Goal: Information Seeking & Learning: Learn about a topic

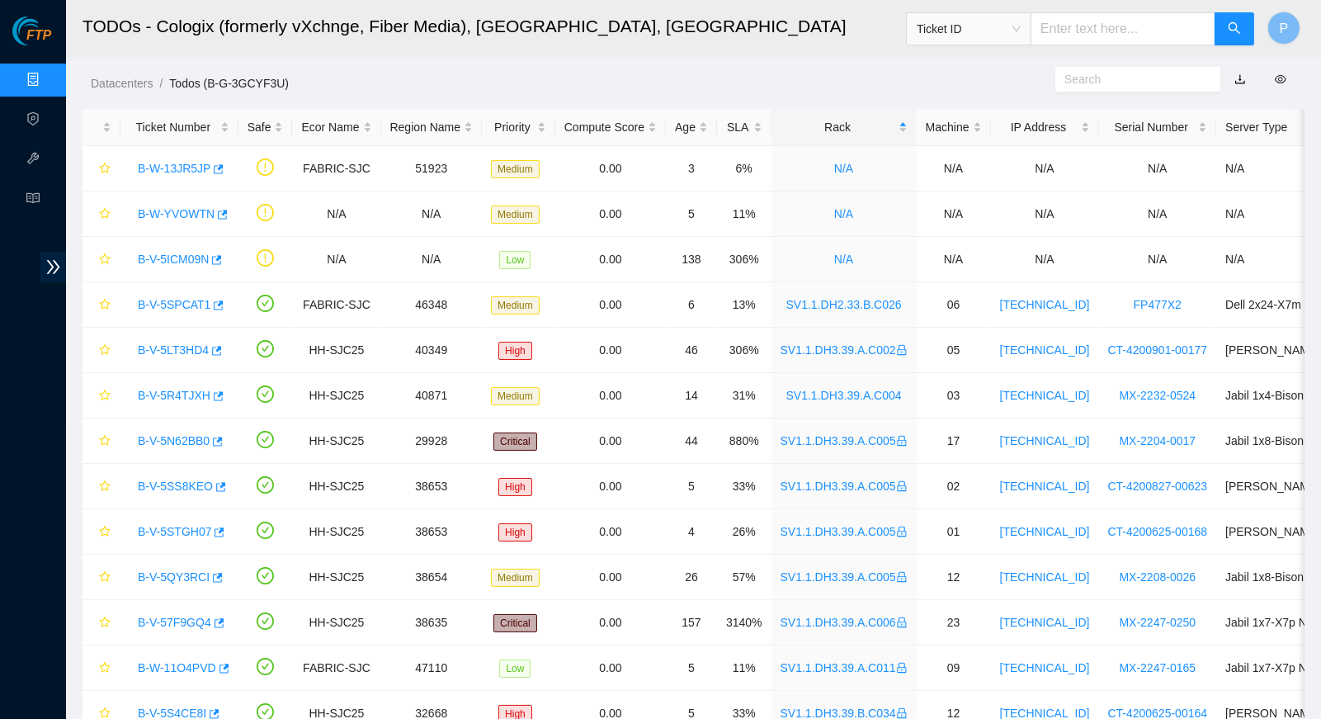
click at [48, 73] on link "Data Centers" at bounding box center [82, 79] width 68 height 13
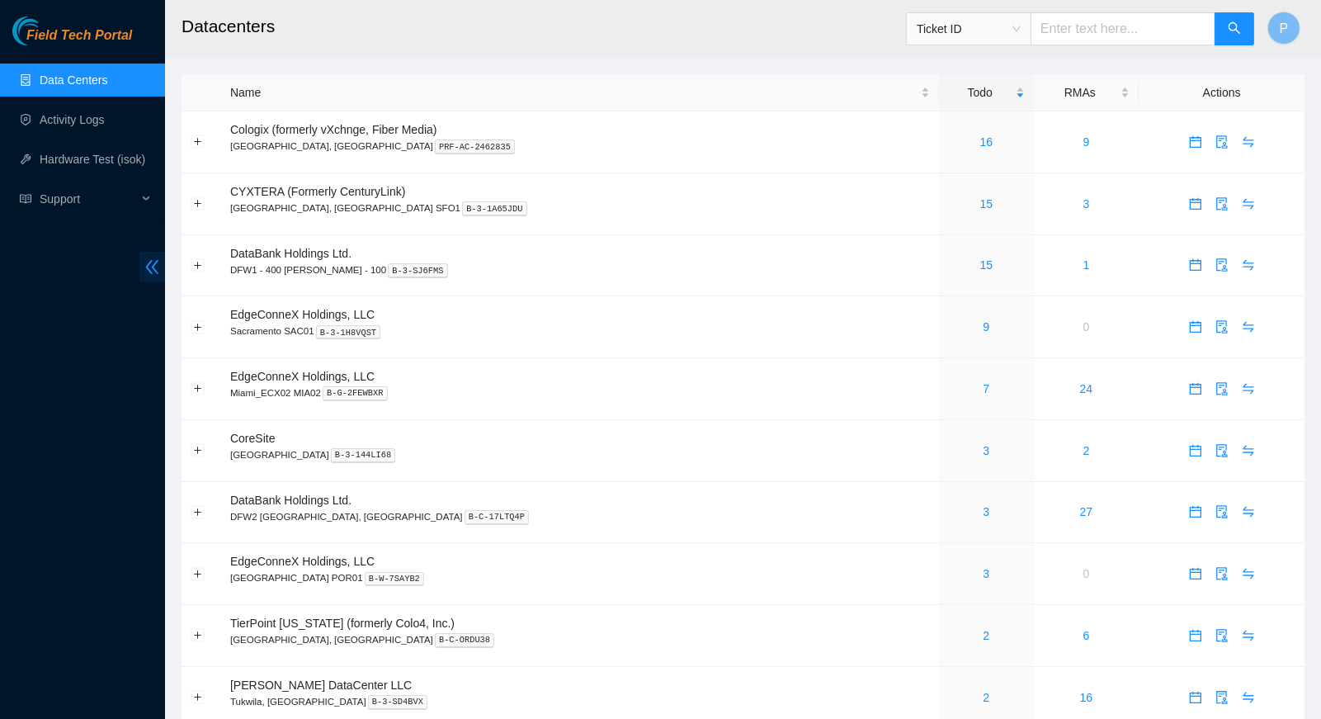
click at [141, 263] on span "double-left" at bounding box center [152, 267] width 26 height 31
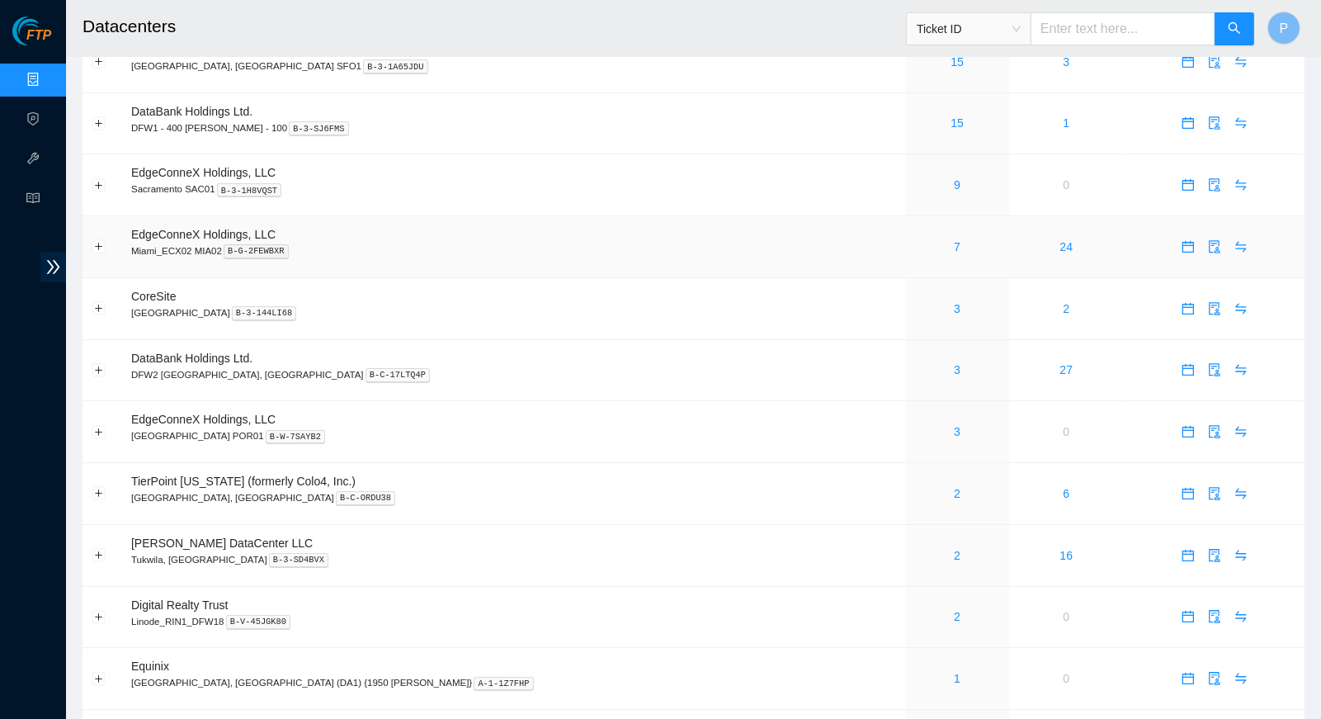
scroll to position [146, 0]
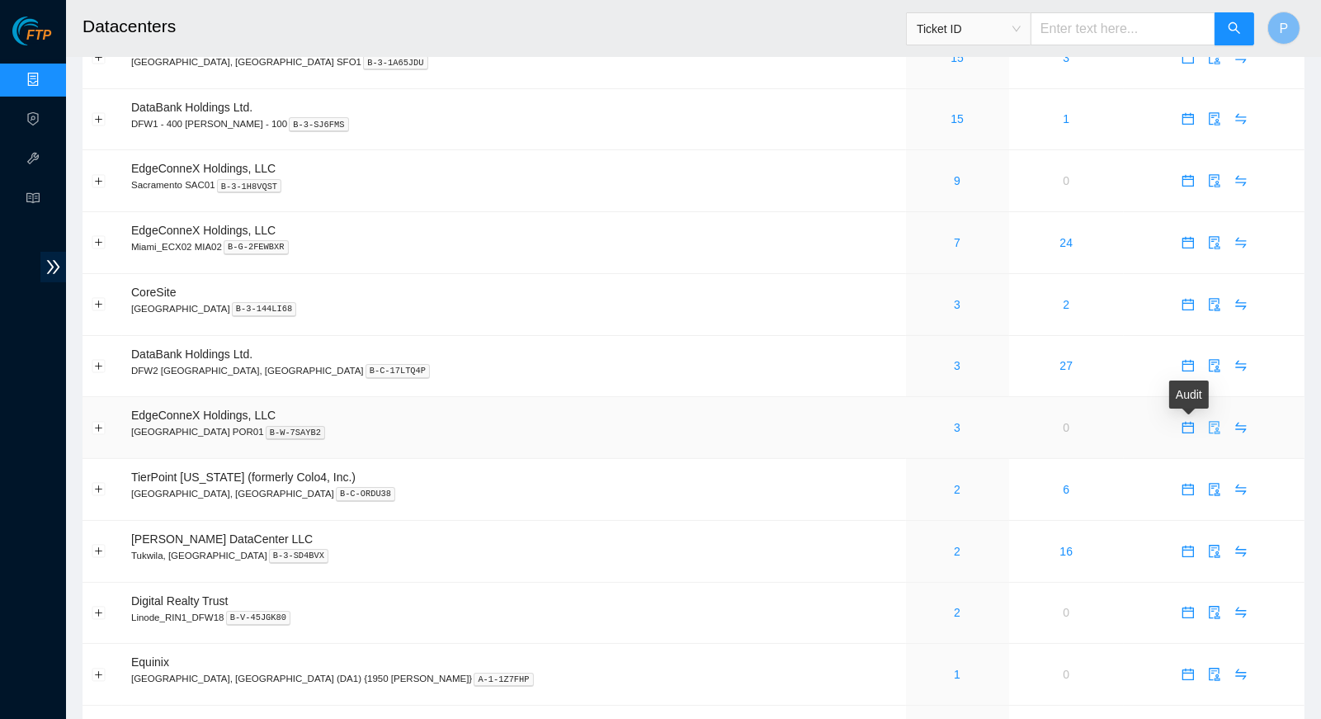
click at [1180, 418] on div "Audit" at bounding box center [1189, 400] width 40 height 40
click at [1209, 421] on icon "audit" at bounding box center [1214, 427] width 11 height 13
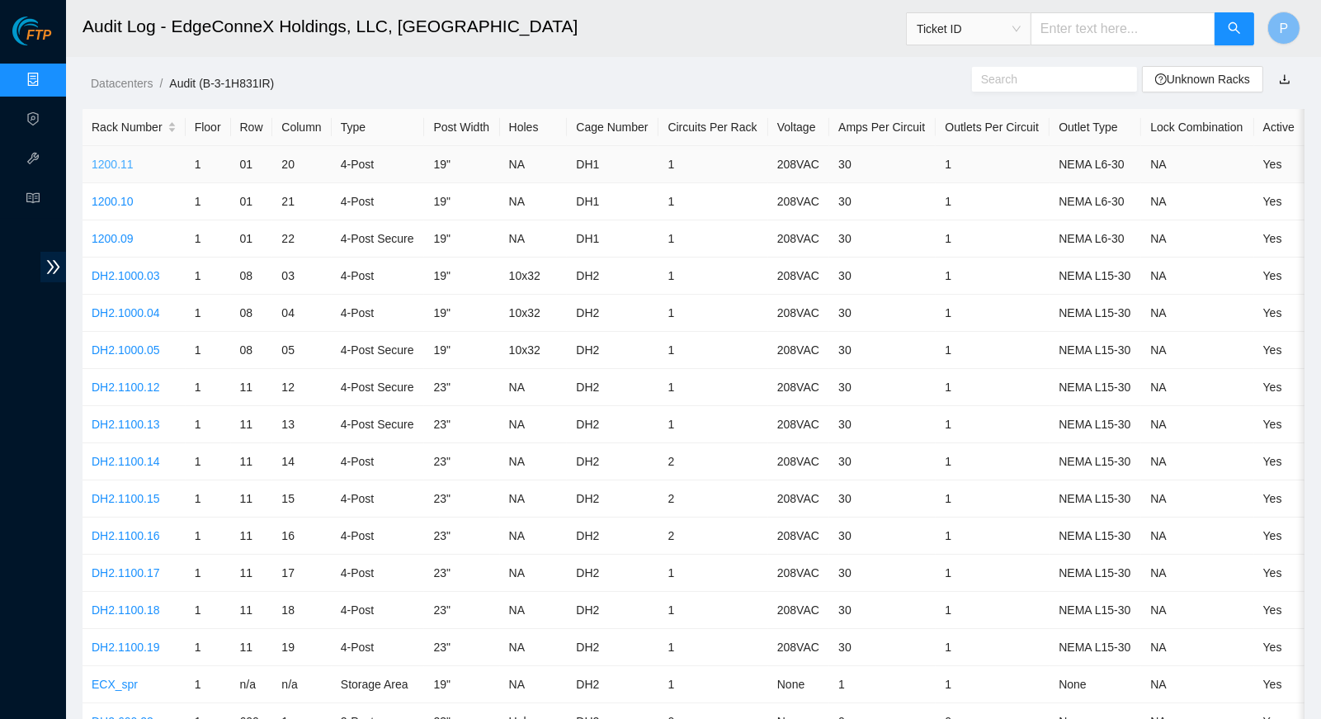
click at [120, 160] on link "1200.11" at bounding box center [113, 164] width 42 height 13
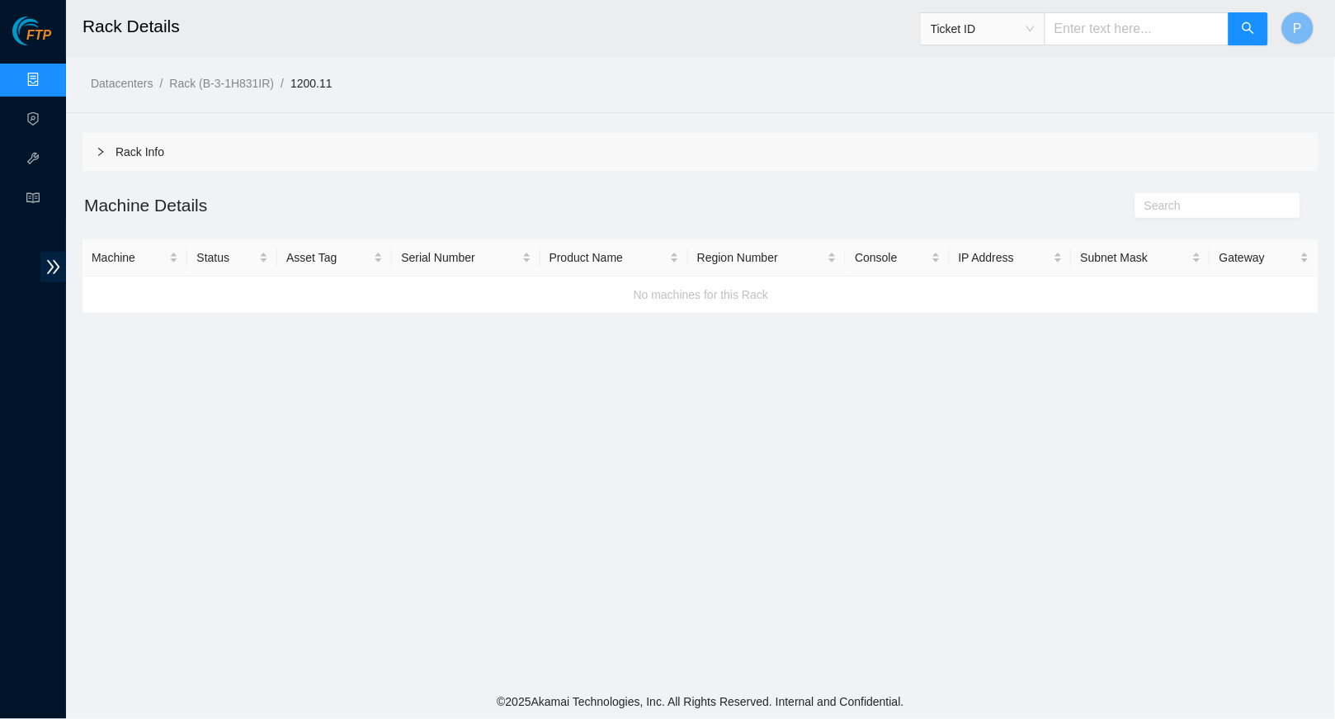
click at [597, 162] on div "Rack Info" at bounding box center [701, 152] width 1236 height 38
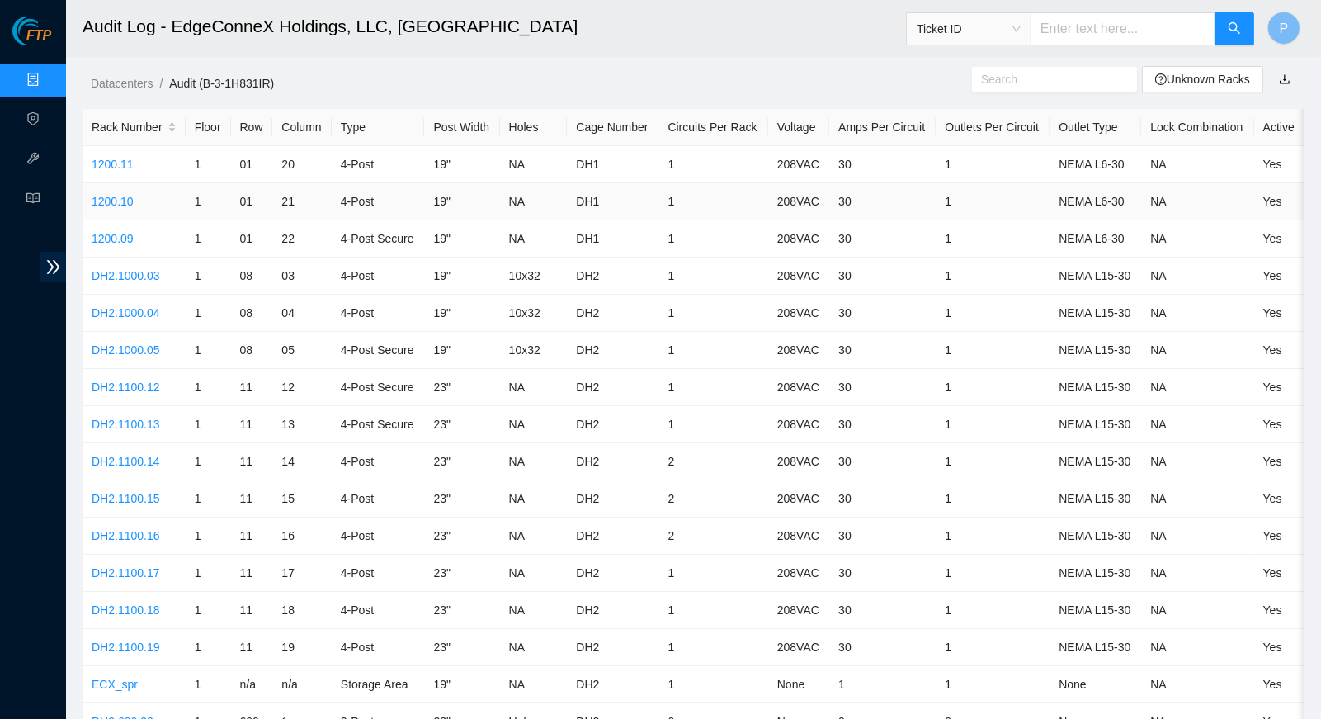
click at [119, 188] on td "1200.10" at bounding box center [134, 201] width 103 height 37
click at [119, 195] on link "1200.10" at bounding box center [113, 201] width 42 height 13
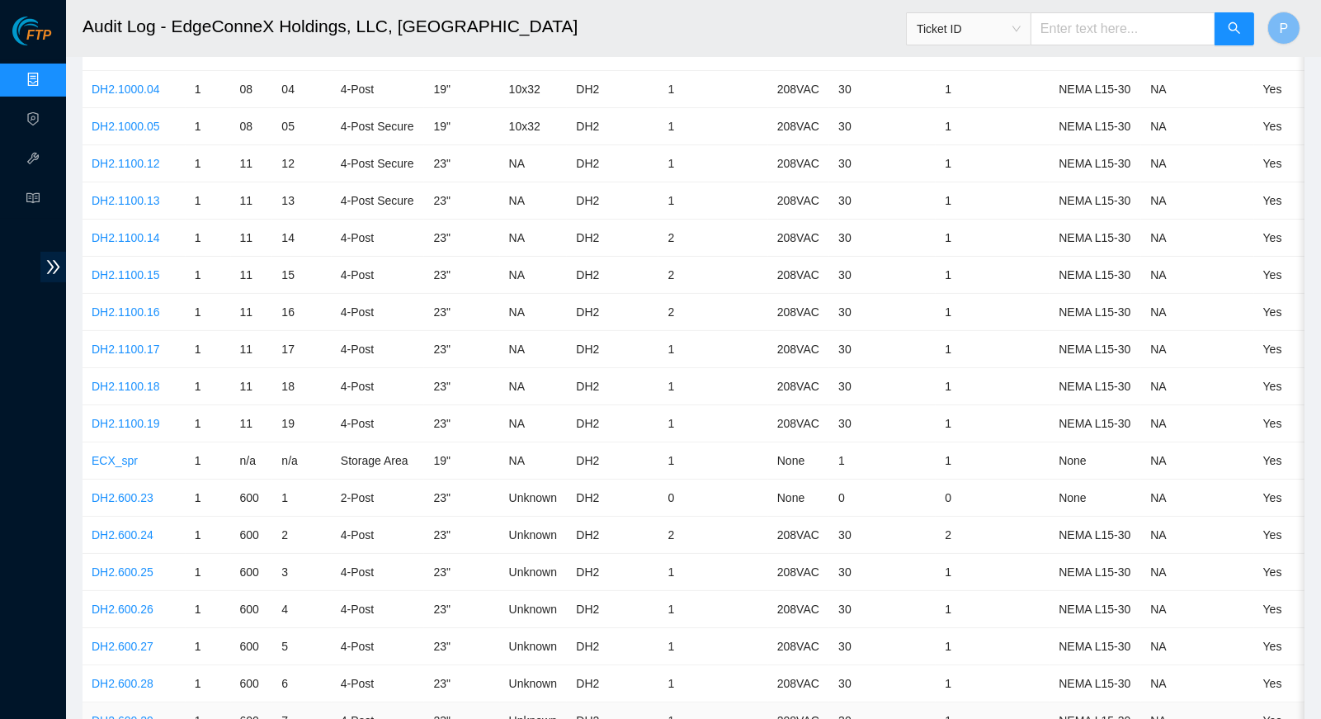
scroll to position [219, 0]
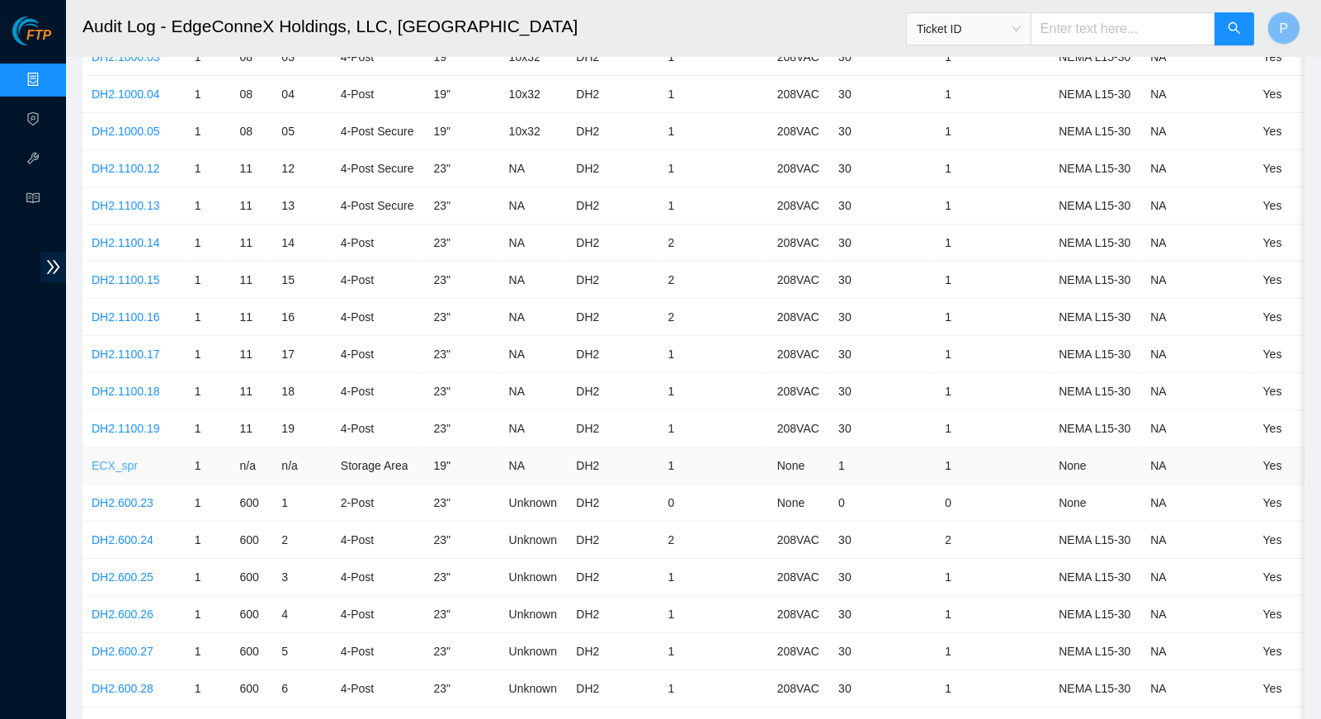
click at [111, 459] on link "ECX_spr" at bounding box center [115, 465] width 46 height 13
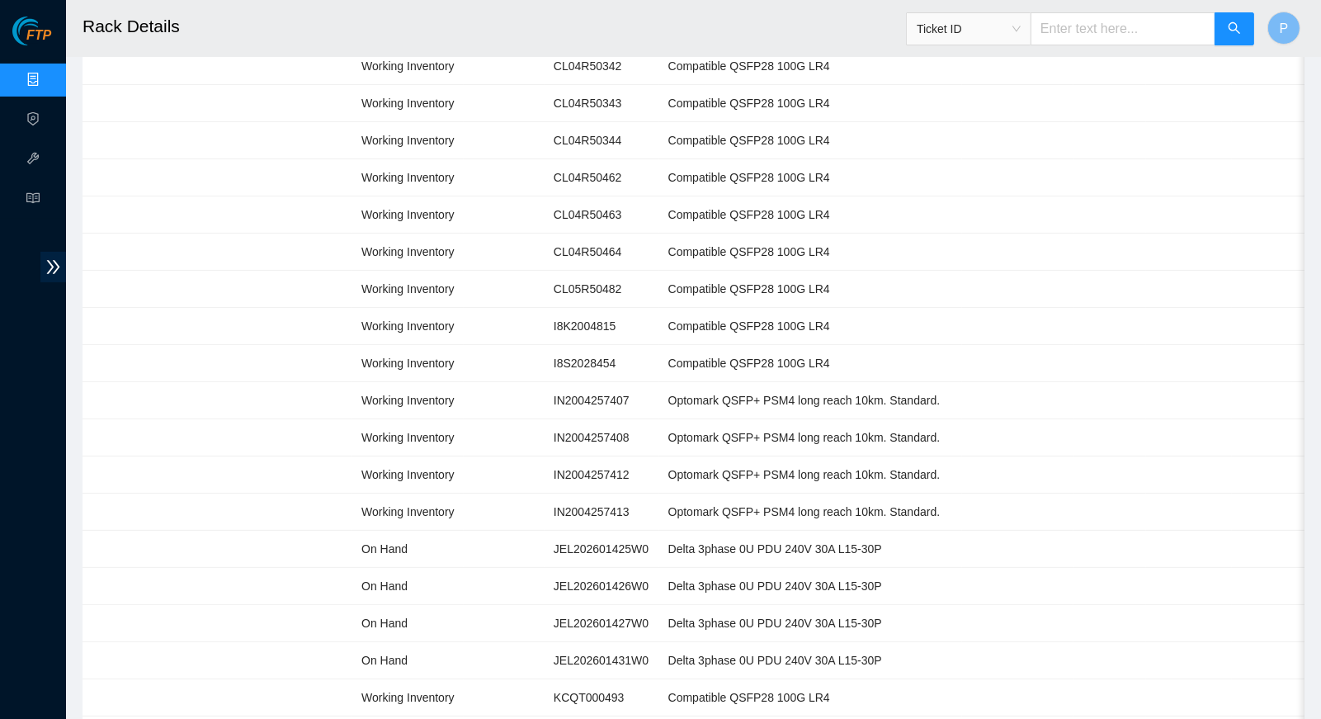
scroll to position [256, 0]
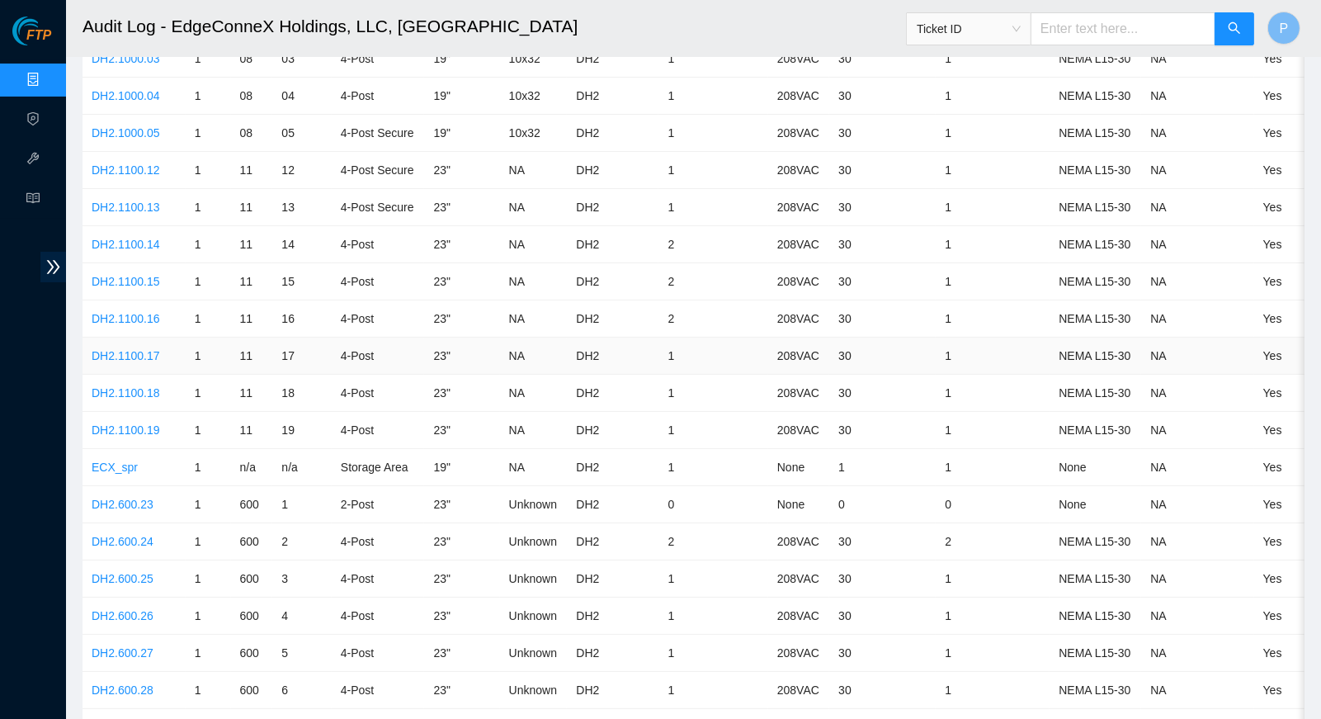
scroll to position [218, 0]
click at [499, 337] on td "23"" at bounding box center [461, 355] width 75 height 37
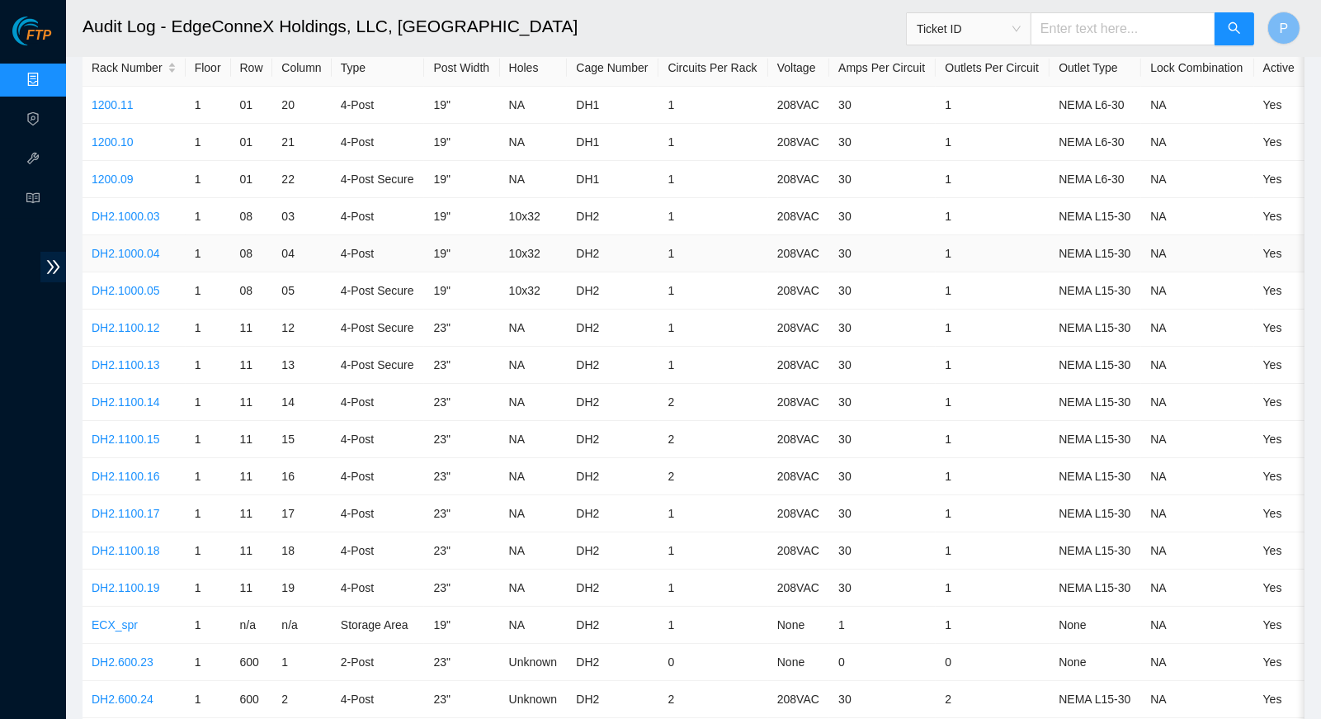
scroll to position [64, 0]
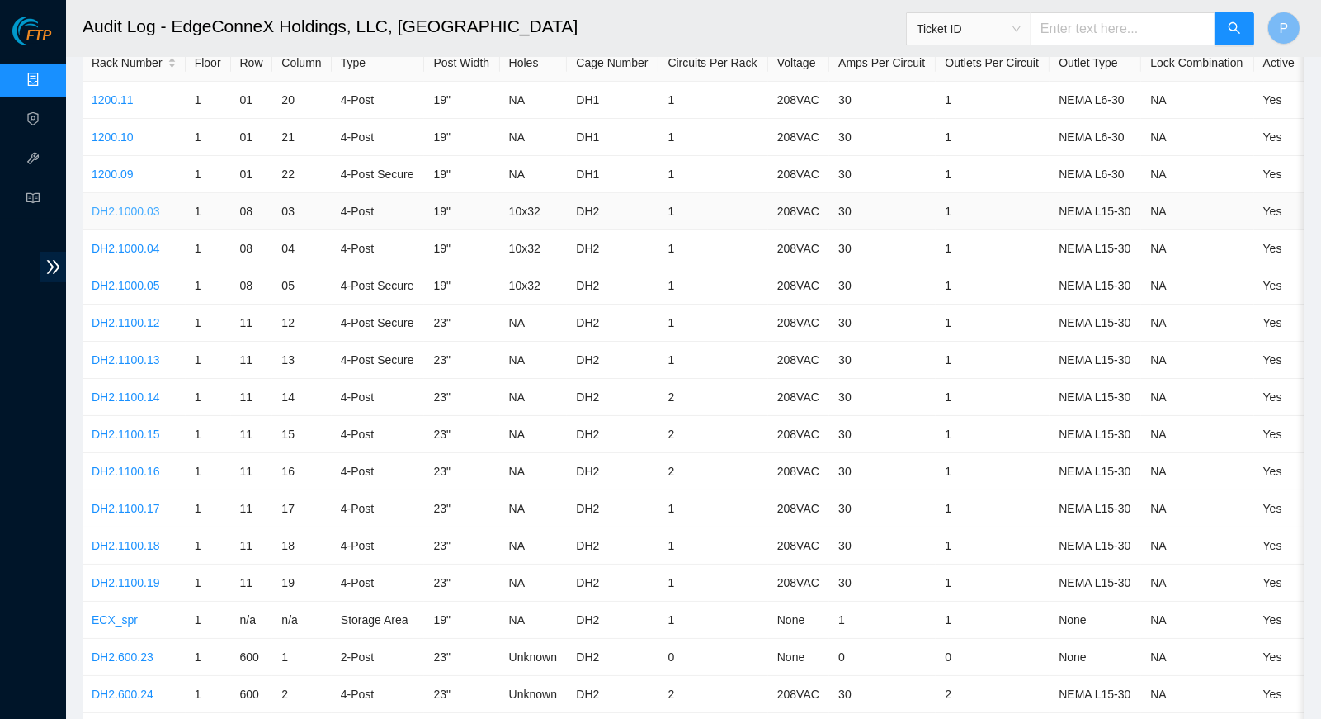
click at [130, 207] on link "DH2.1000.03" at bounding box center [126, 211] width 68 height 13
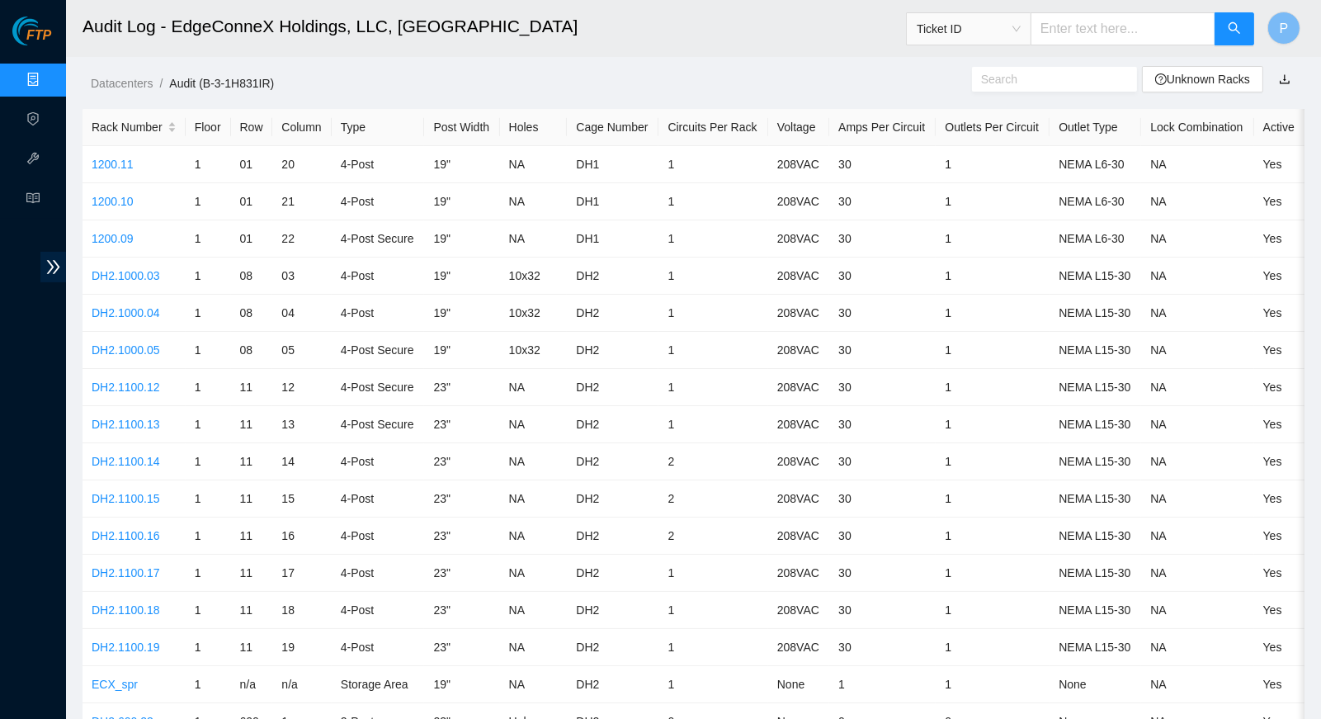
scroll to position [64, 0]
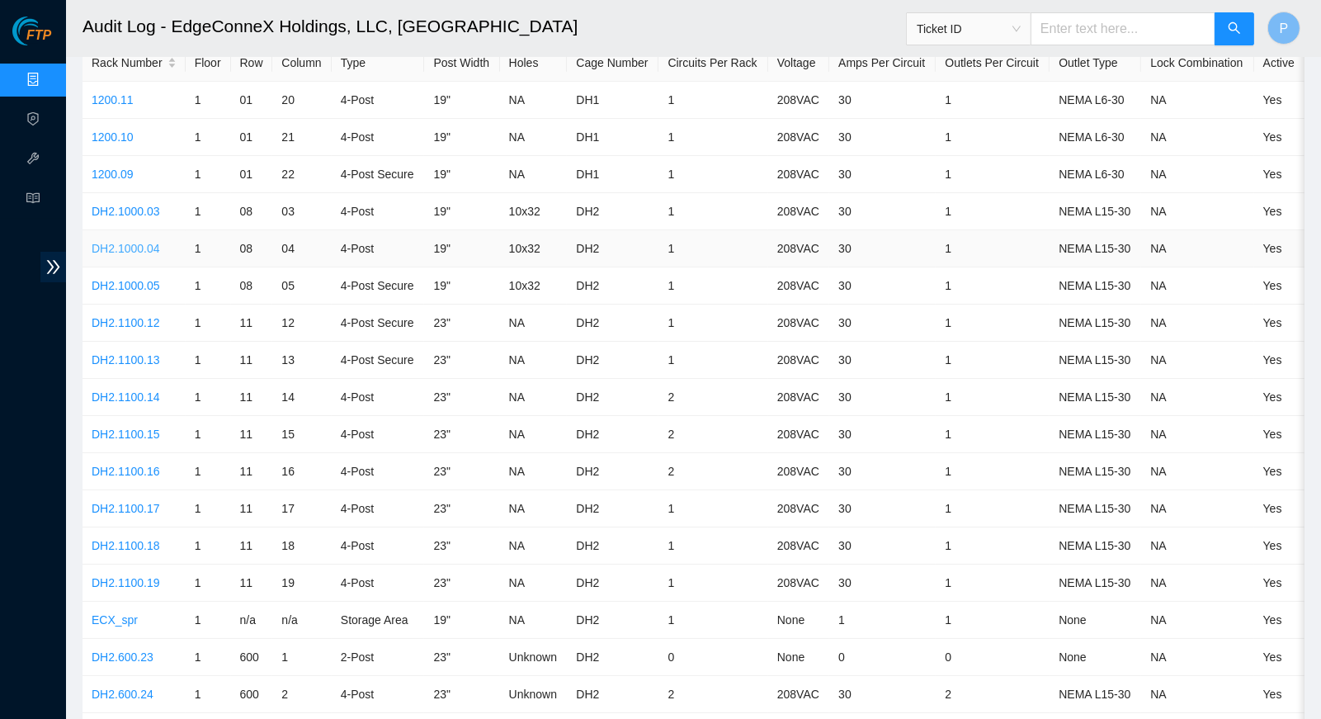
click at [131, 242] on link "DH2.1000.04" at bounding box center [126, 248] width 68 height 13
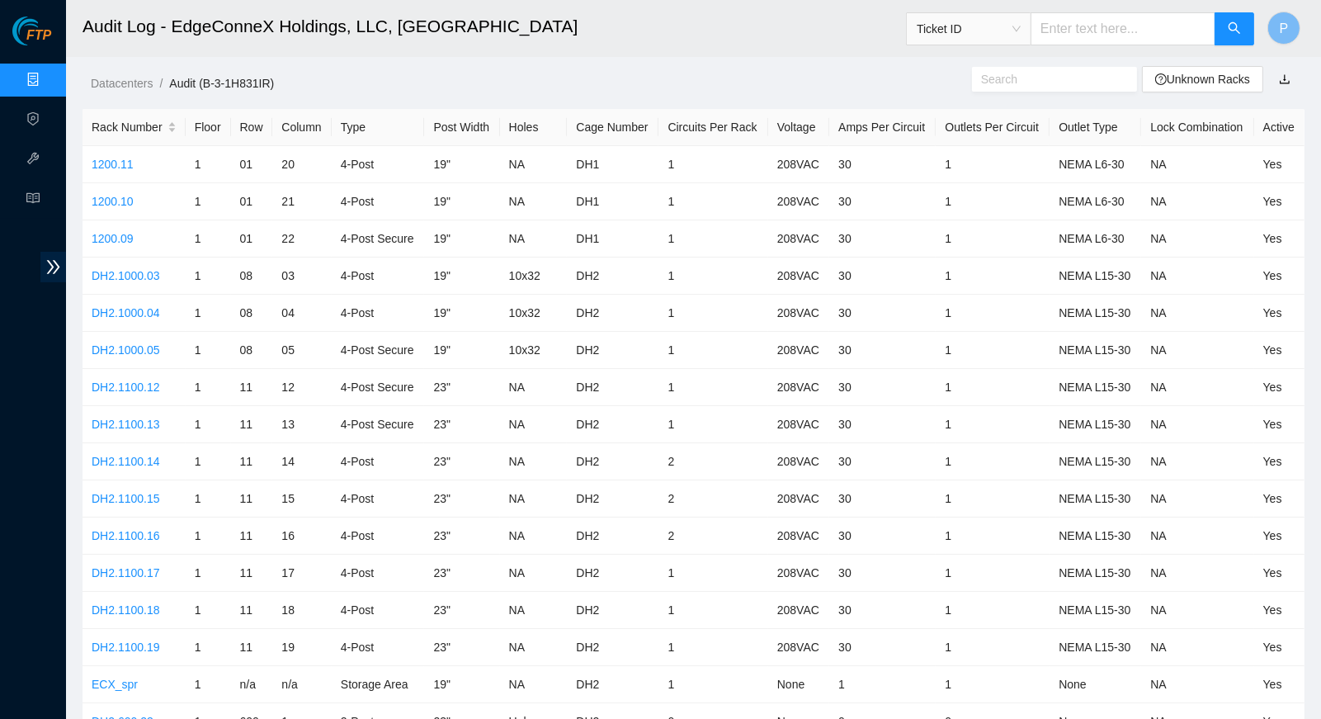
scroll to position [64, 0]
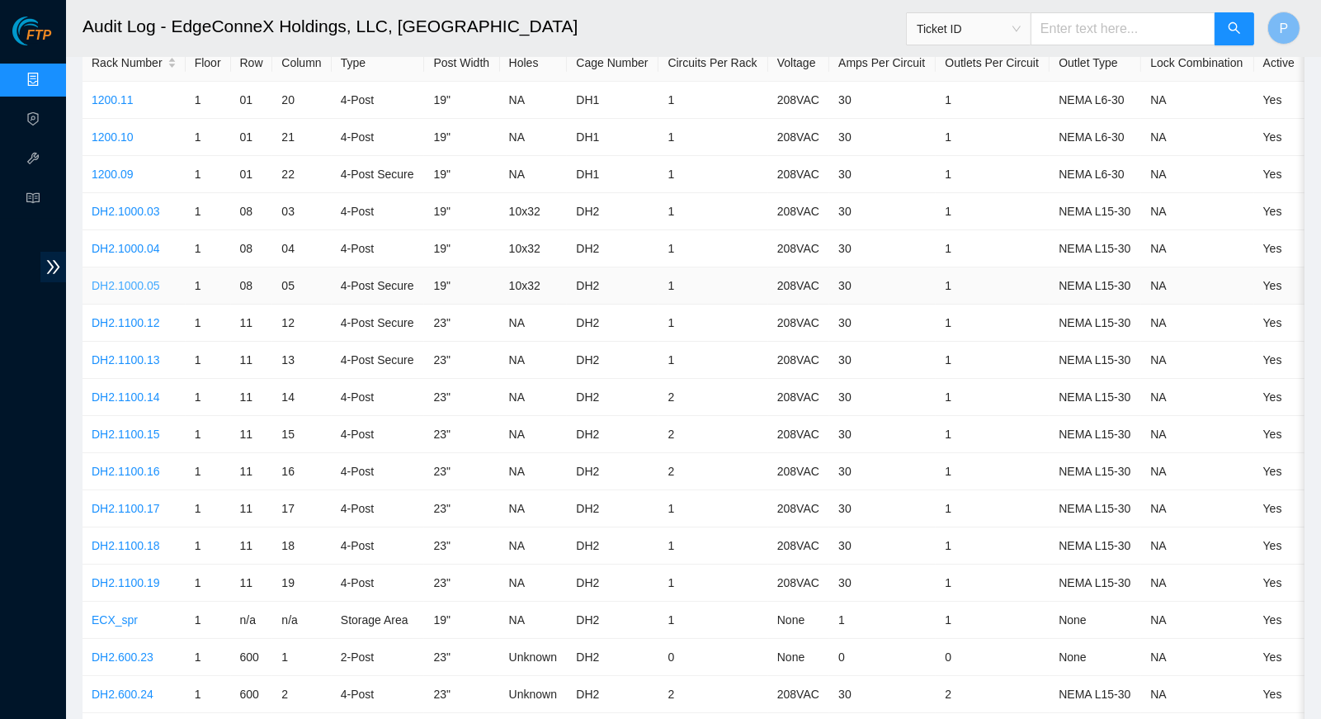
click at [134, 279] on link "DH2.1000.05" at bounding box center [126, 285] width 68 height 13
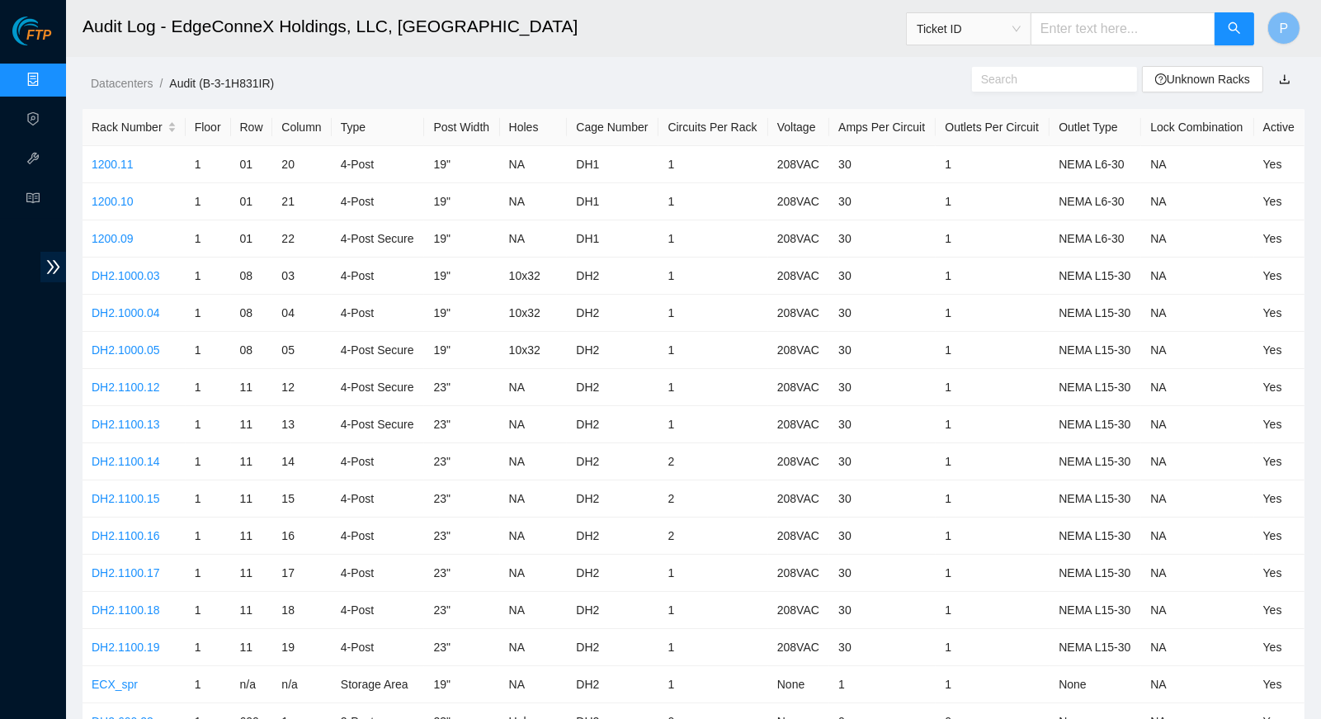
scroll to position [64, 0]
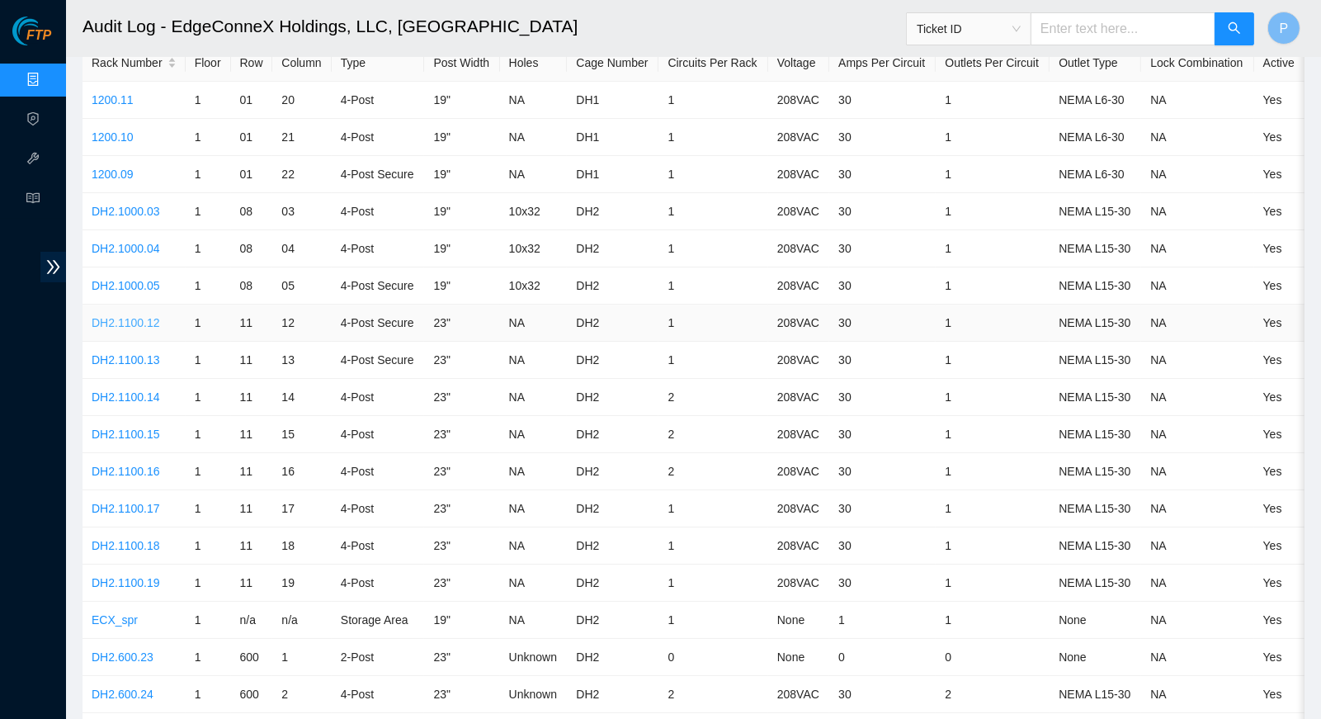
click at [125, 316] on link "DH2.1100.12" at bounding box center [126, 322] width 68 height 13
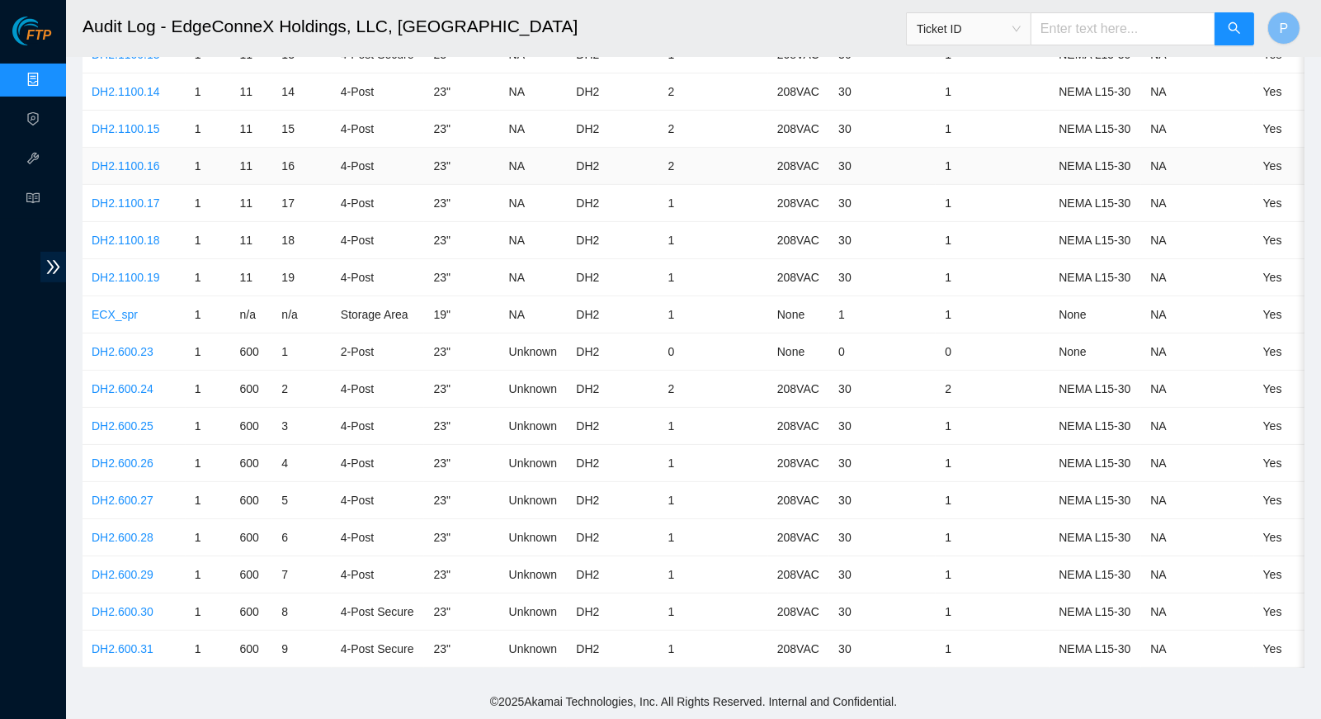
scroll to position [369, 0]
click at [131, 594] on td "DH2.600.30" at bounding box center [134, 612] width 103 height 37
click at [131, 606] on link "DH2.600.30" at bounding box center [123, 612] width 62 height 13
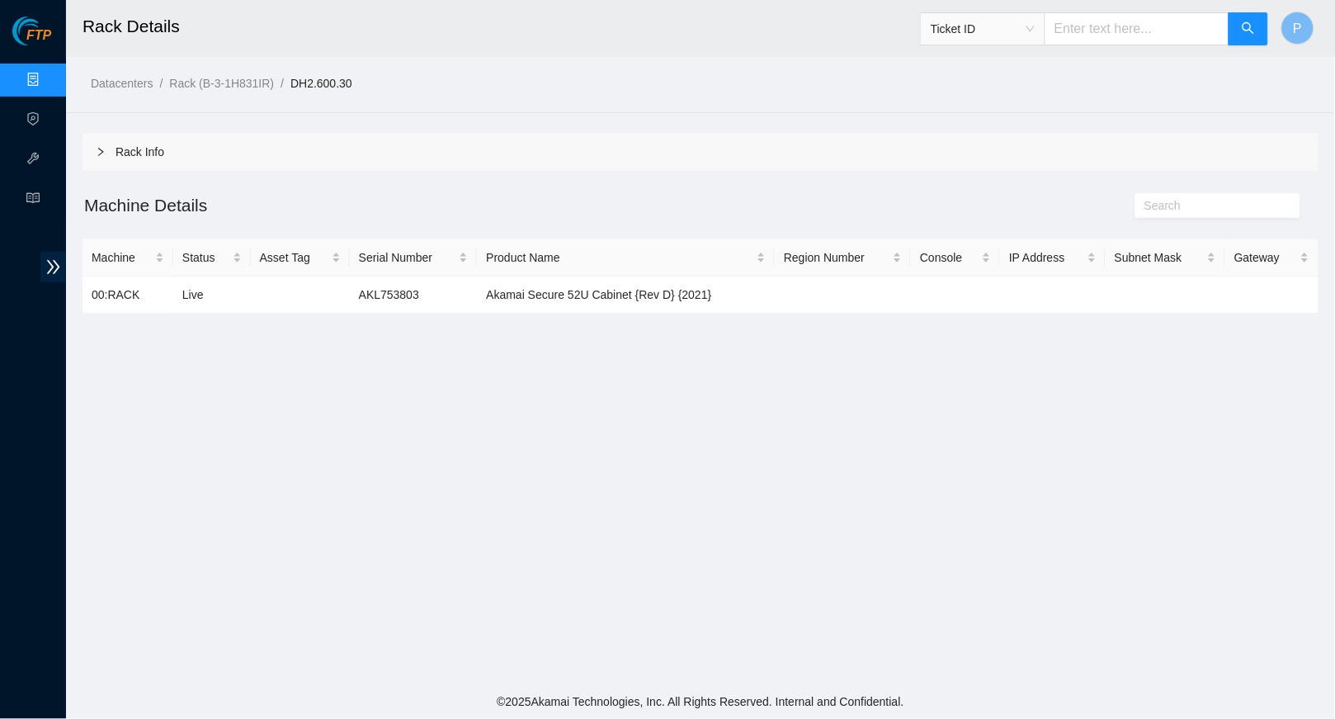
click at [393, 158] on div "Rack Info" at bounding box center [701, 152] width 1236 height 38
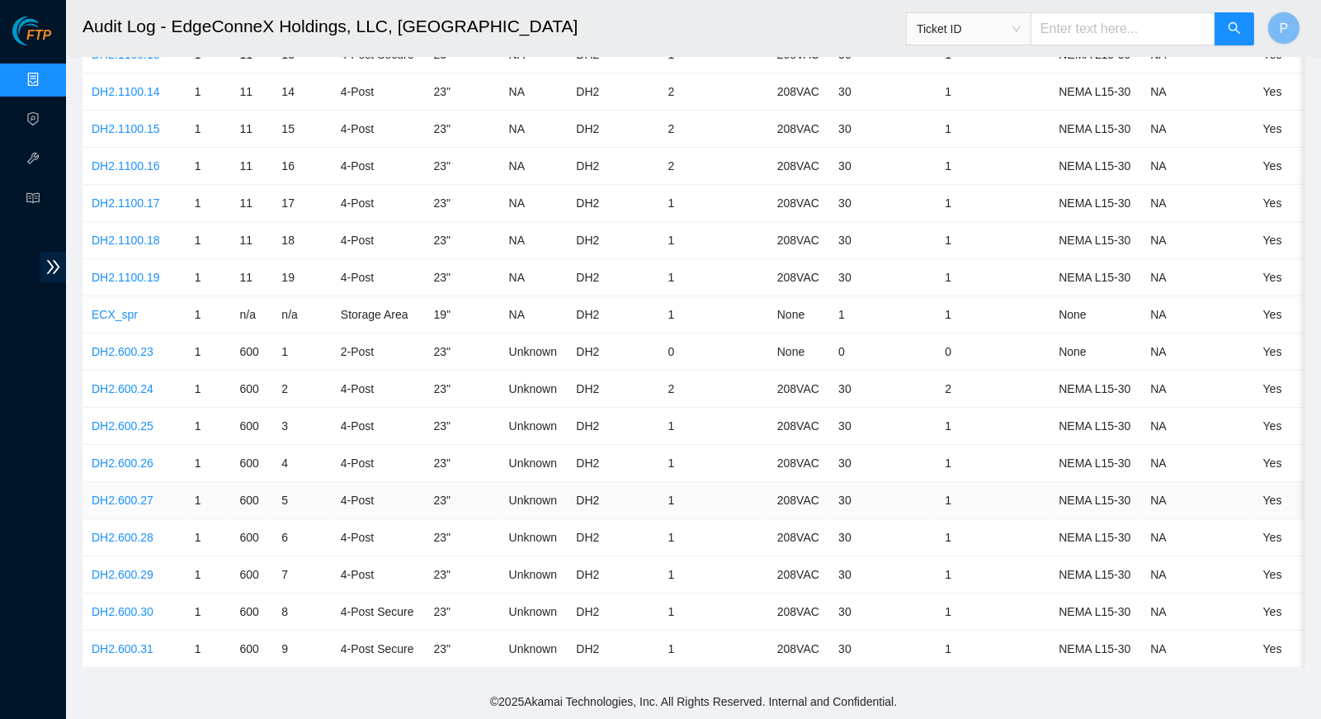
scroll to position [369, 0]
click at [147, 346] on link "DH2.600.23" at bounding box center [123, 352] width 62 height 13
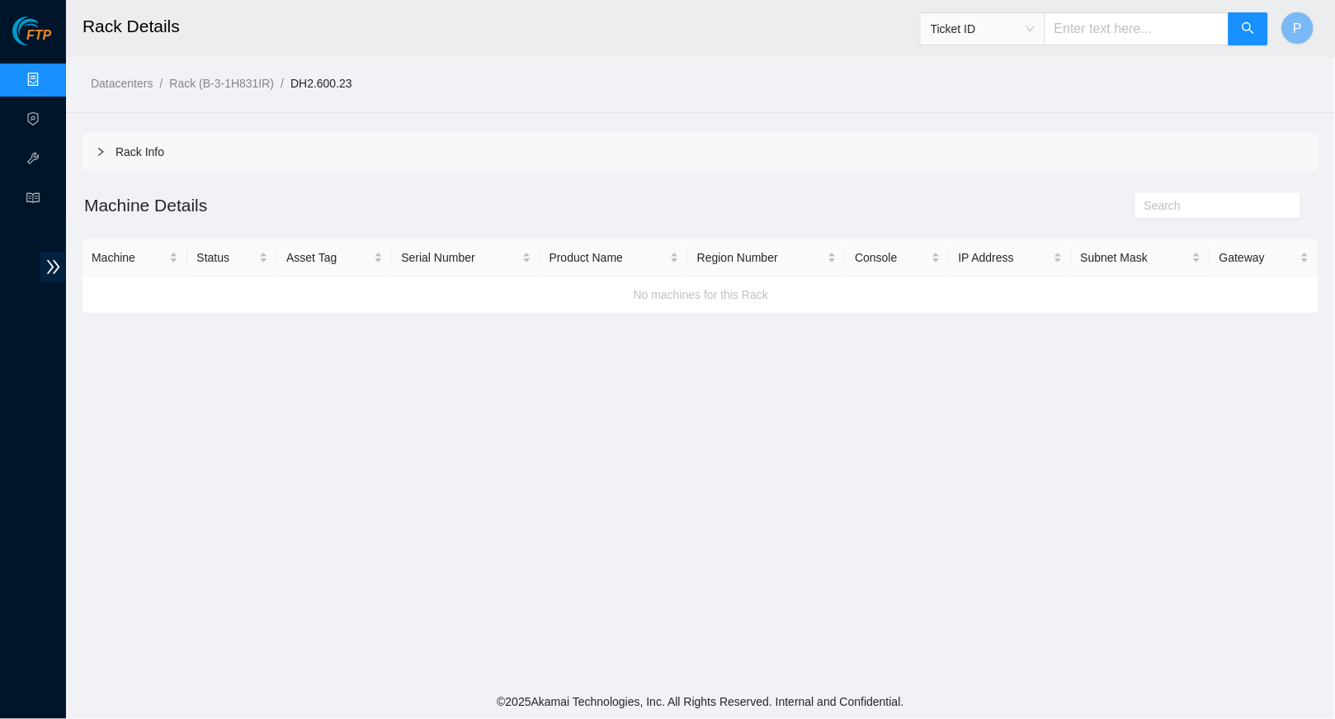
click at [325, 136] on div "Rack Info" at bounding box center [701, 152] width 1236 height 38
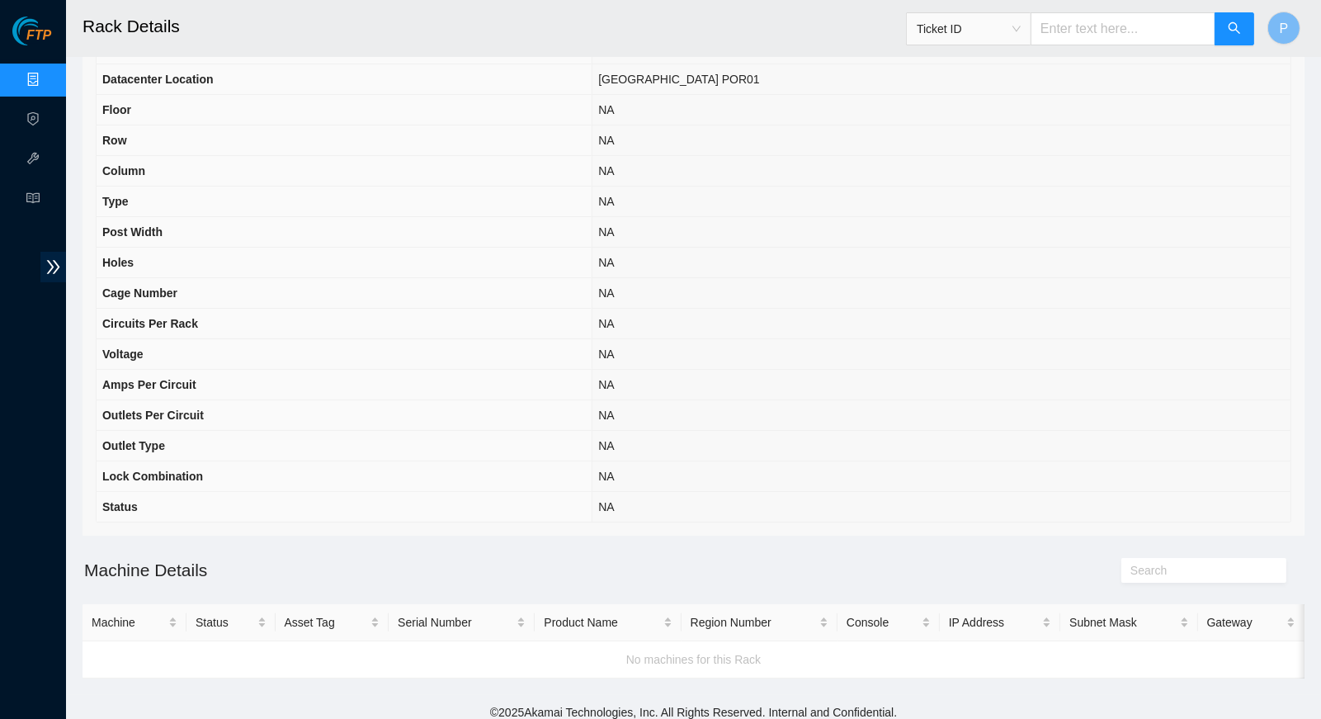
scroll to position [139, 0]
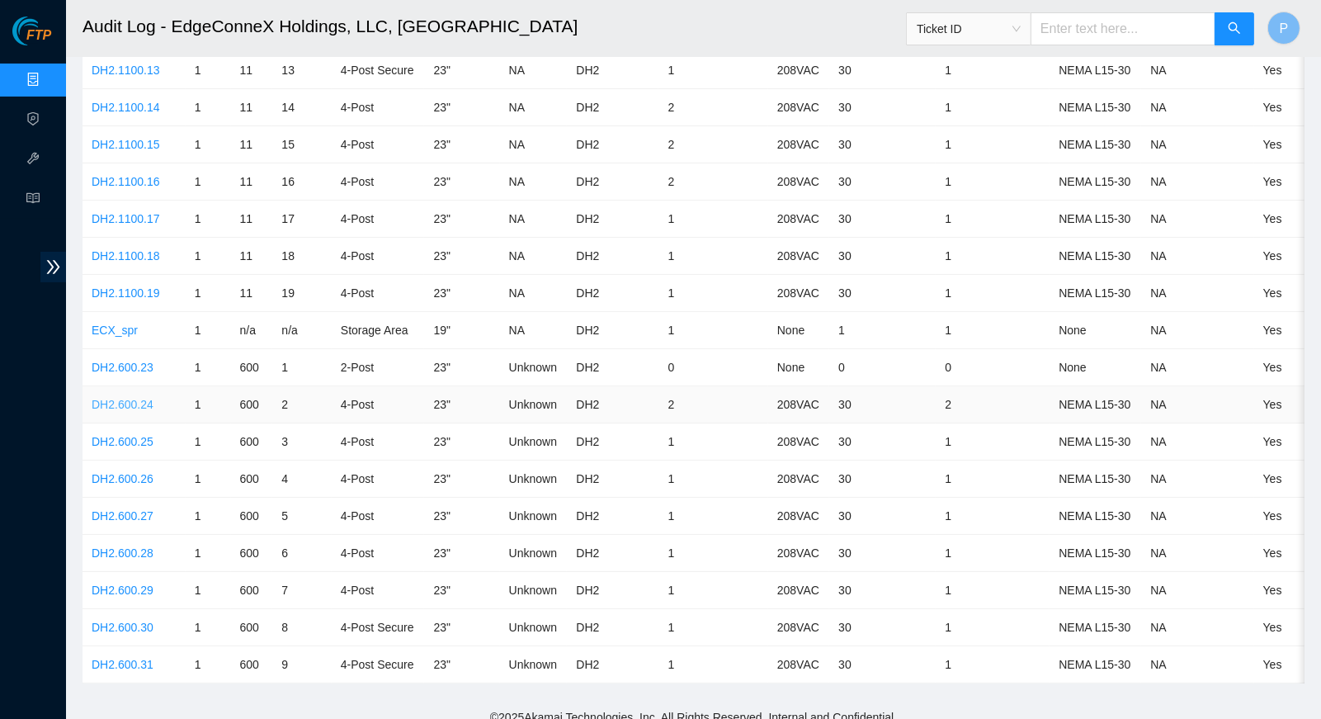
click at [125, 398] on link "DH2.600.24" at bounding box center [123, 404] width 62 height 13
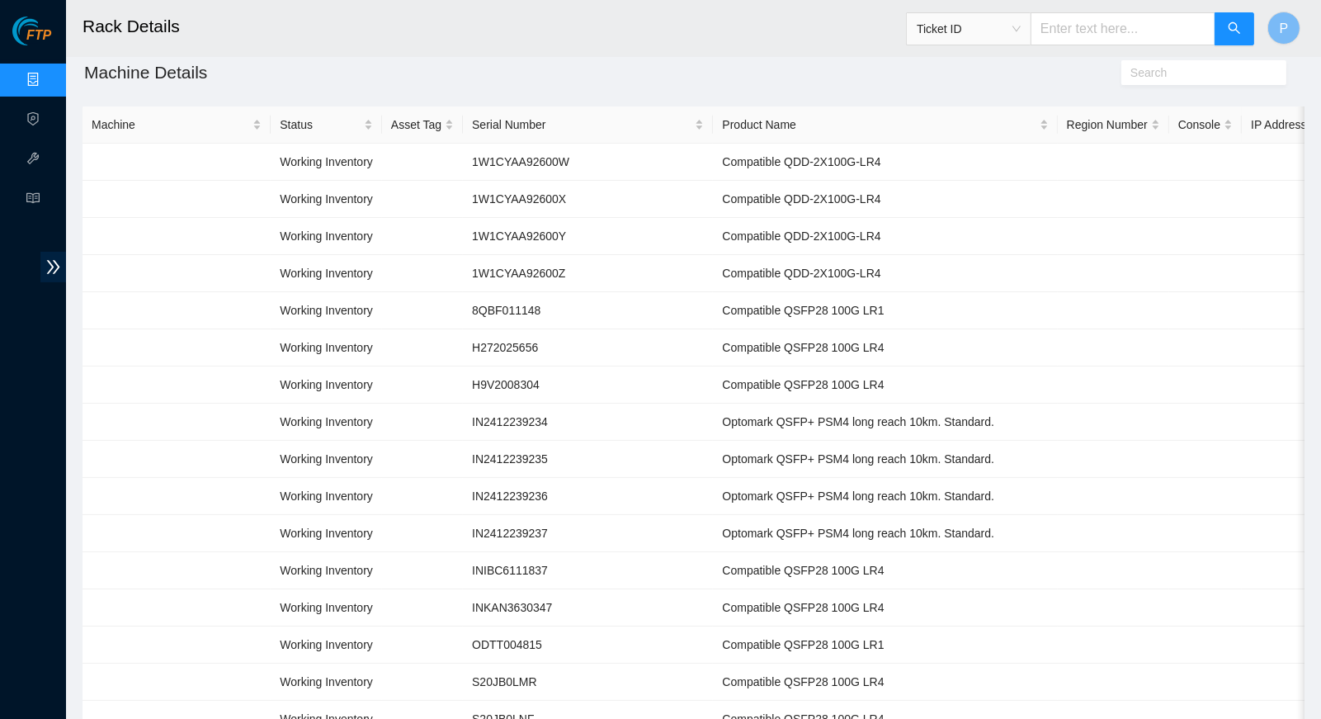
scroll to position [111, 0]
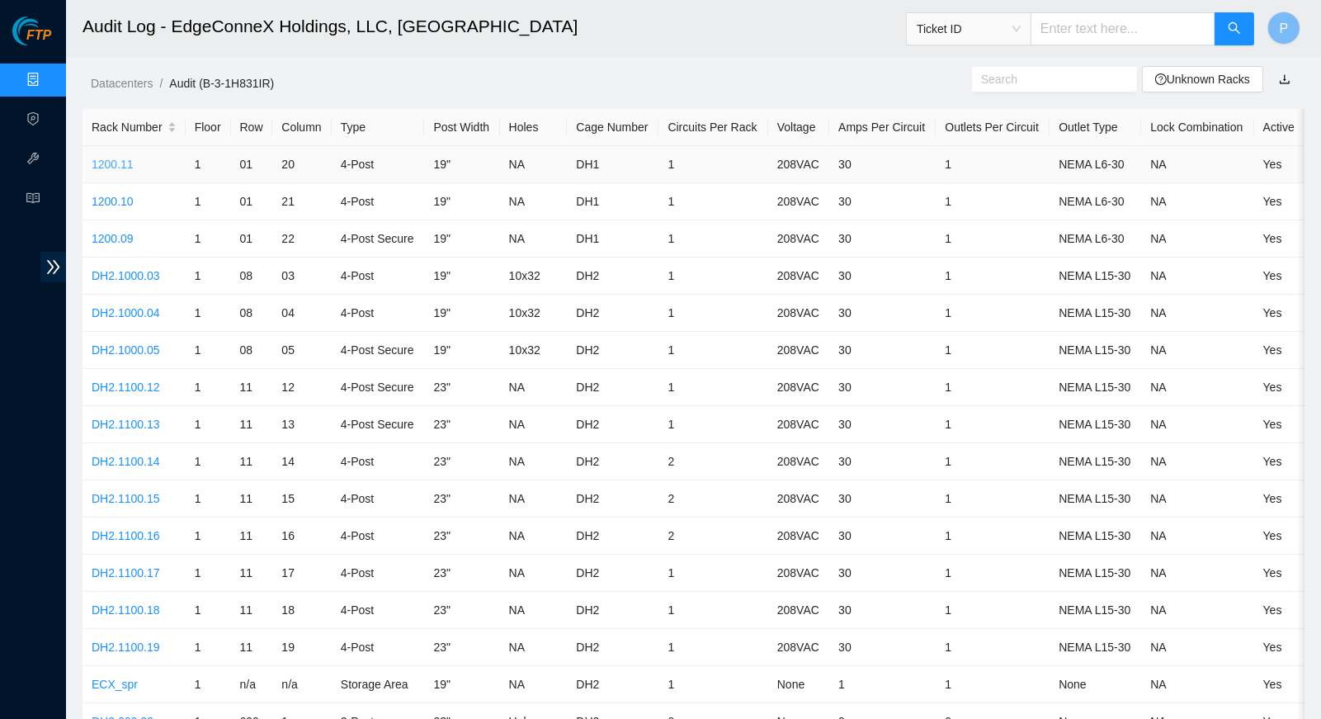
click at [123, 167] on link "1200.11" at bounding box center [113, 164] width 42 height 13
click at [112, 195] on link "1200.10" at bounding box center [113, 201] width 42 height 13
click at [124, 232] on link "1200.09" at bounding box center [113, 238] width 42 height 13
click at [151, 271] on link "DH2.1000.03" at bounding box center [126, 275] width 68 height 13
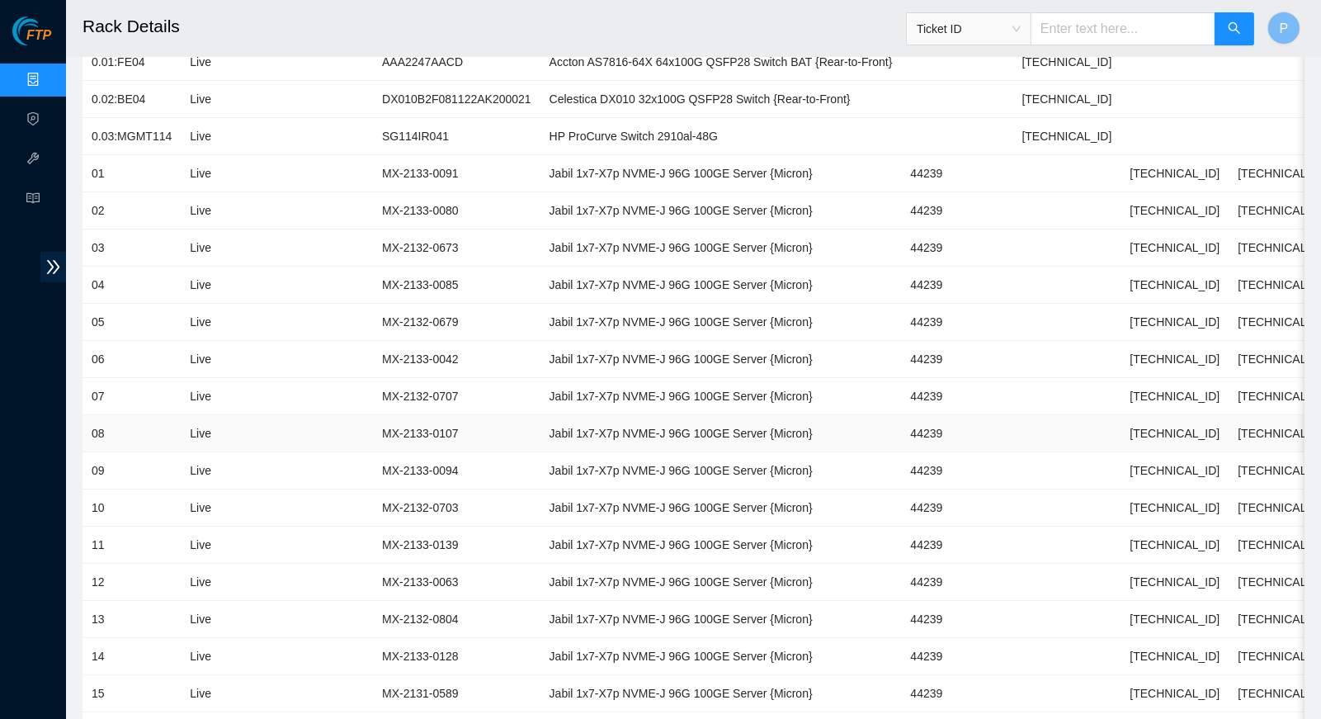
scroll to position [639, 0]
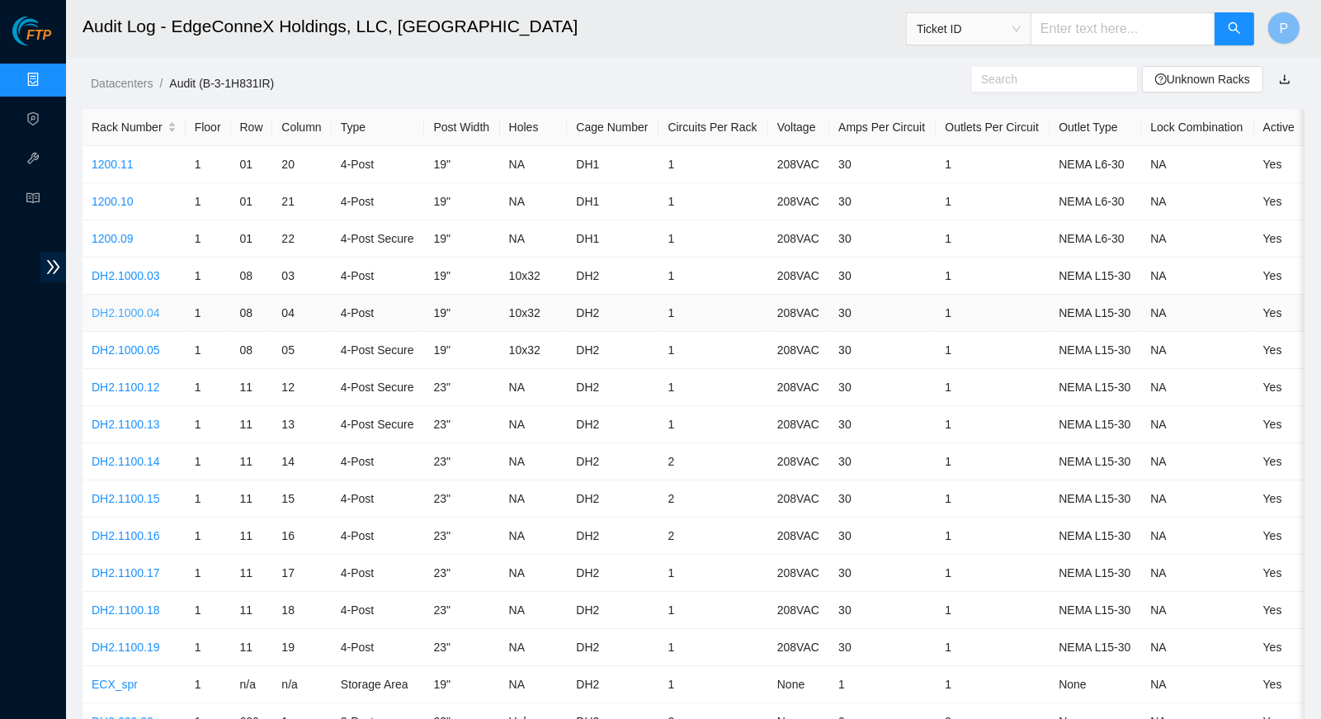
click at [147, 306] on link "DH2.1000.04" at bounding box center [126, 312] width 68 height 13
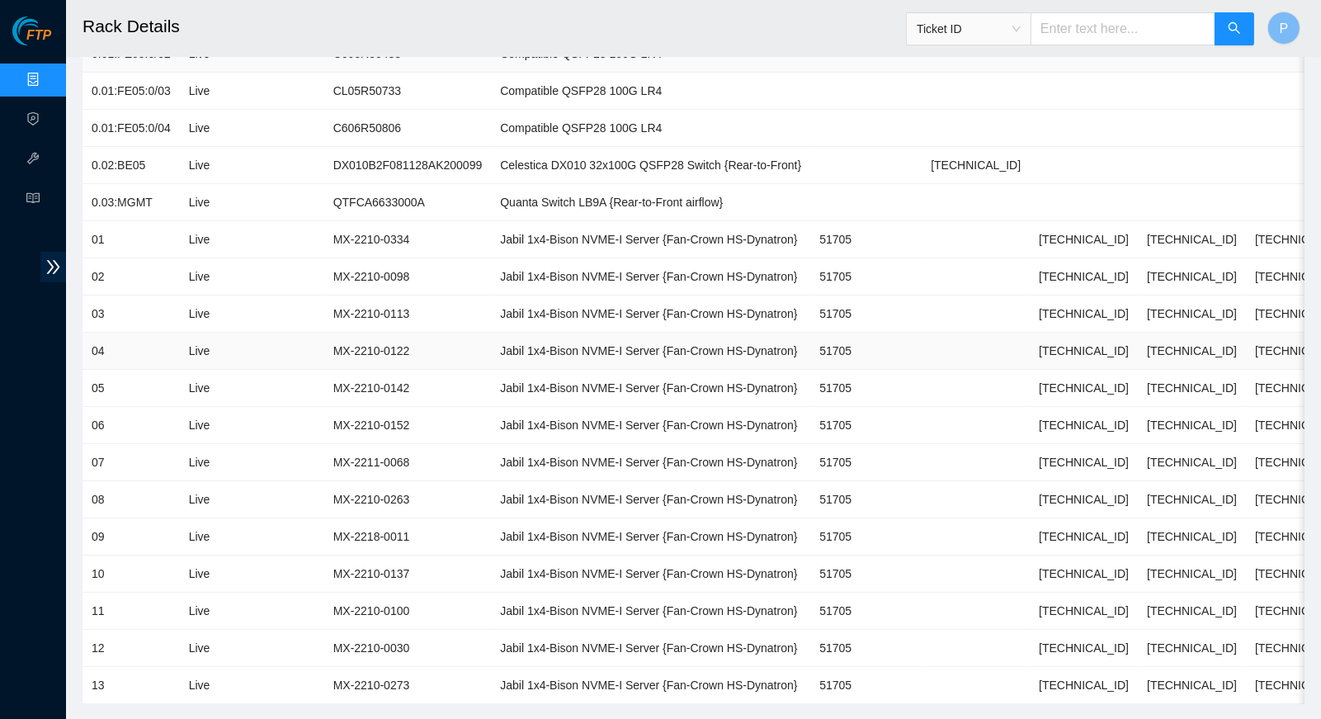
scroll to position [425, 0]
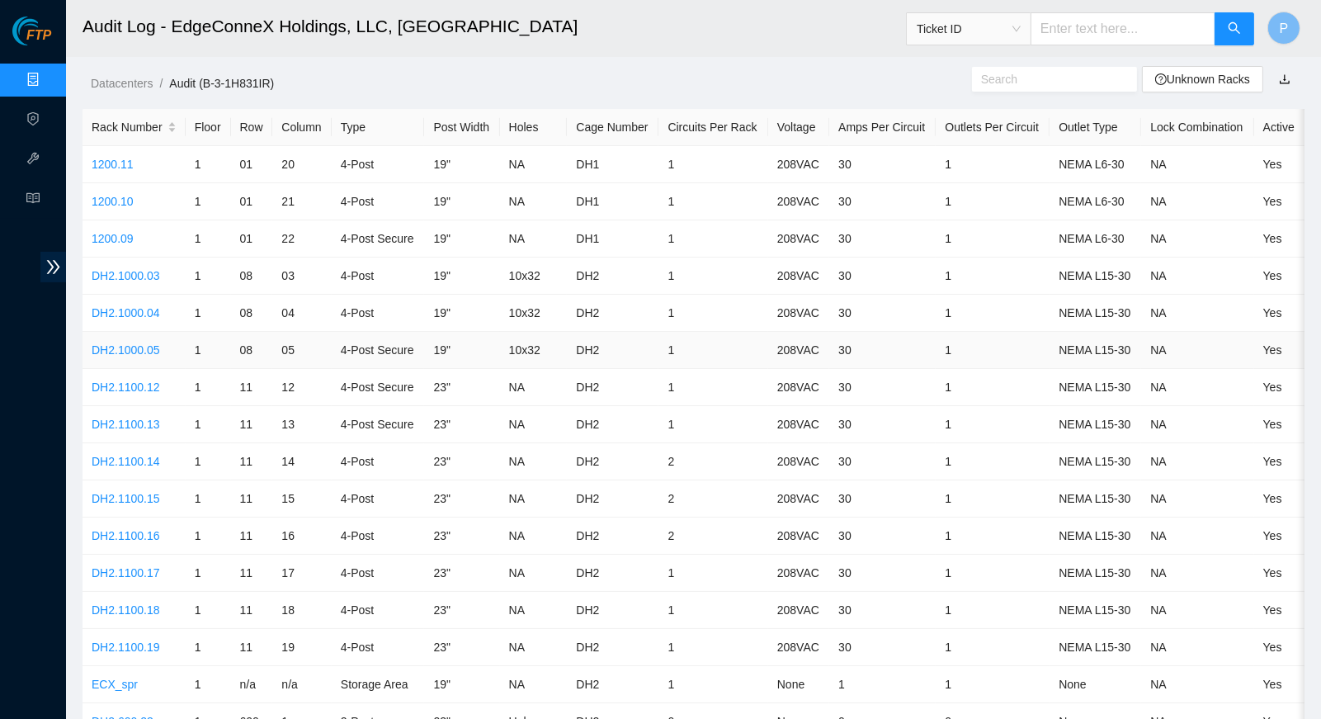
click at [134, 337] on td "DH2.1000.05" at bounding box center [134, 350] width 103 height 37
click at [135, 343] on link "DH2.1000.05" at bounding box center [126, 349] width 68 height 13
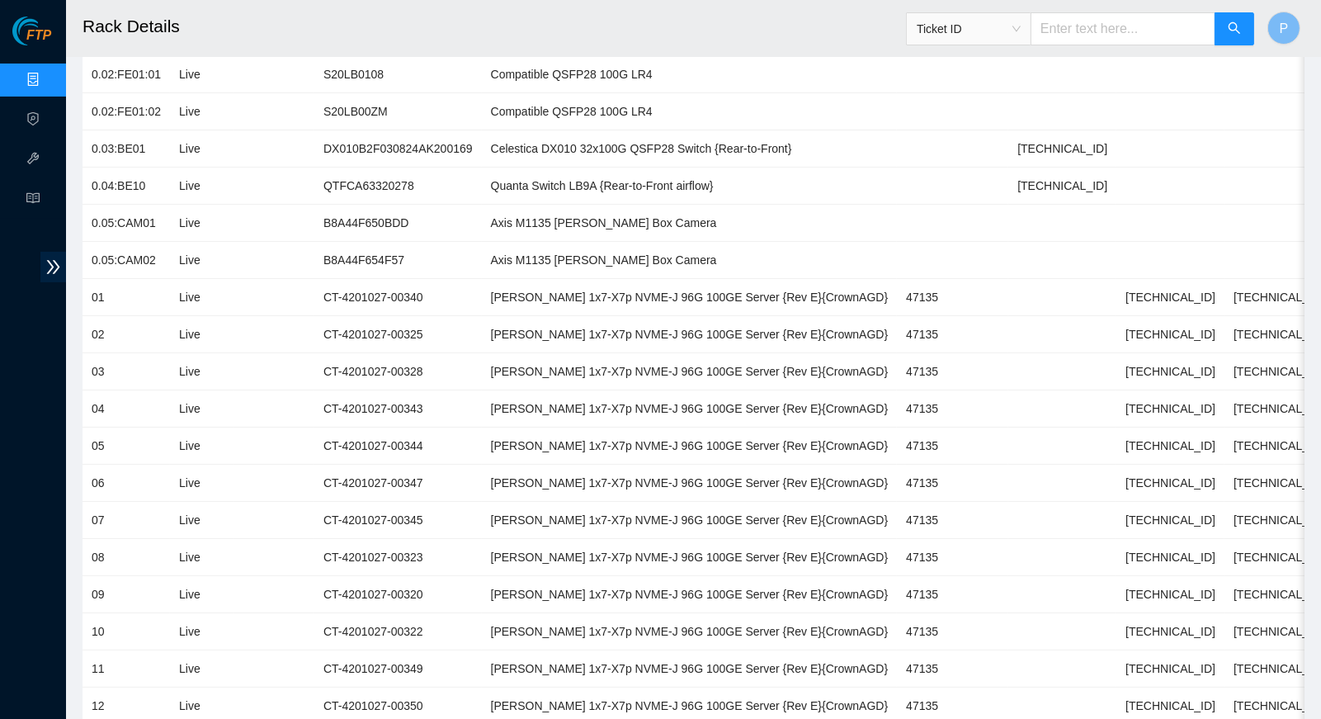
scroll to position [336, 0]
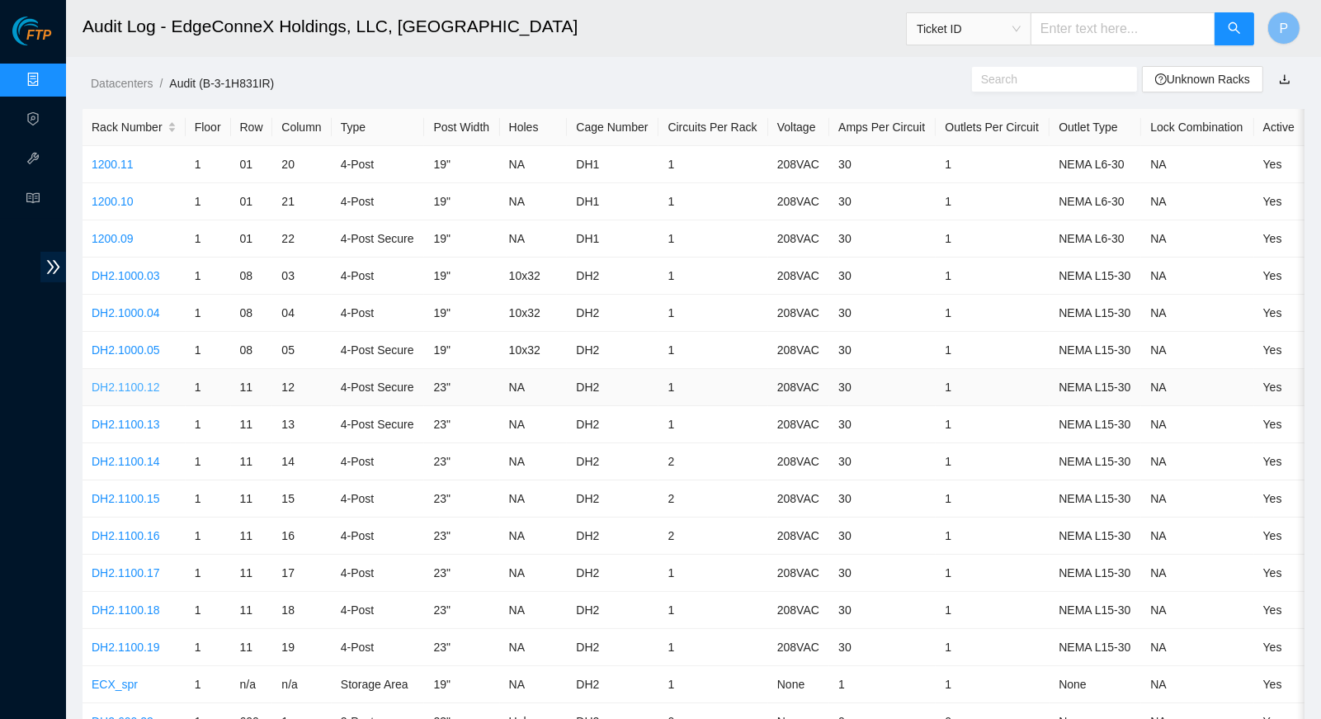
click at [135, 380] on link "DH2.1100.12" at bounding box center [126, 386] width 68 height 13
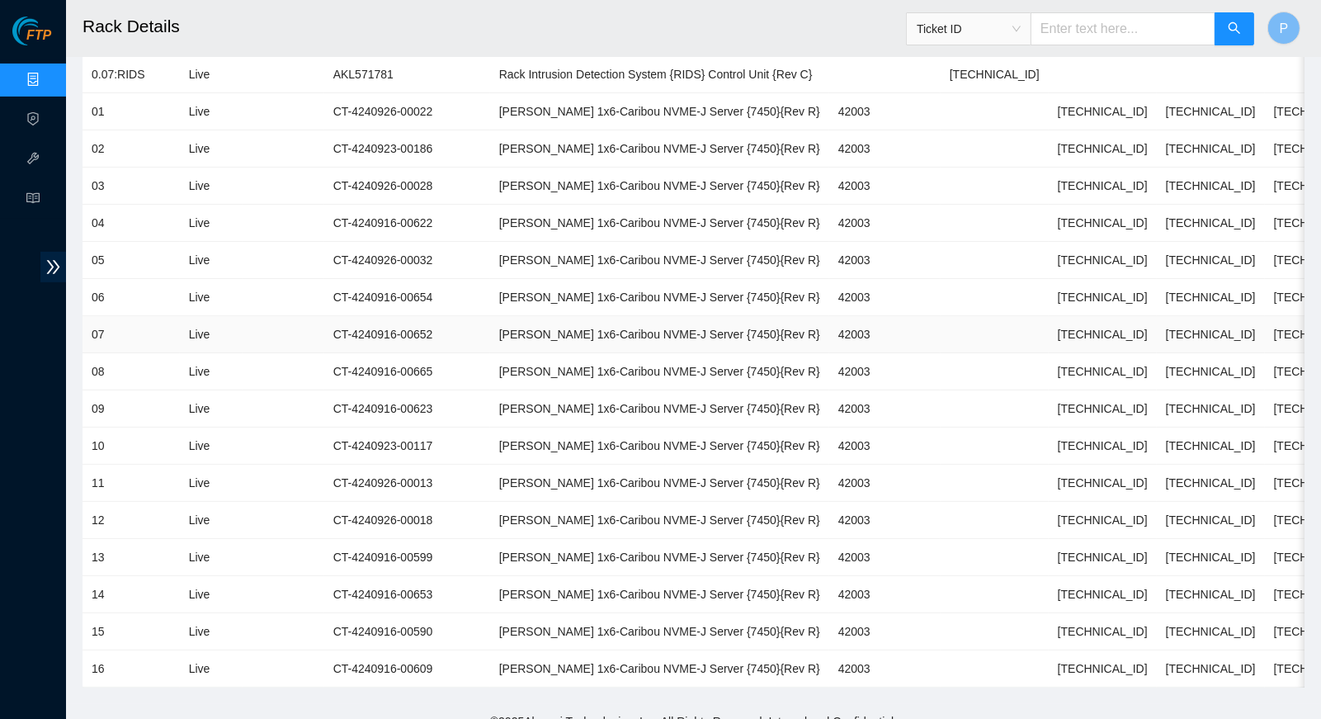
scroll to position [571, 0]
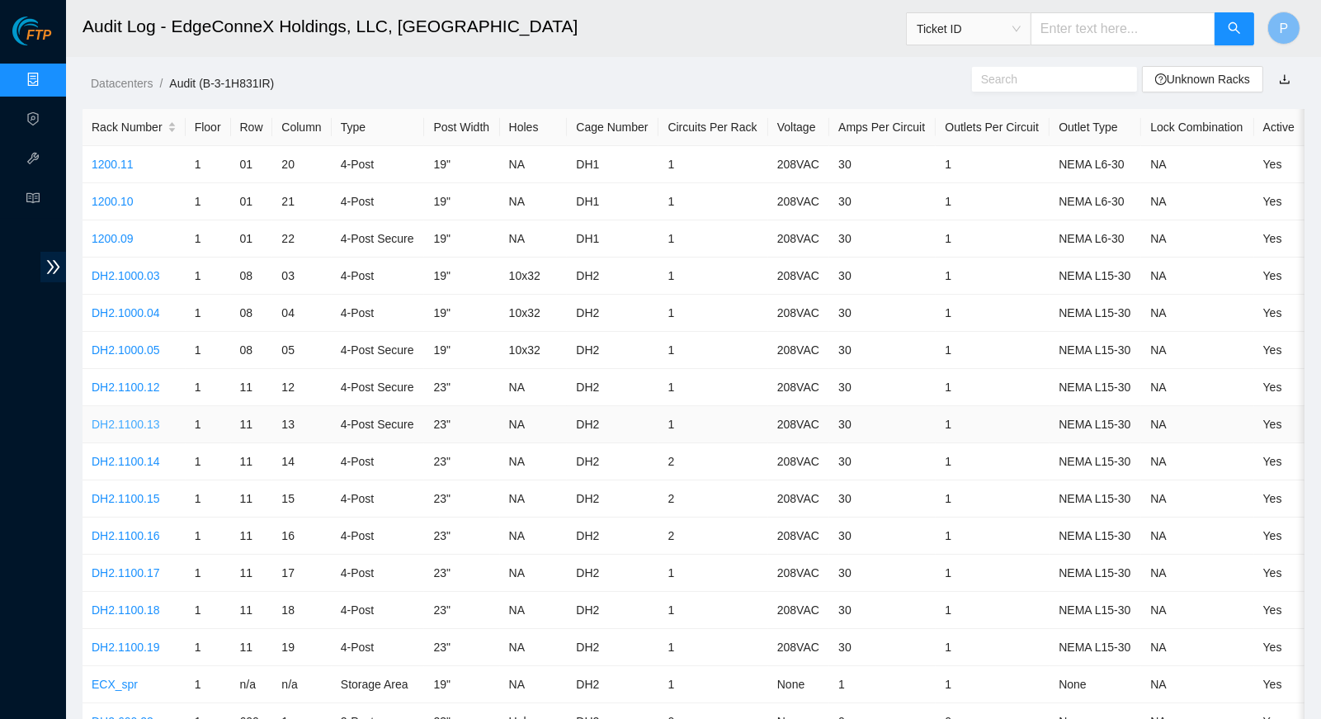
click at [147, 421] on link "DH2.1100.13" at bounding box center [126, 424] width 68 height 13
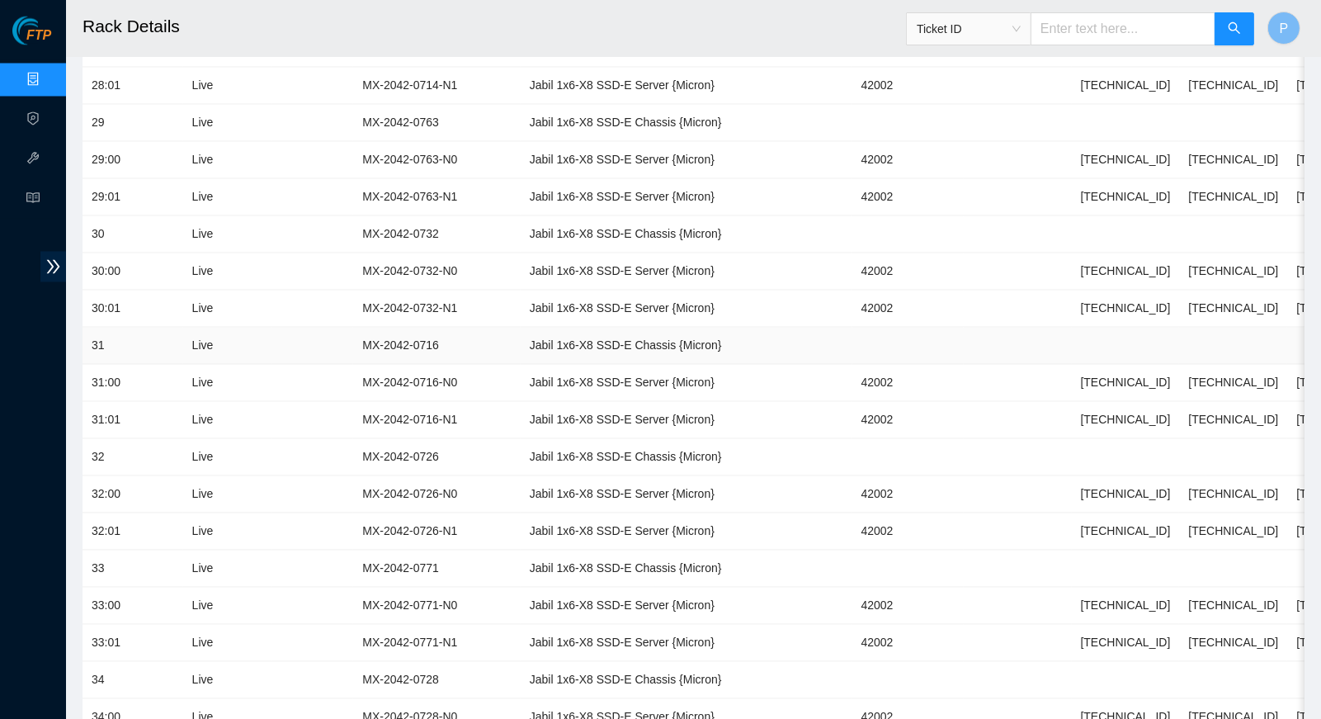
scroll to position [4413, 0]
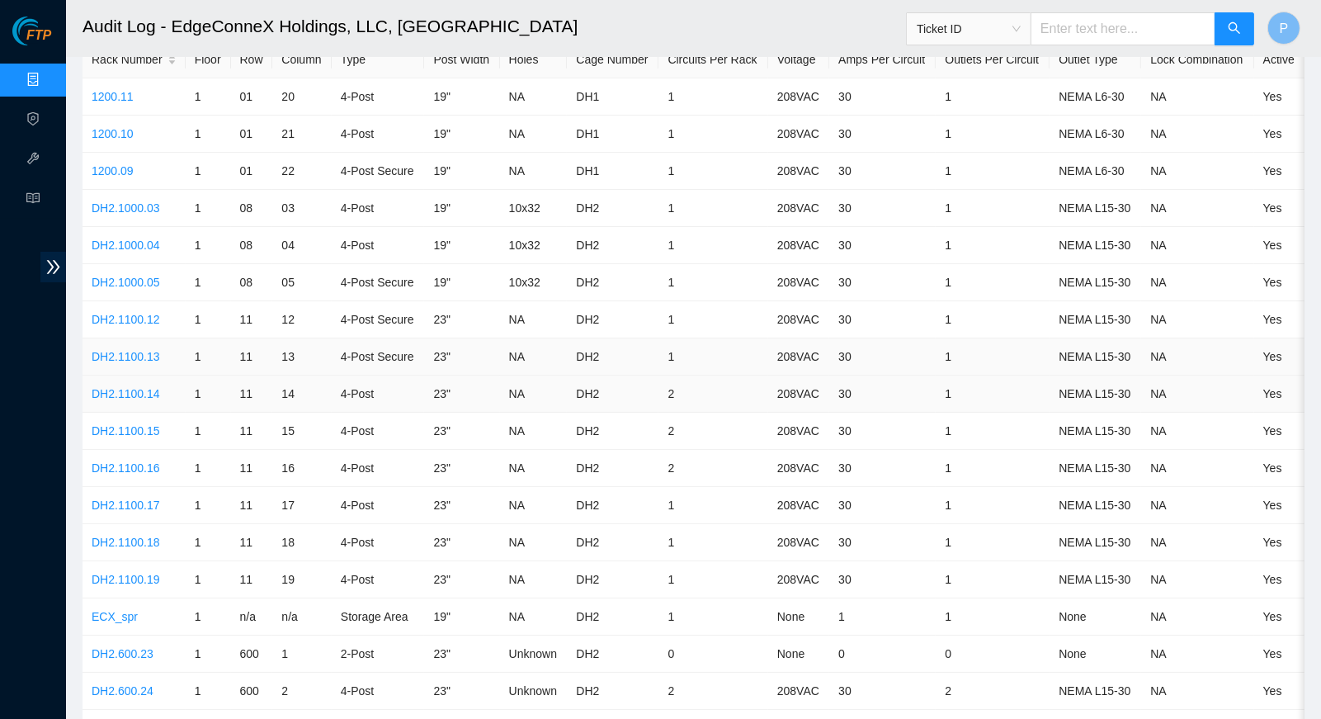
scroll to position [72, 0]
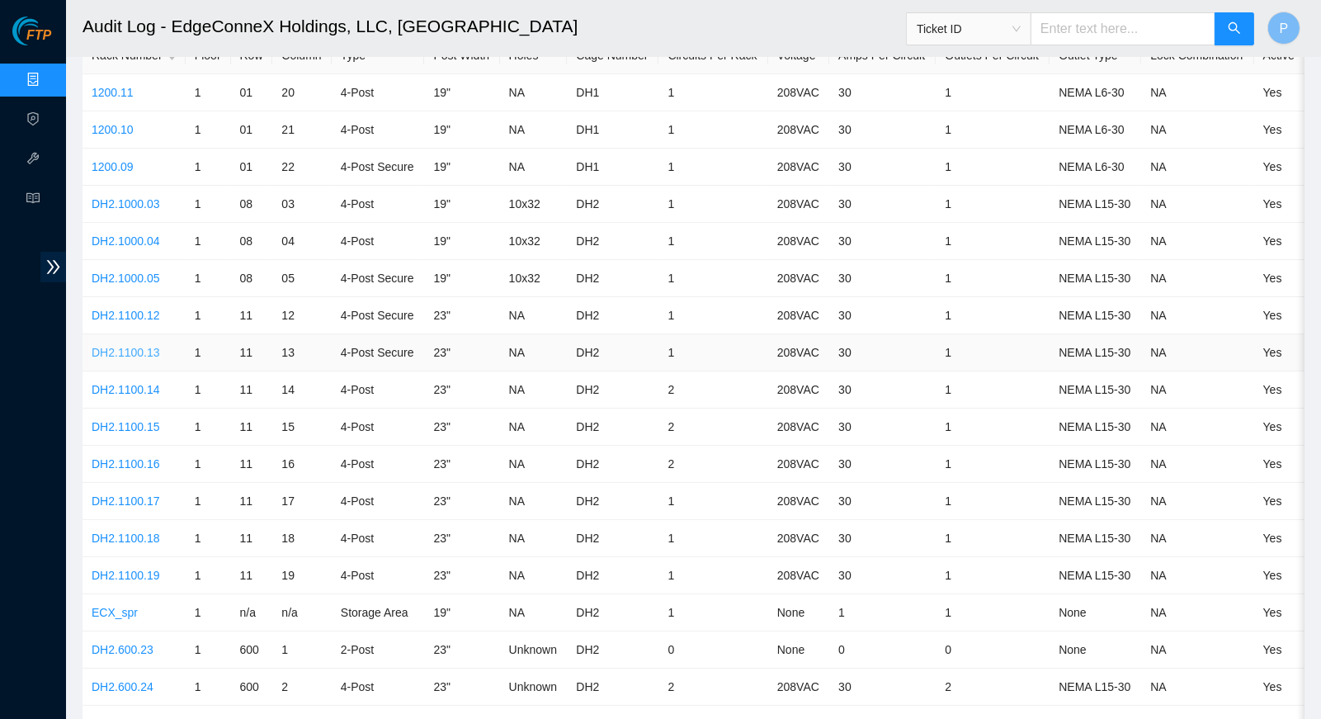
click at [156, 349] on link "DH2.1100.13" at bounding box center [126, 352] width 68 height 13
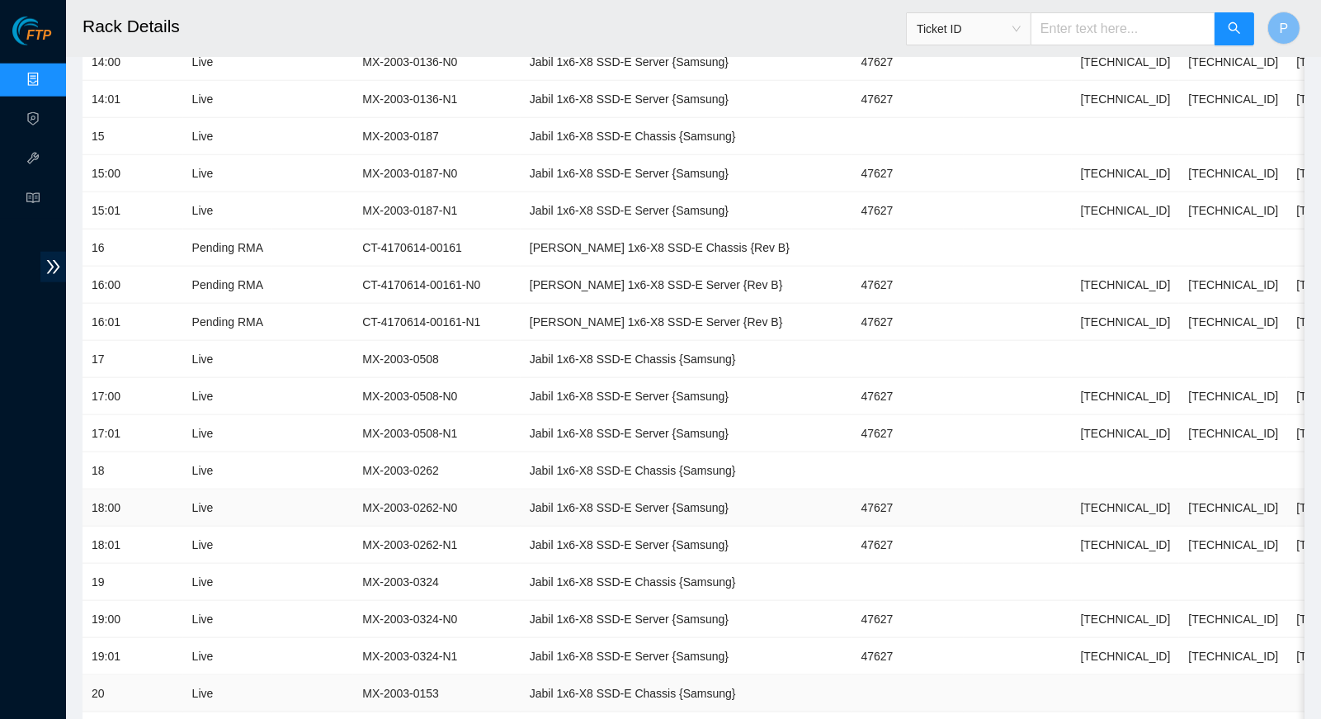
scroll to position [2730, 0]
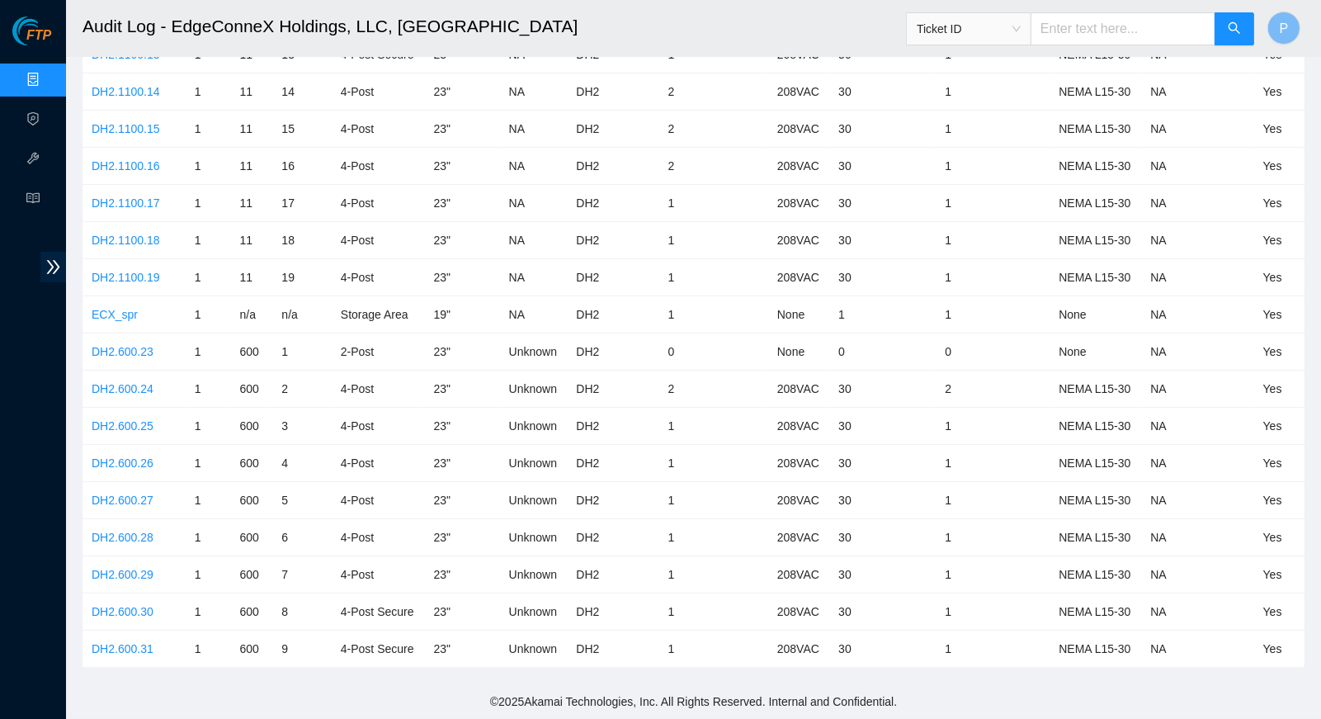
scroll to position [72, 0]
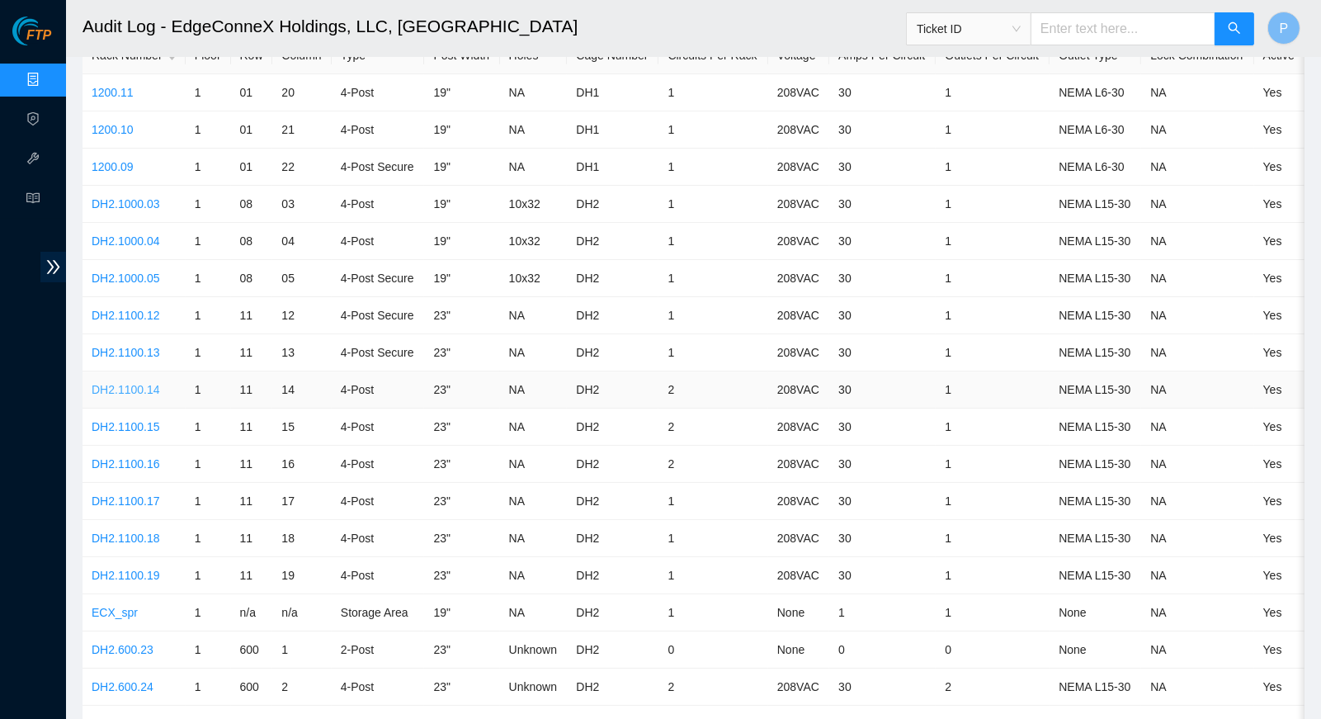
click at [160, 384] on link "DH2.1100.14" at bounding box center [126, 389] width 68 height 13
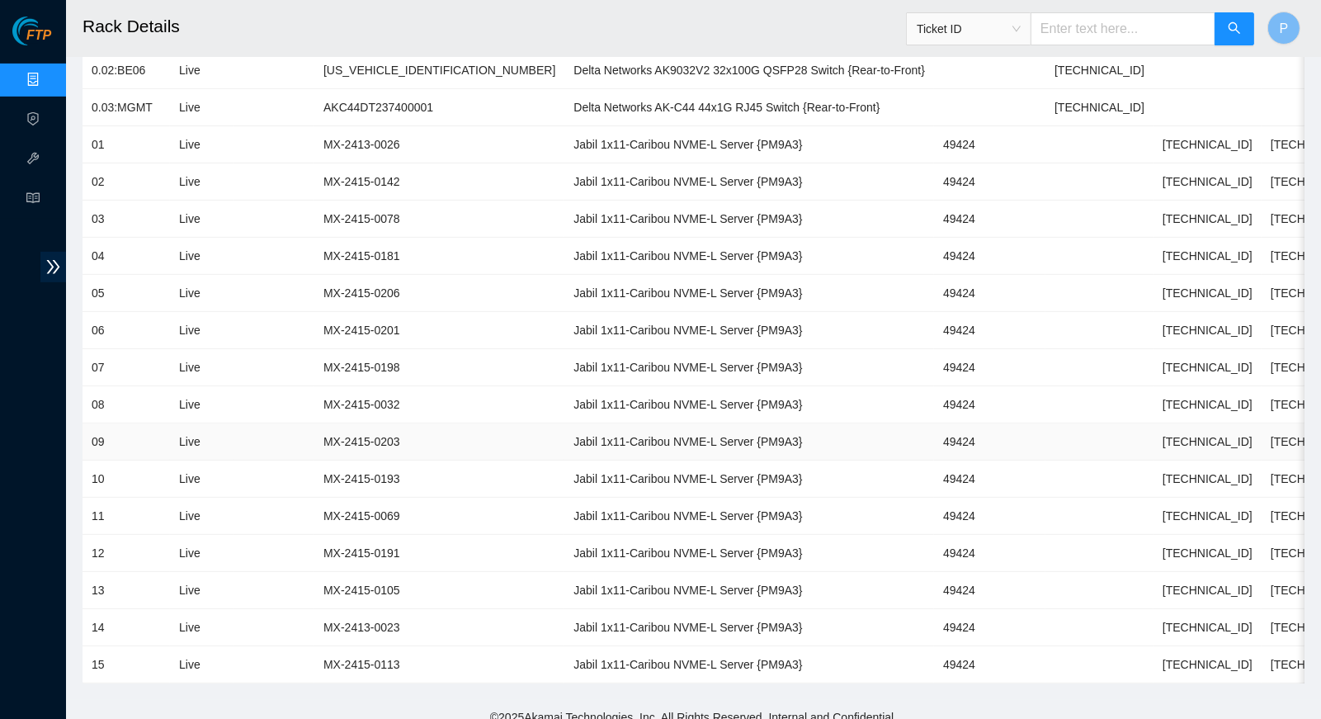
scroll to position [754, 0]
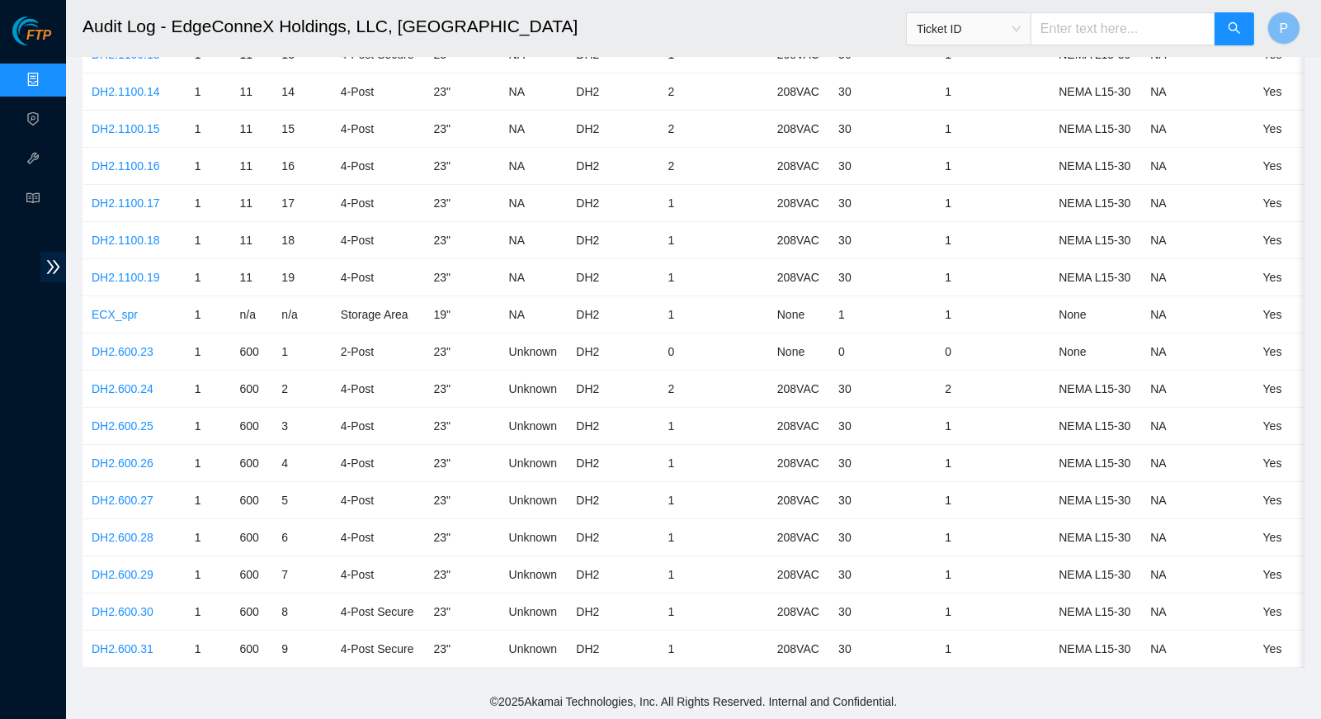
scroll to position [72, 0]
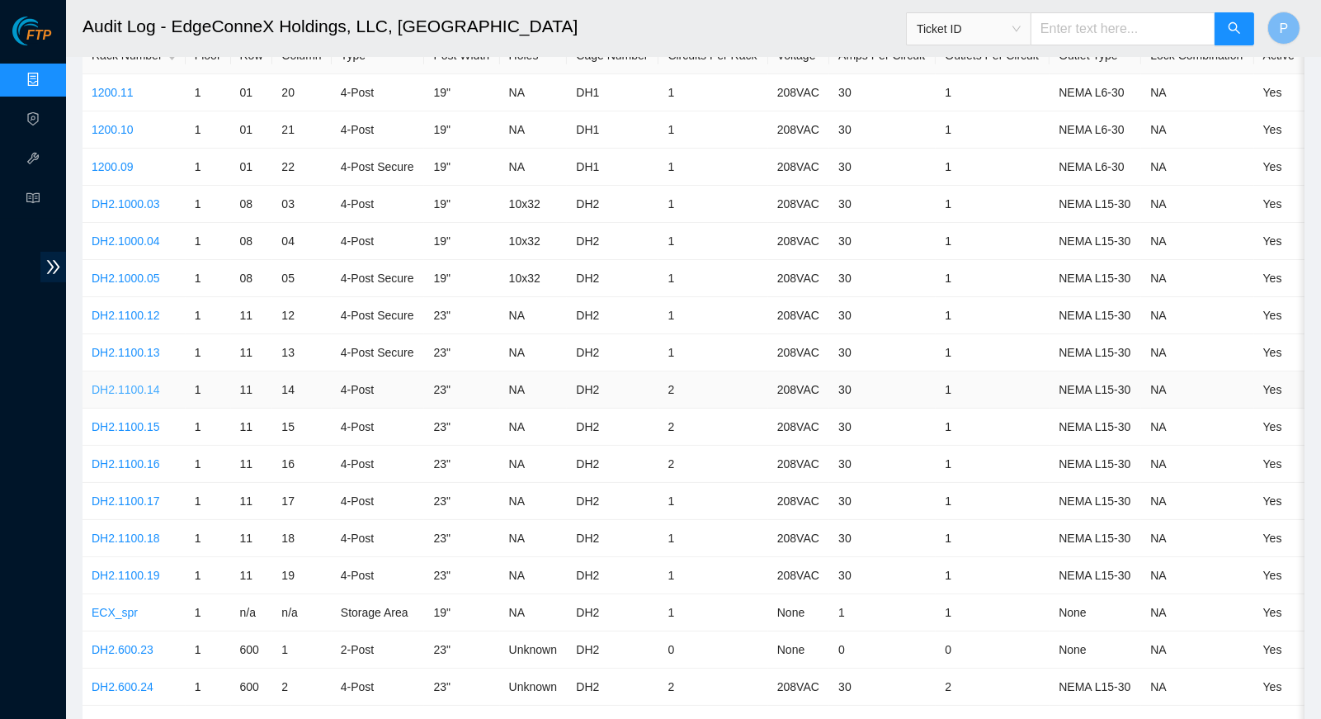
click at [150, 383] on link "DH2.1100.14" at bounding box center [126, 389] width 68 height 13
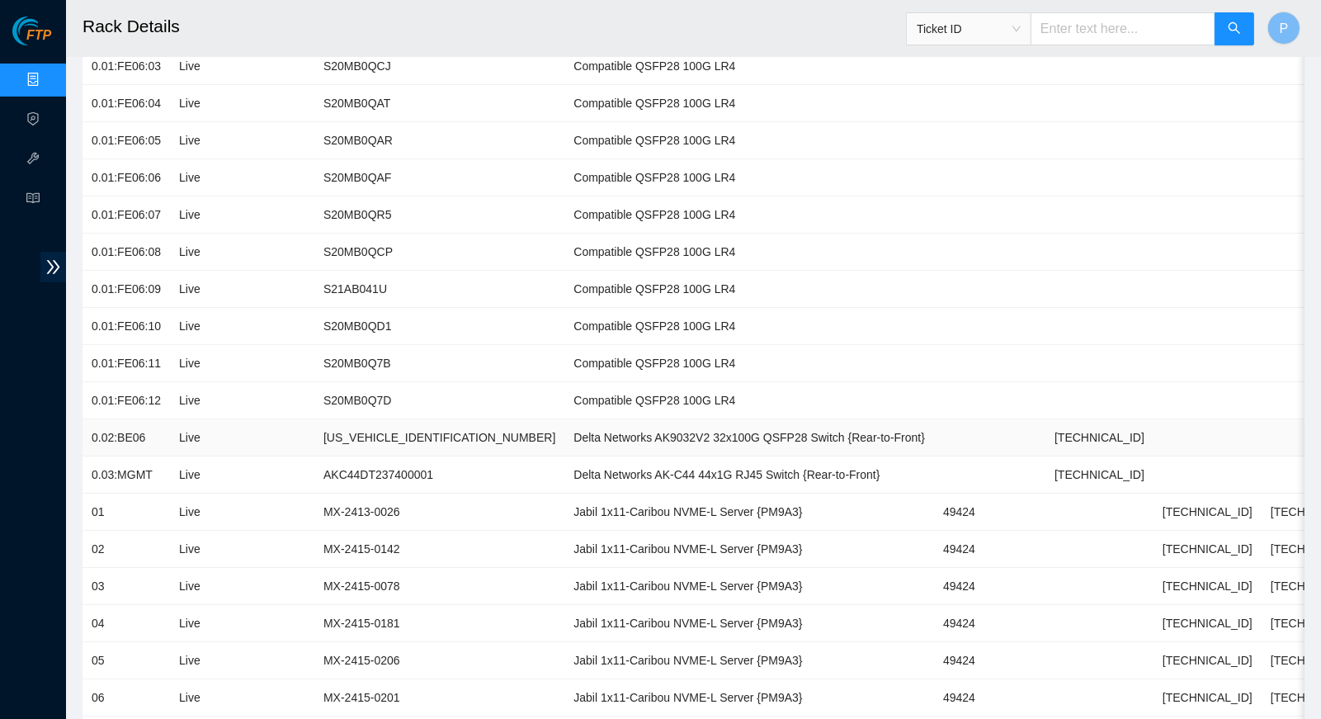
scroll to position [754, 0]
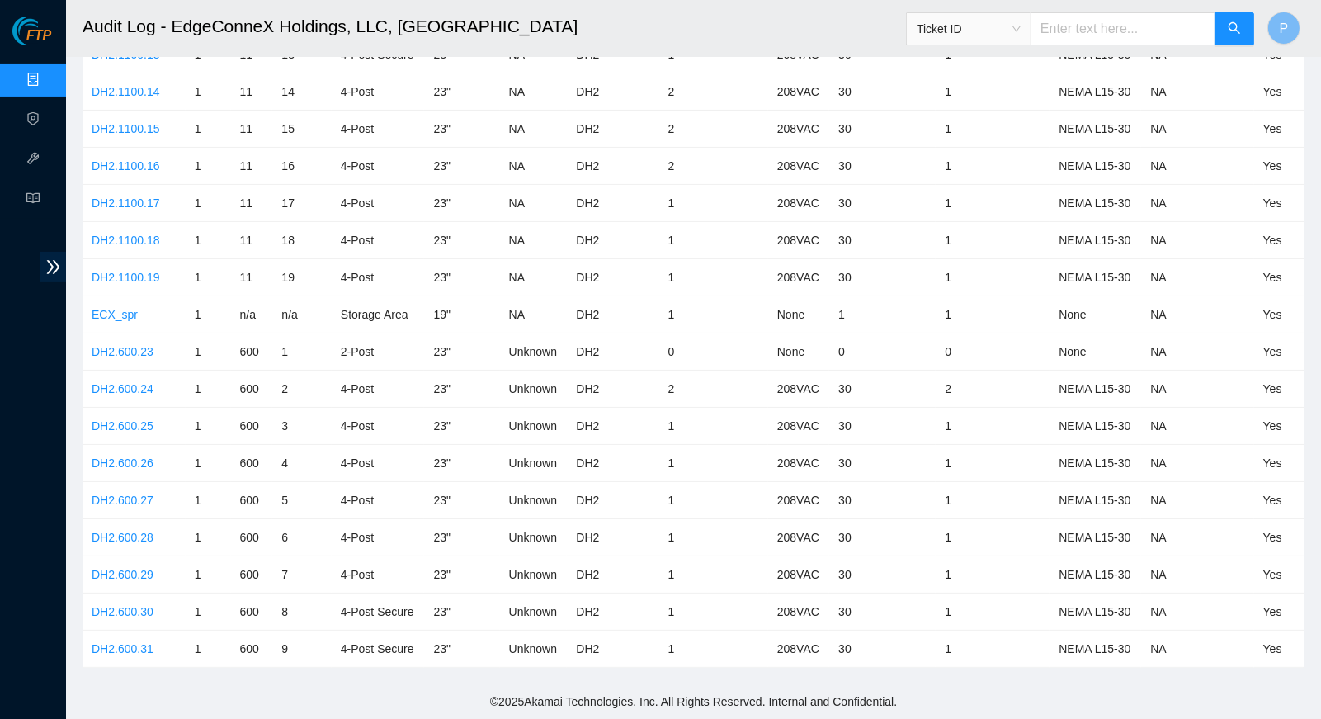
scroll to position [72, 0]
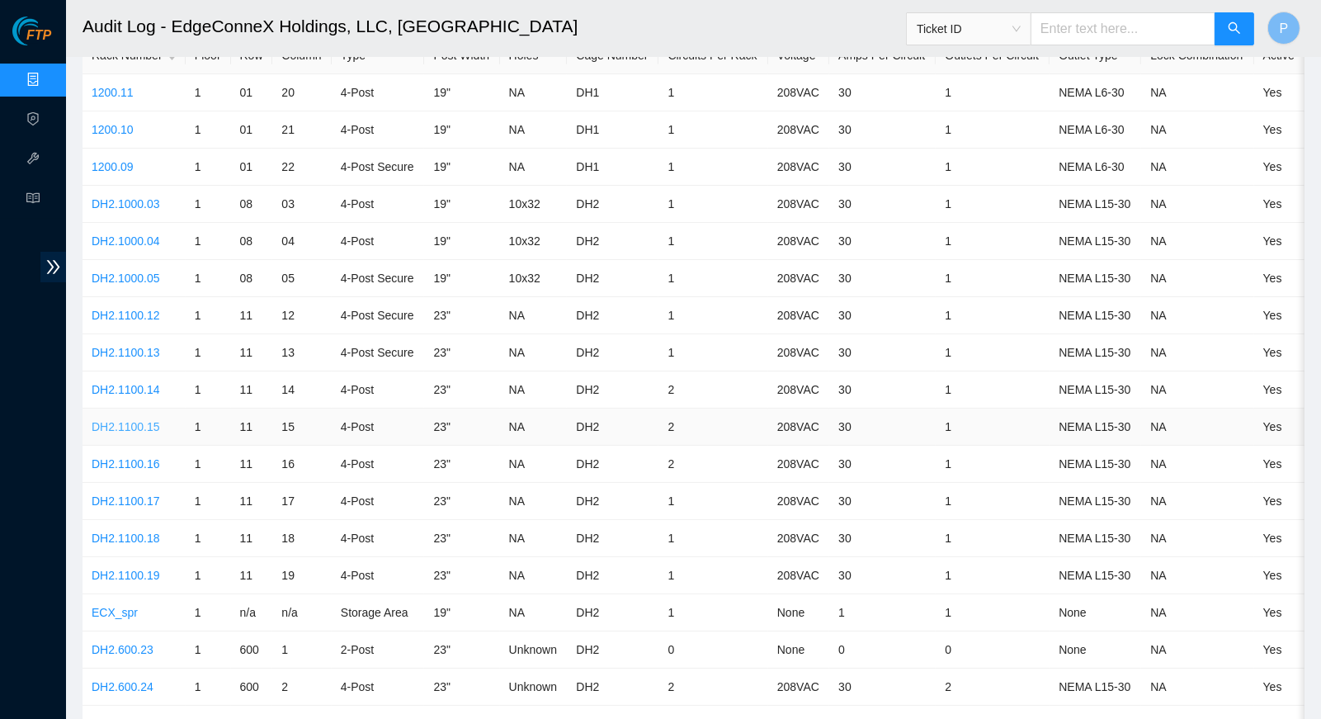
click at [149, 420] on link "DH2.1100.15" at bounding box center [126, 426] width 68 height 13
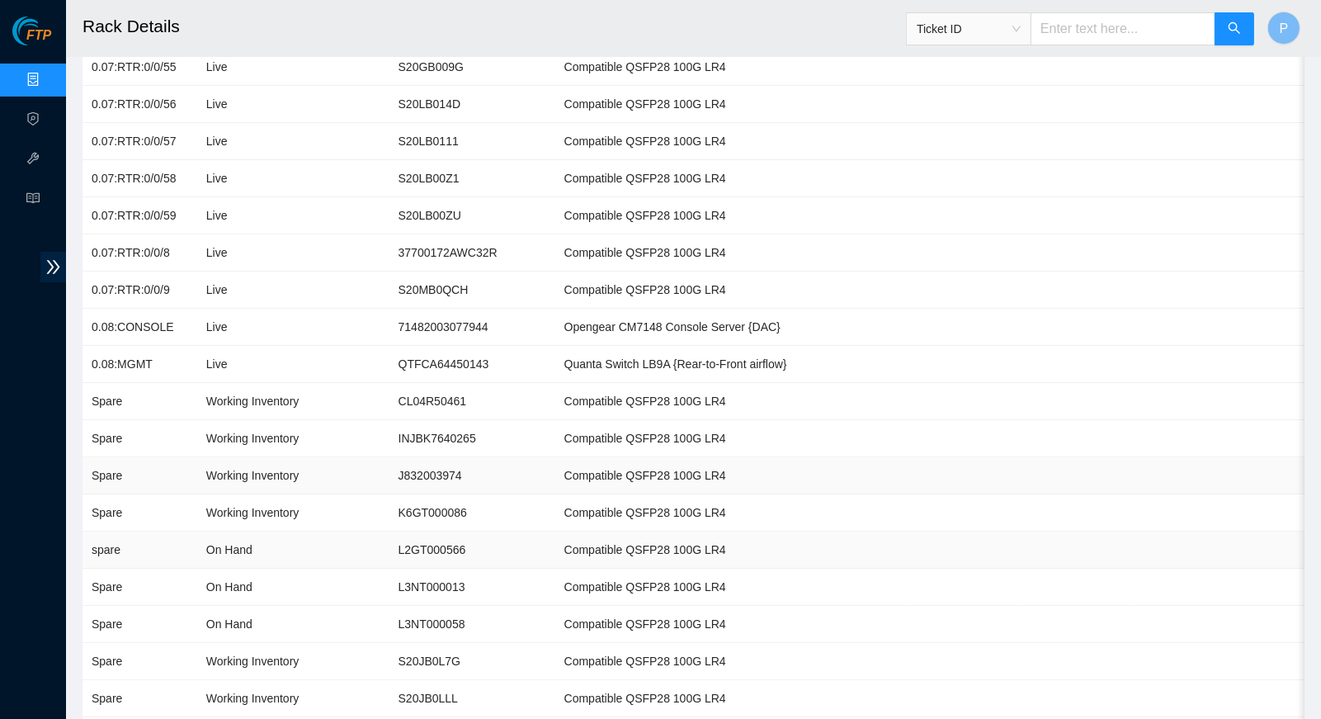
scroll to position [7852, 0]
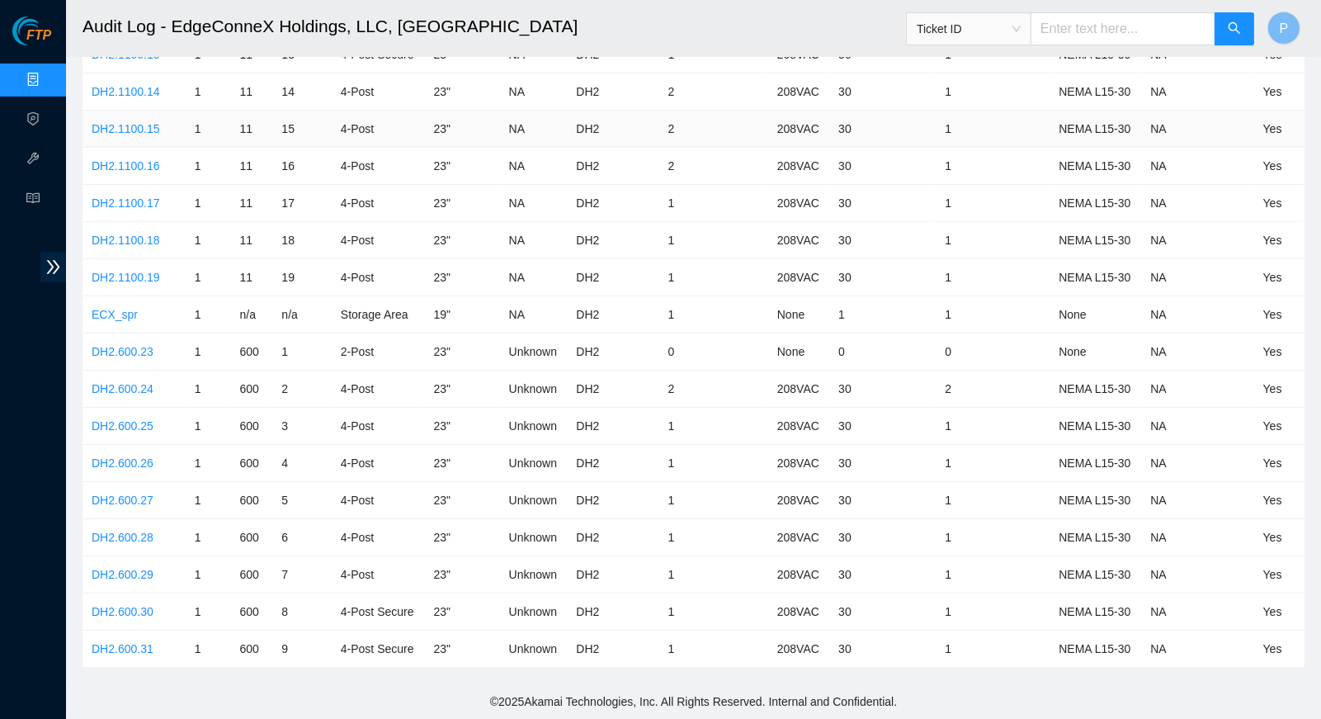
scroll to position [72, 0]
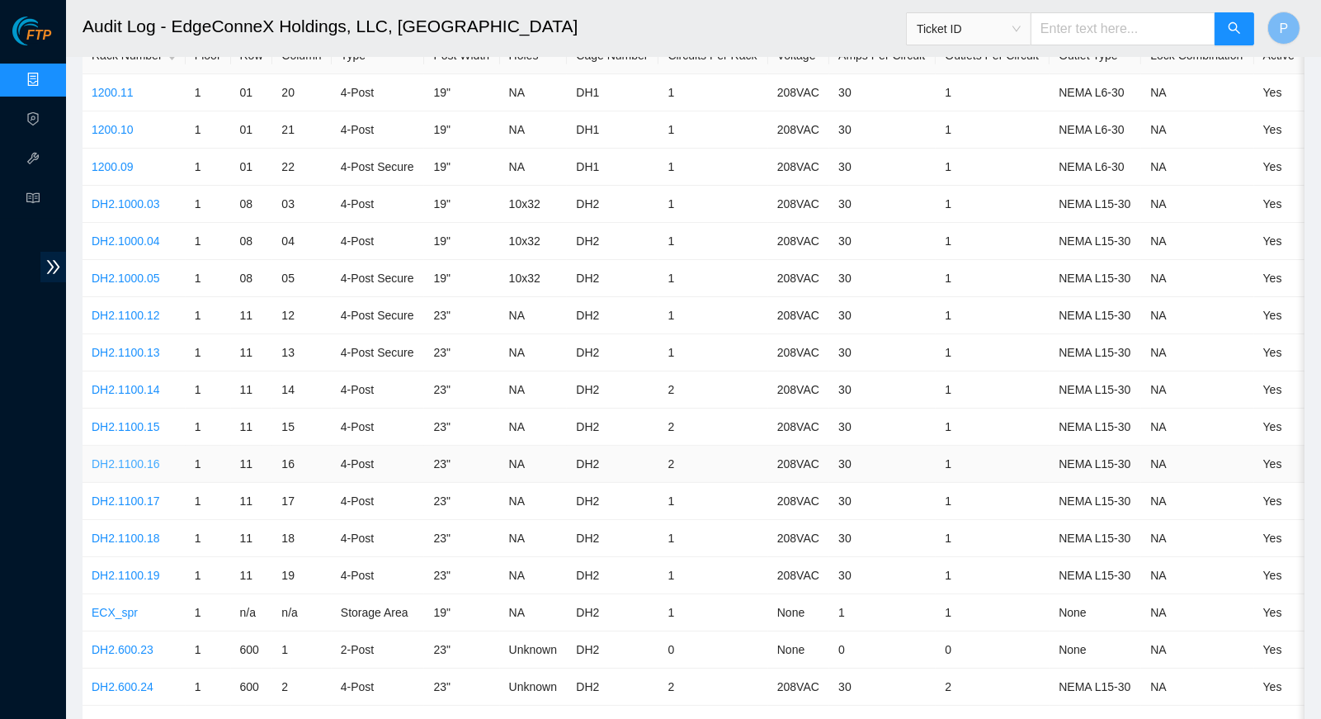
click at [151, 457] on link "DH2.1100.16" at bounding box center [126, 463] width 68 height 13
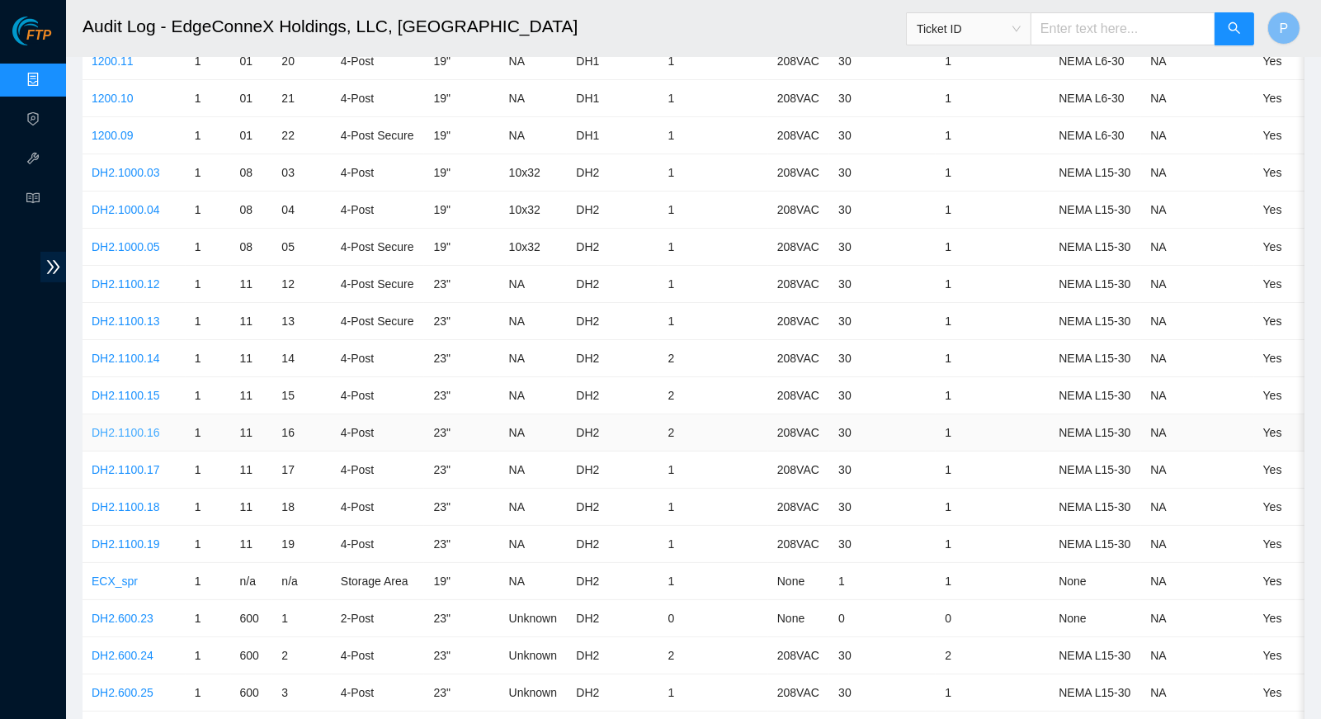
click at [146, 426] on link "DH2.1100.16" at bounding box center [126, 432] width 68 height 13
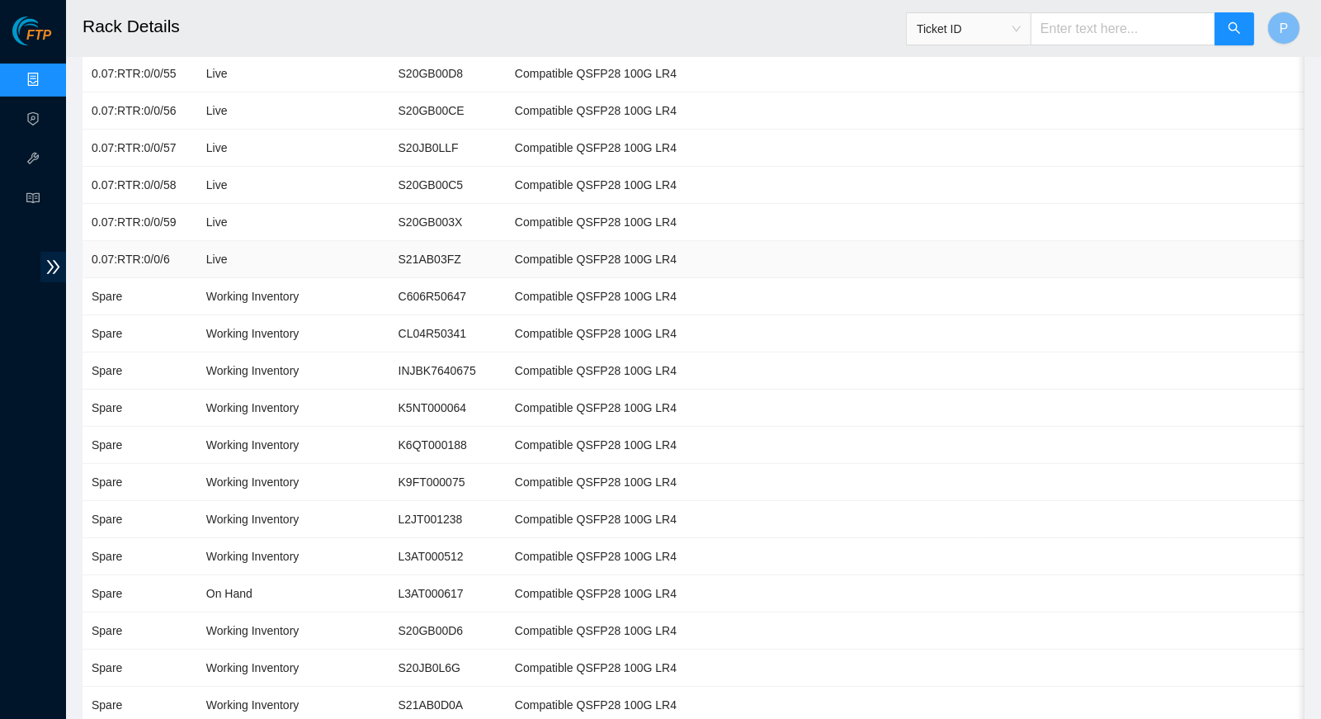
scroll to position [8071, 0]
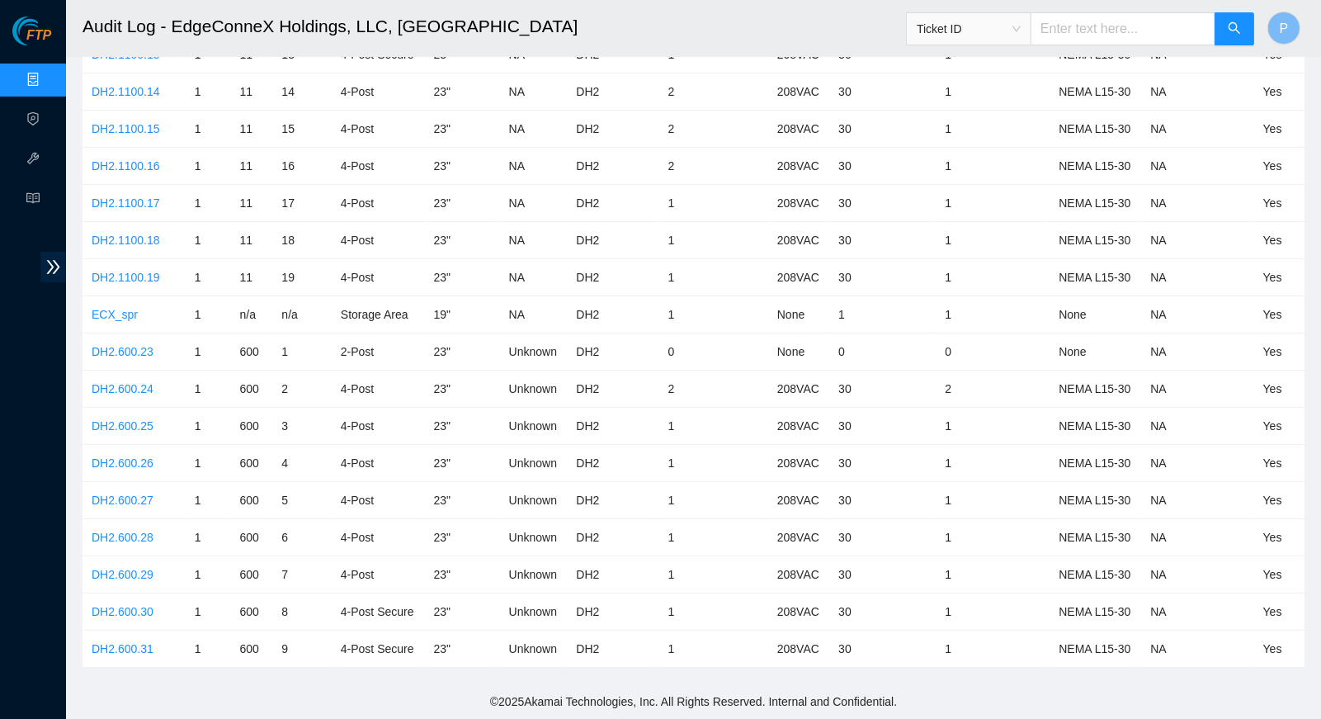
scroll to position [103, 0]
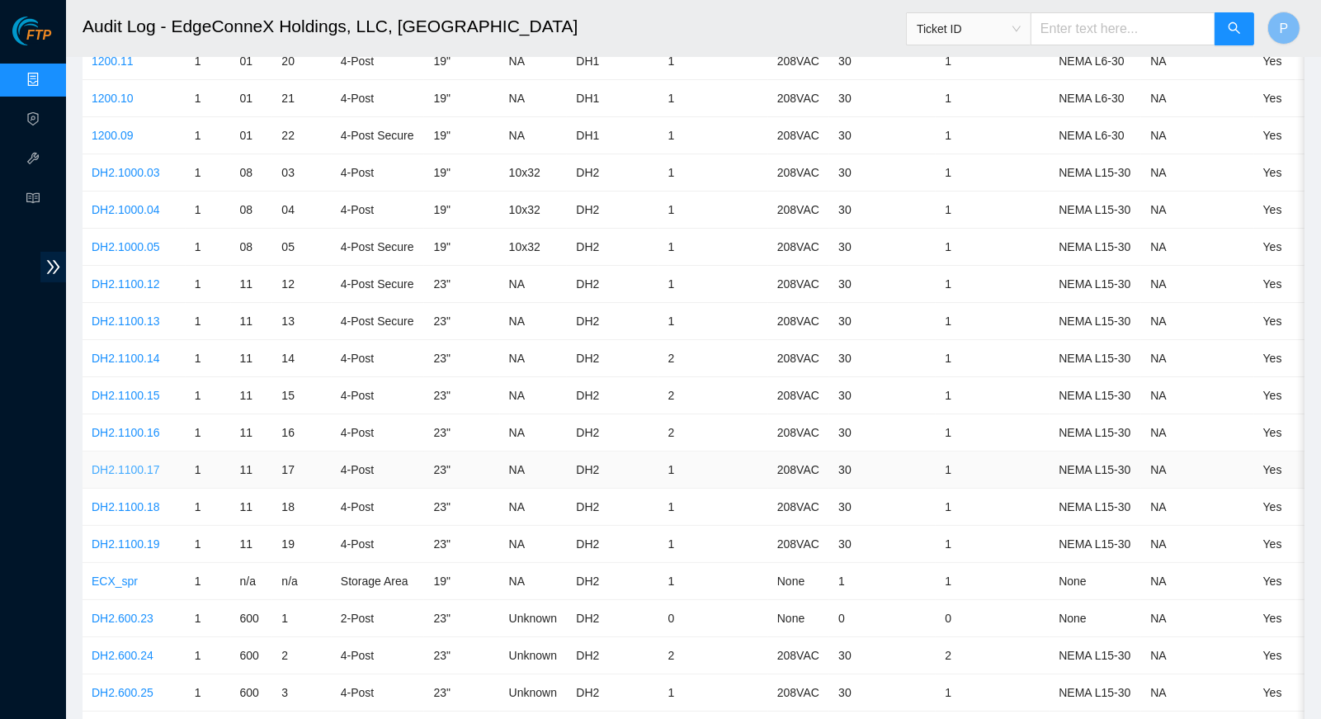
click at [158, 463] on link "DH2.1100.17" at bounding box center [126, 469] width 68 height 13
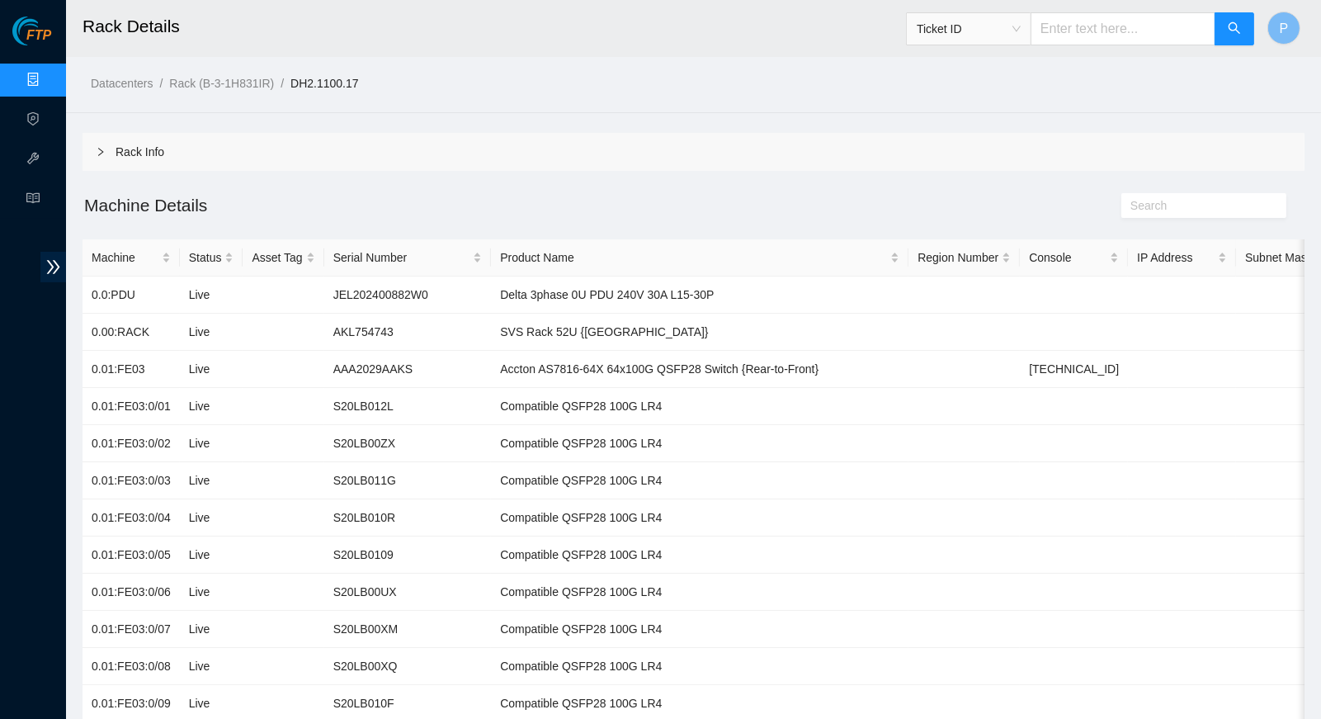
scroll to position [103, 0]
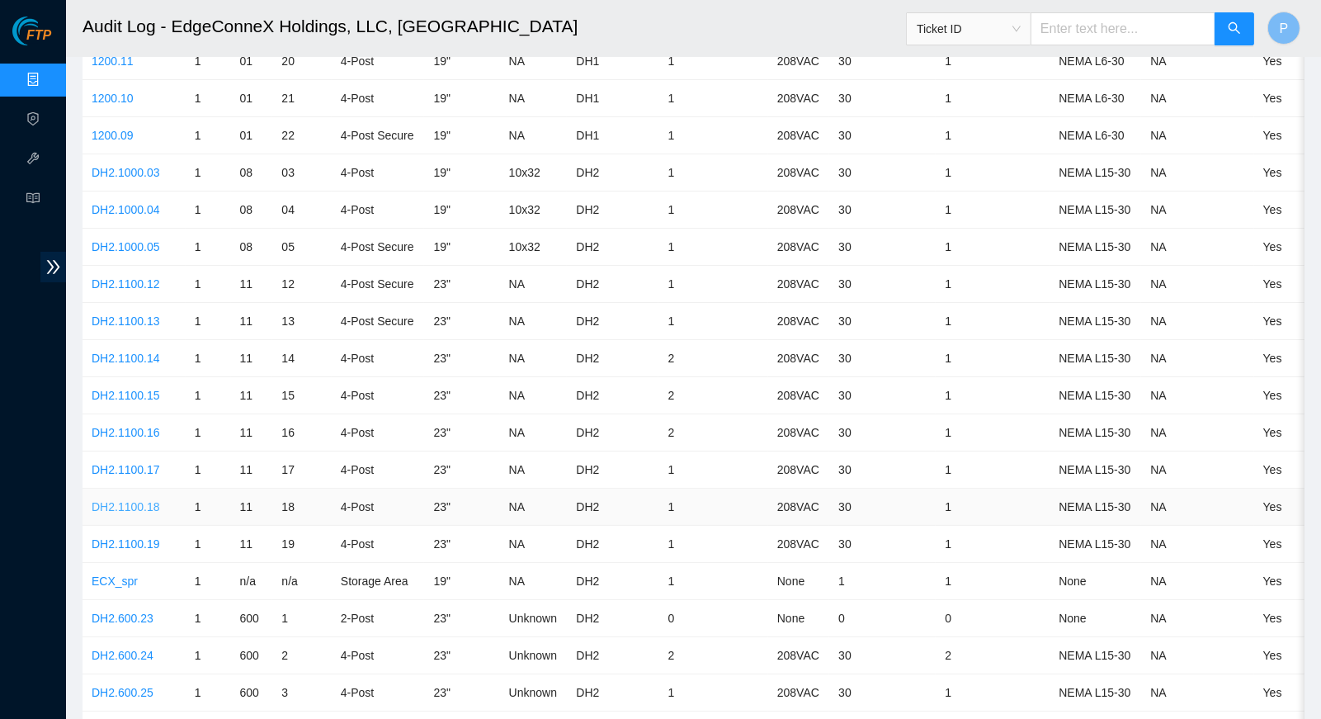
click at [142, 500] on link "DH2.1100.18" at bounding box center [126, 506] width 68 height 13
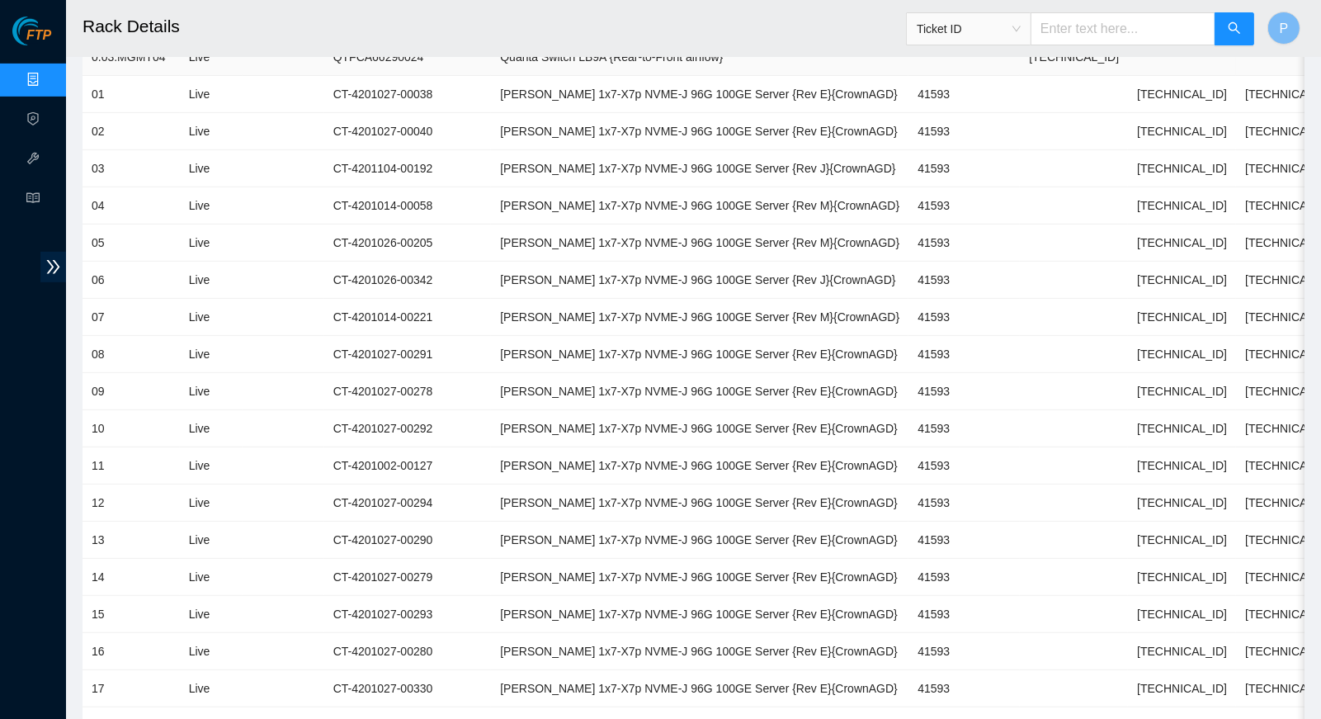
scroll to position [1120, 0]
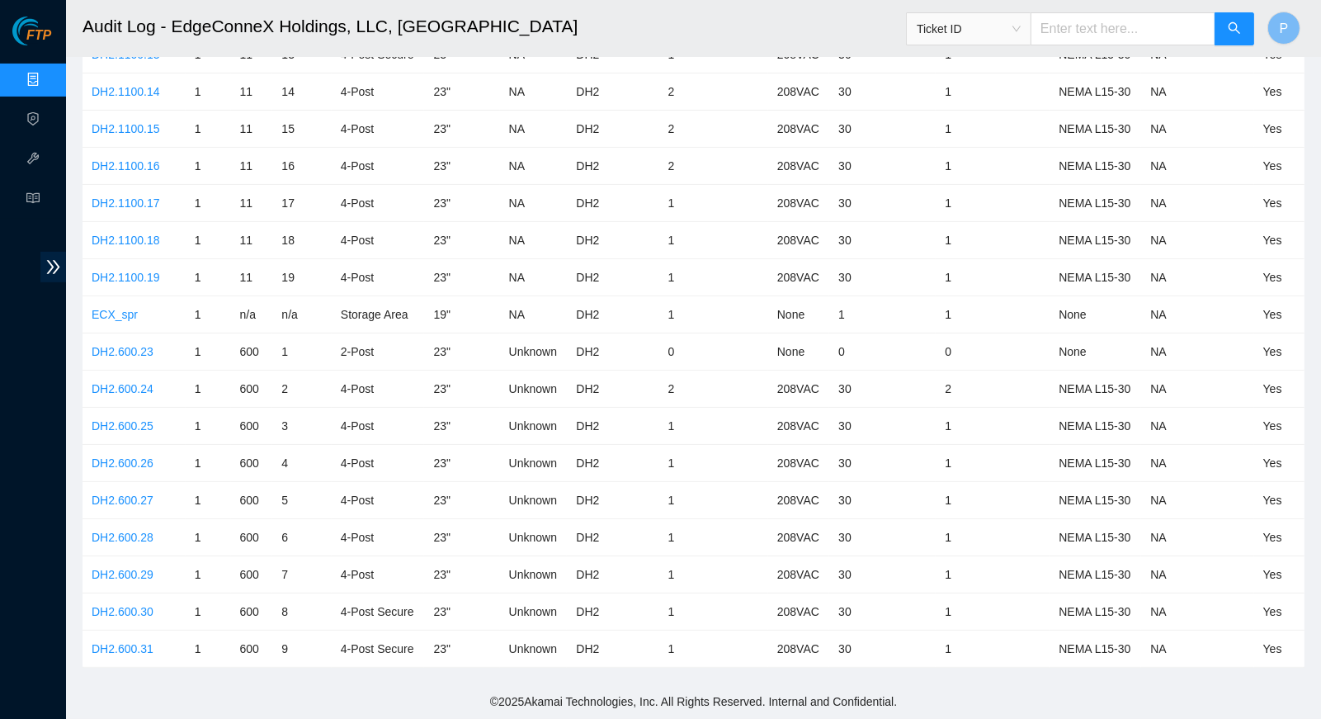
scroll to position [103, 0]
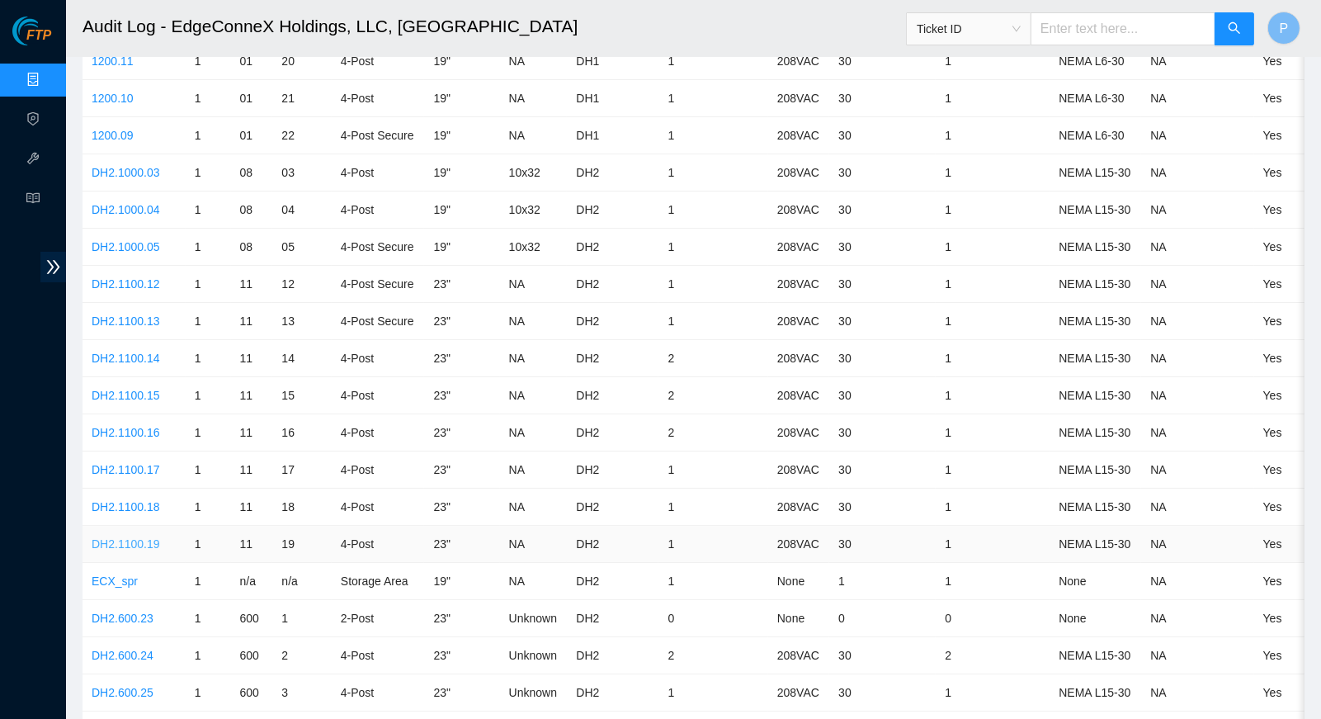
click at [129, 537] on link "DH2.1100.19" at bounding box center [126, 543] width 68 height 13
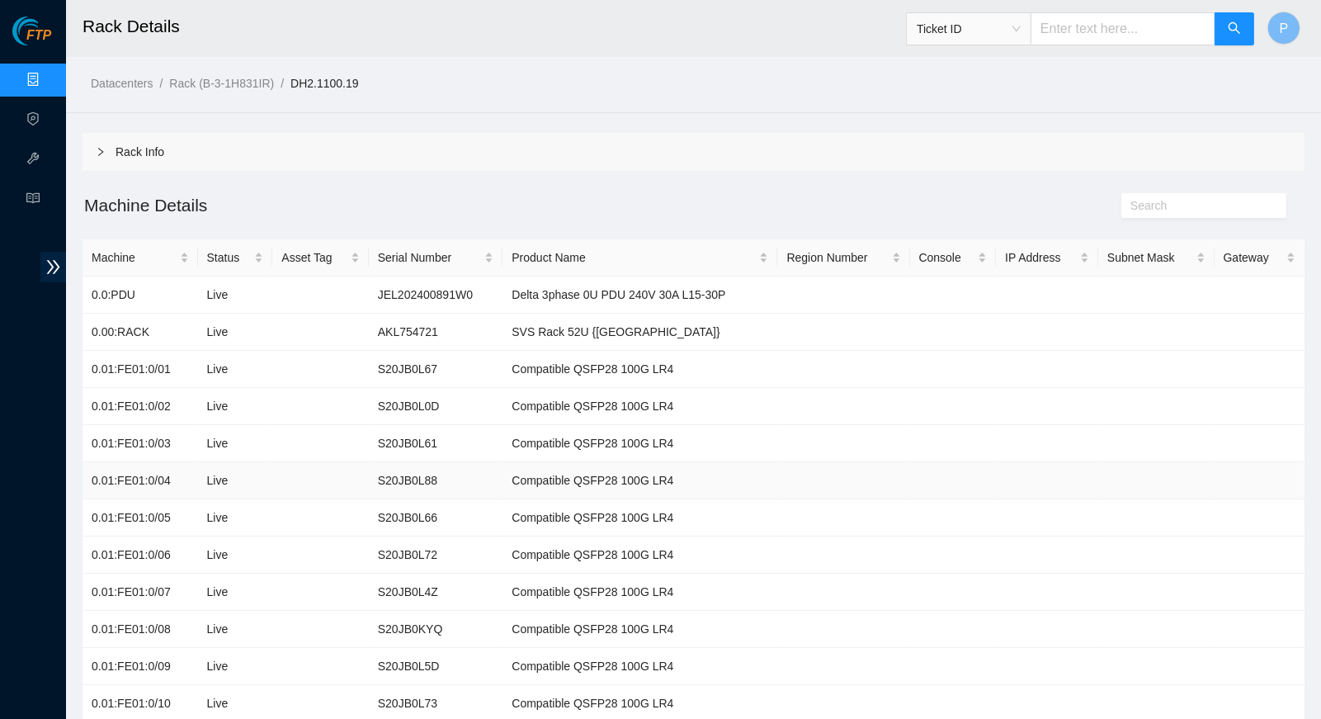
scroll to position [117, 0]
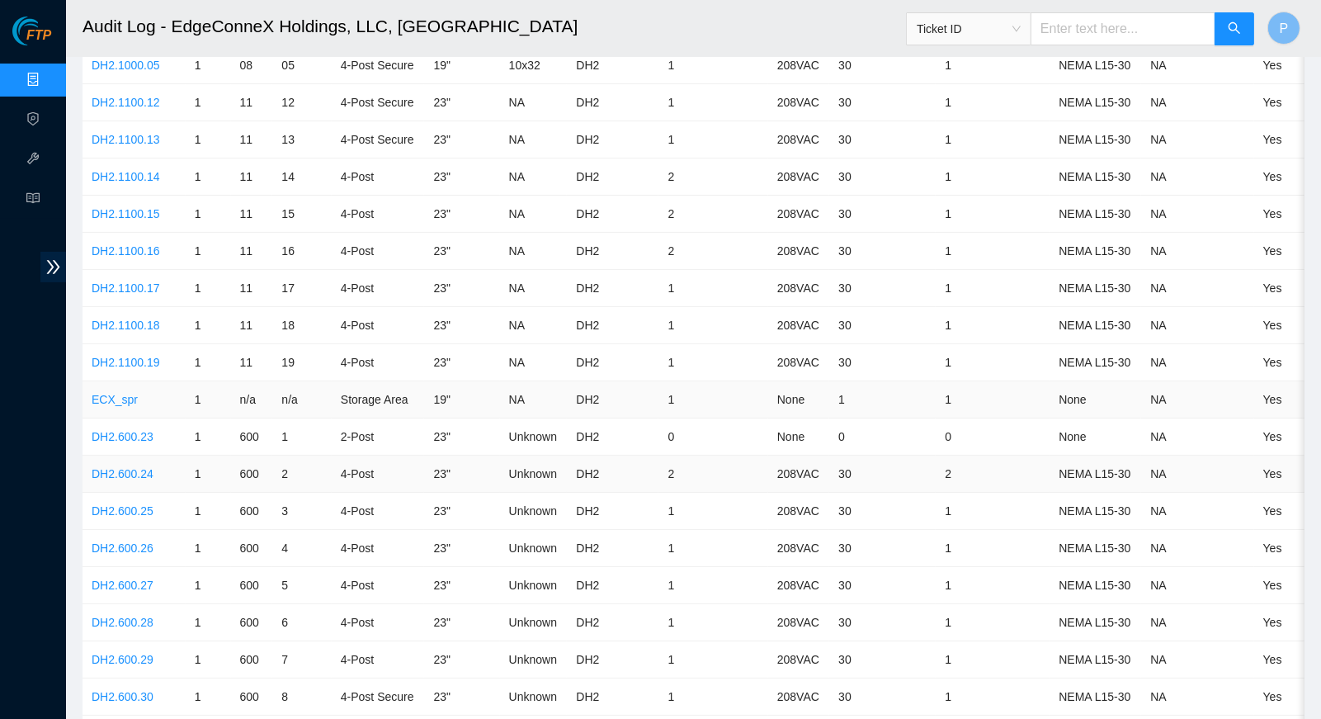
scroll to position [325, 0]
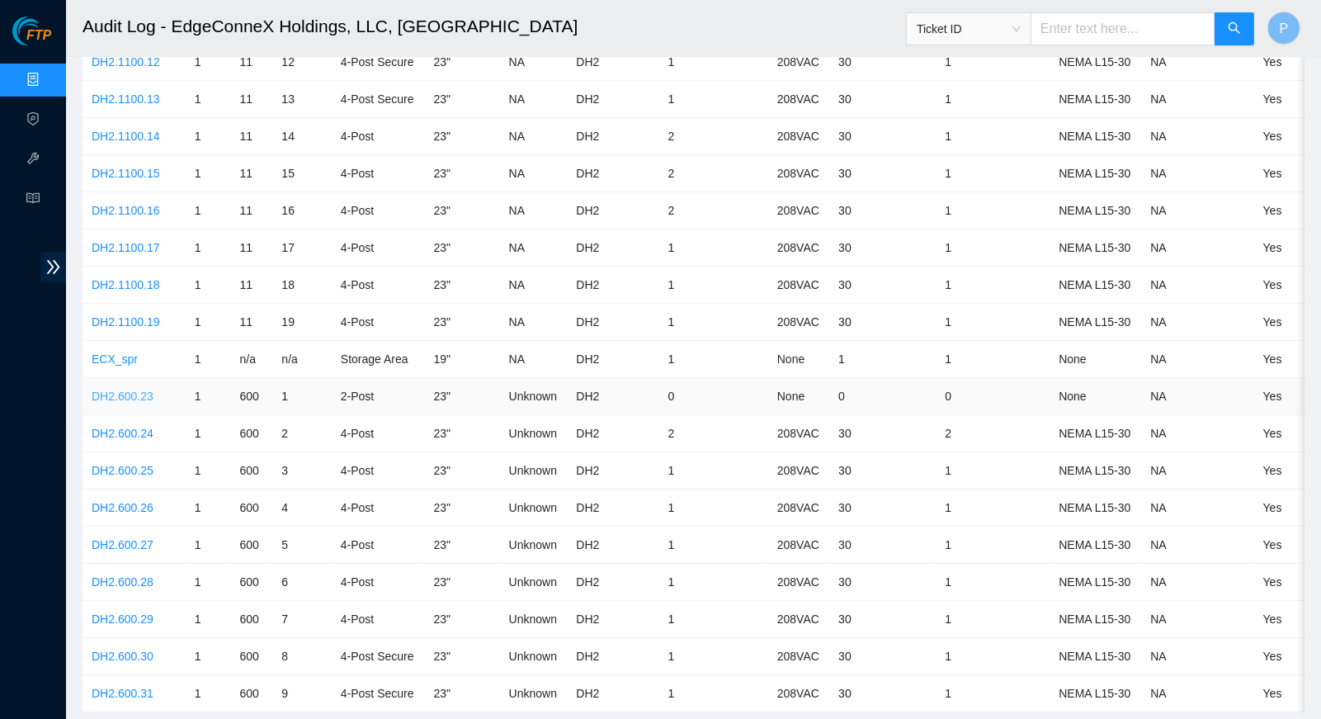
click at [130, 389] on link "DH2.600.23" at bounding box center [123, 395] width 62 height 13
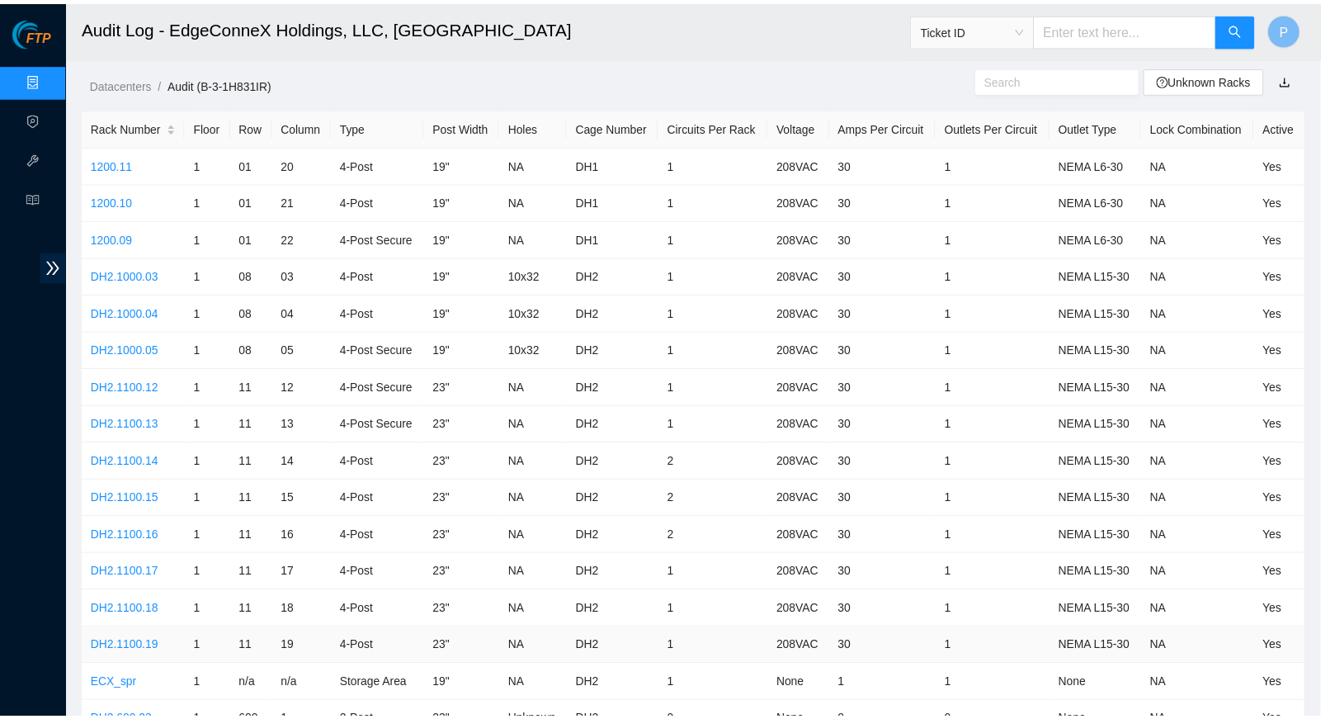
scroll to position [325, 0]
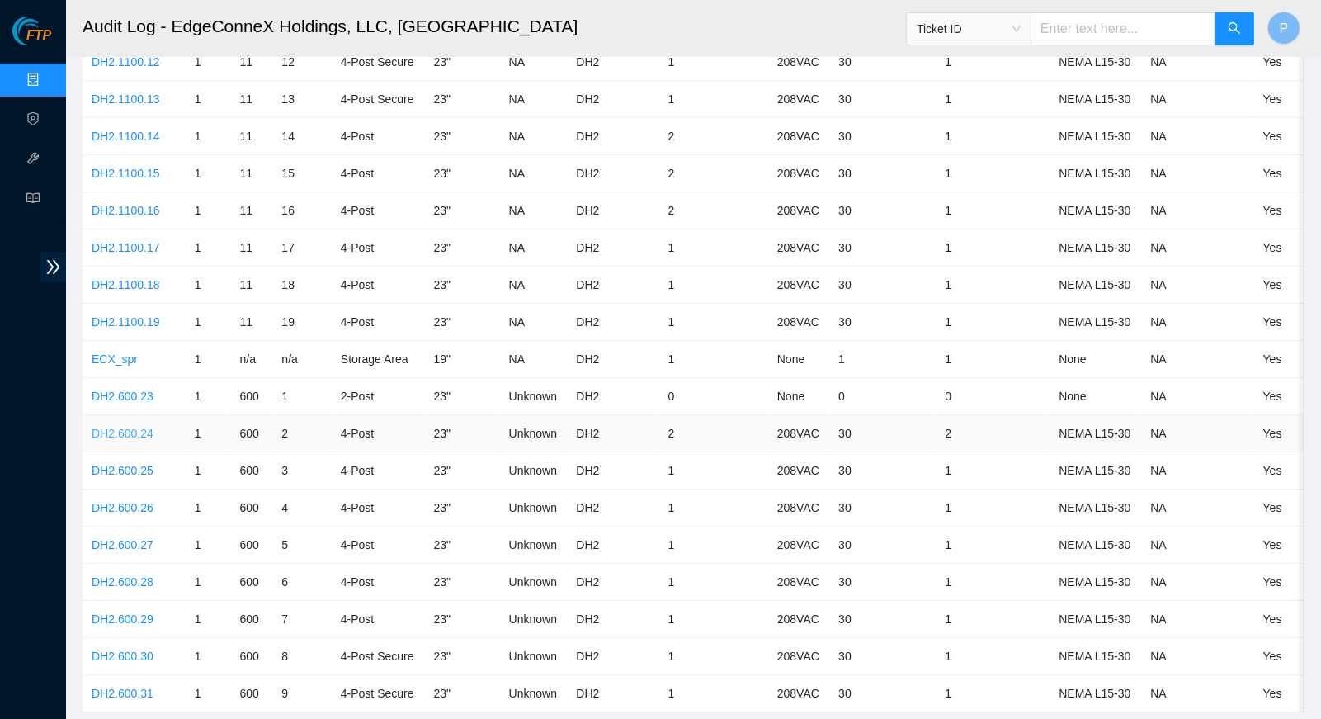
click at [130, 427] on link "DH2.600.24" at bounding box center [123, 433] width 62 height 13
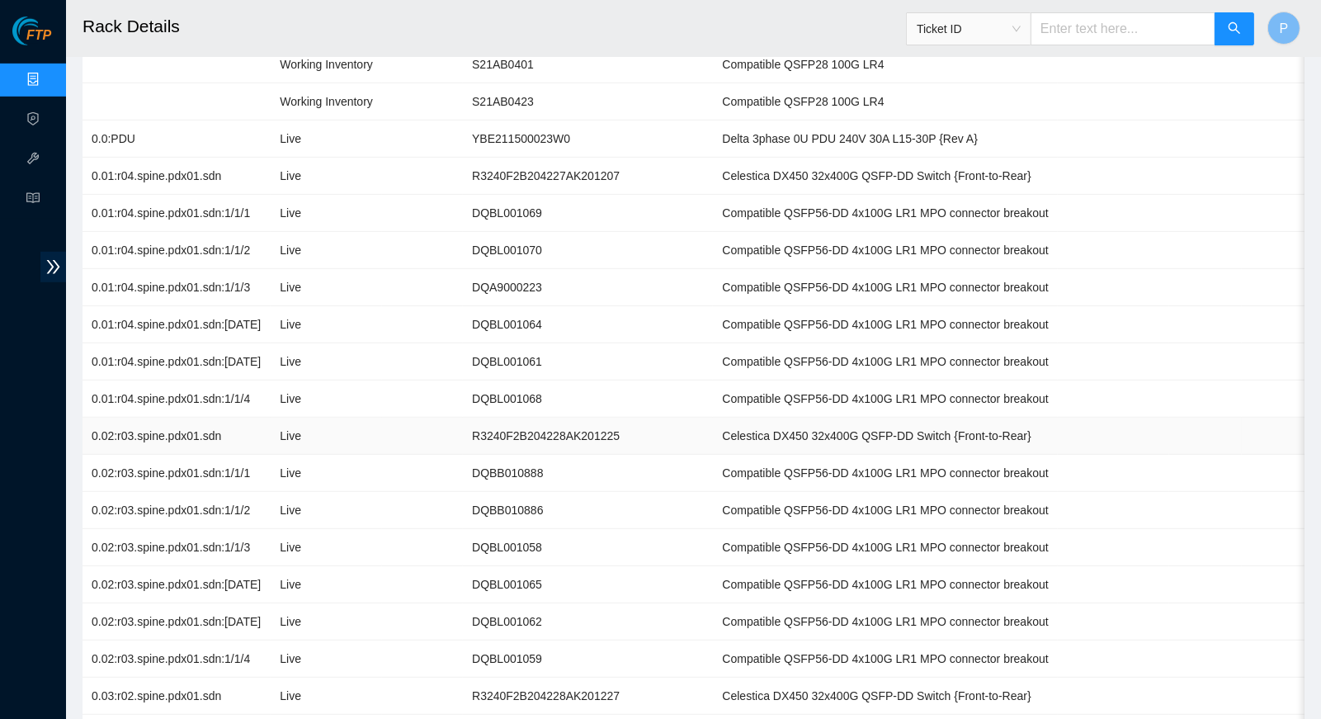
scroll to position [1052, 0]
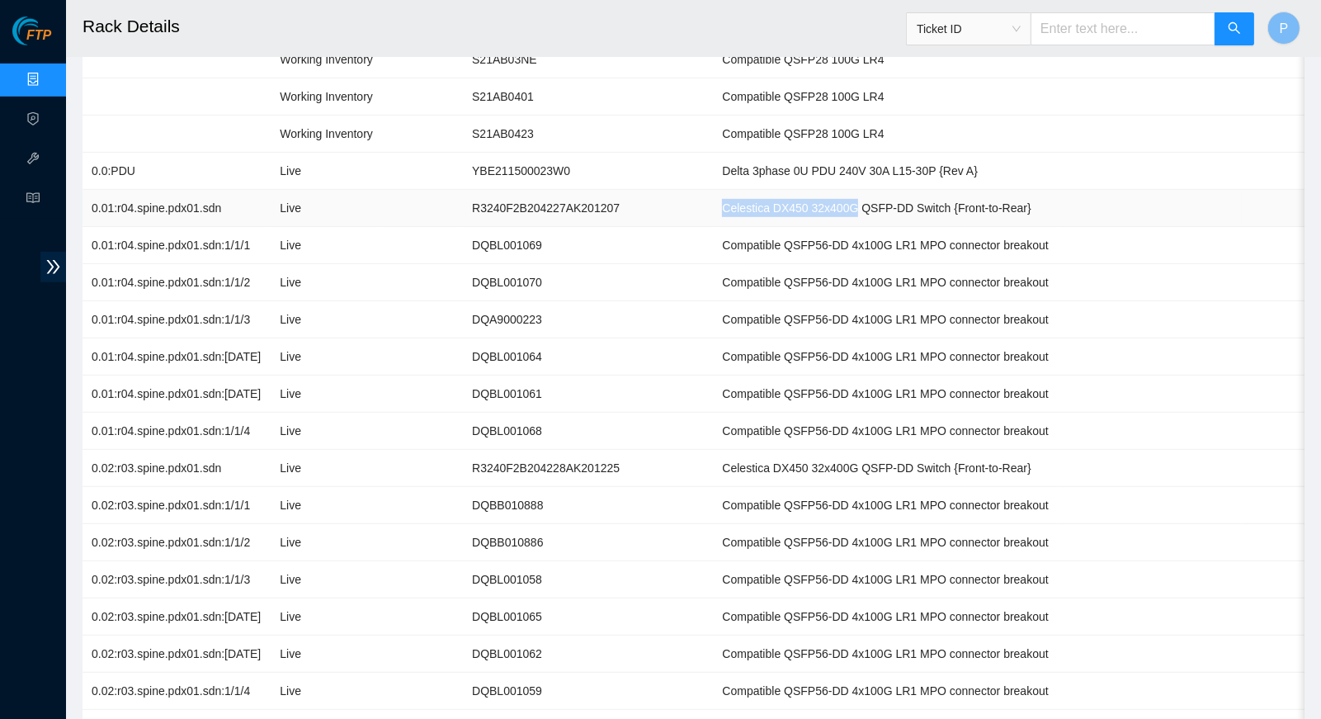
drag, startPoint x: 679, startPoint y: 189, endPoint x: 822, endPoint y: 196, distance: 142.9
click at [822, 196] on td "Celestica DX450 32x400G QSFP-DD Switch {Front-to-Rear}" at bounding box center [885, 208] width 344 height 37
copy td "Celestica DX450 32x400G"
click at [37, 190] on span "read" at bounding box center [32, 200] width 13 height 33
click at [118, 190] on td "0.01:r04.spine.pdx01.sdn" at bounding box center [177, 208] width 188 height 37
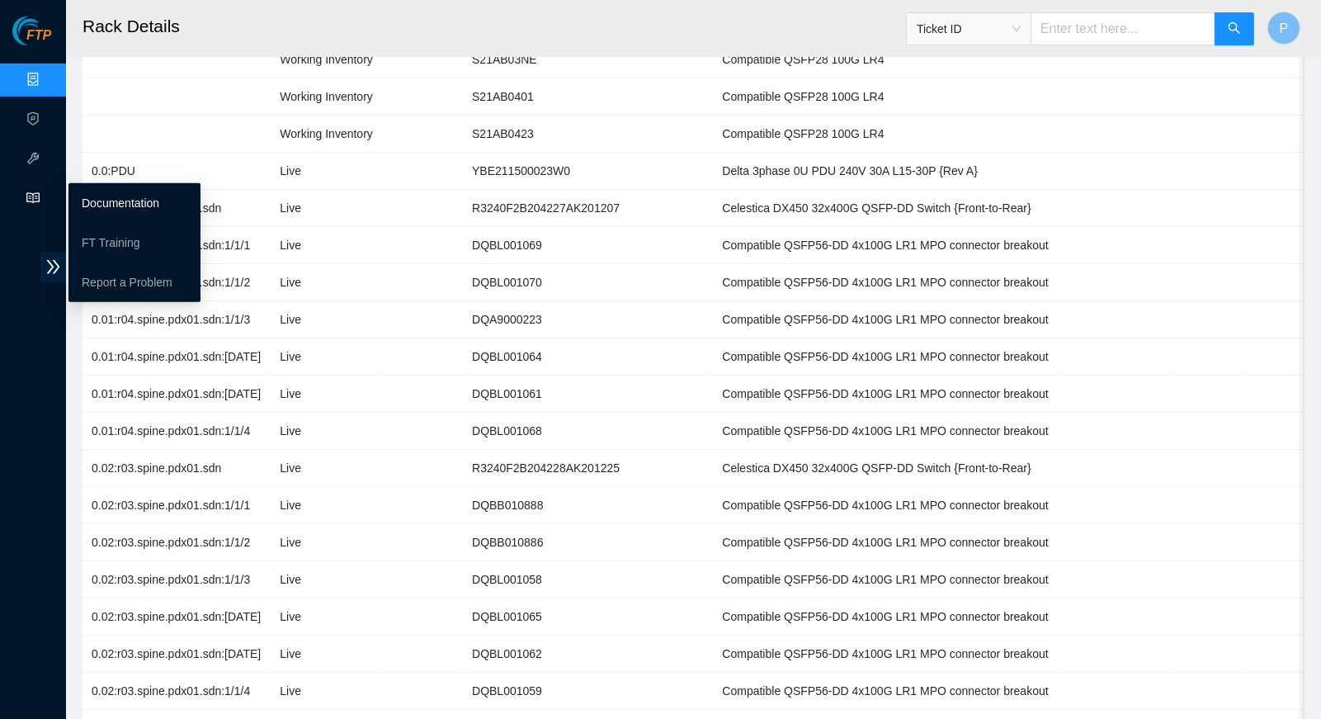
click at [127, 196] on link "Documentation" at bounding box center [121, 202] width 78 height 13
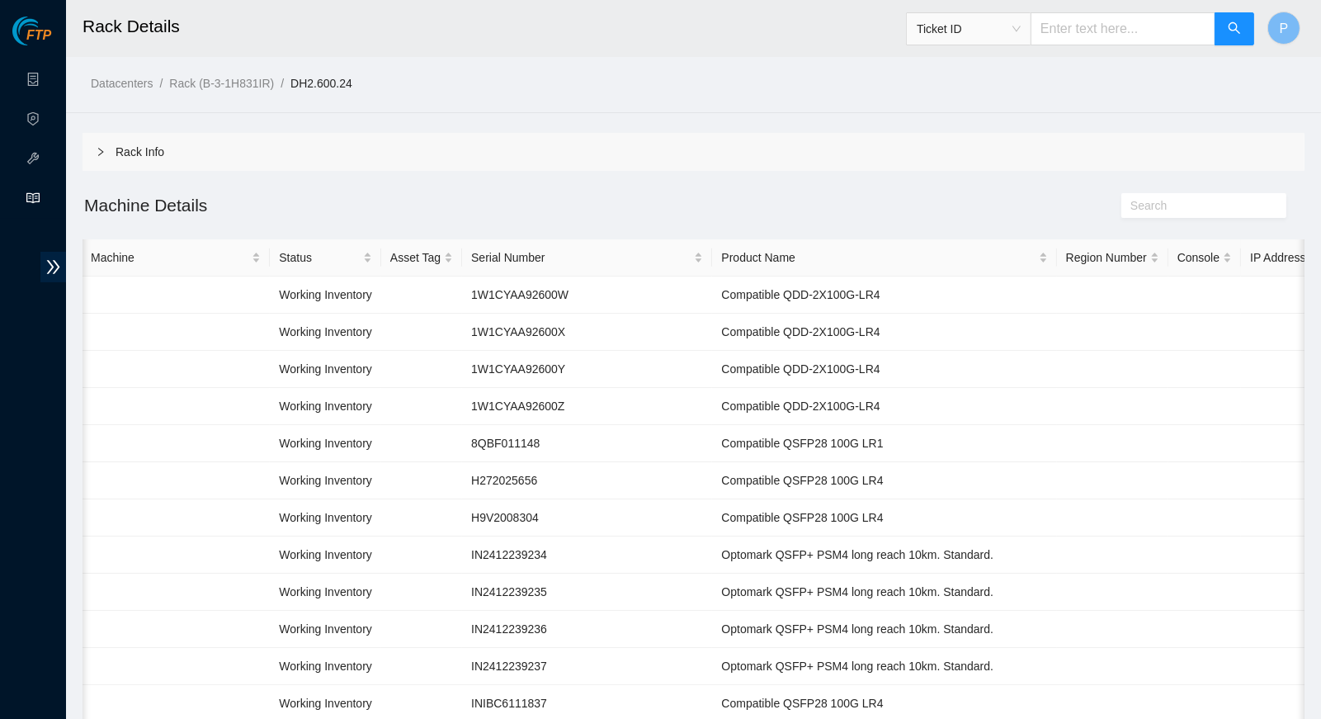
scroll to position [0, 0]
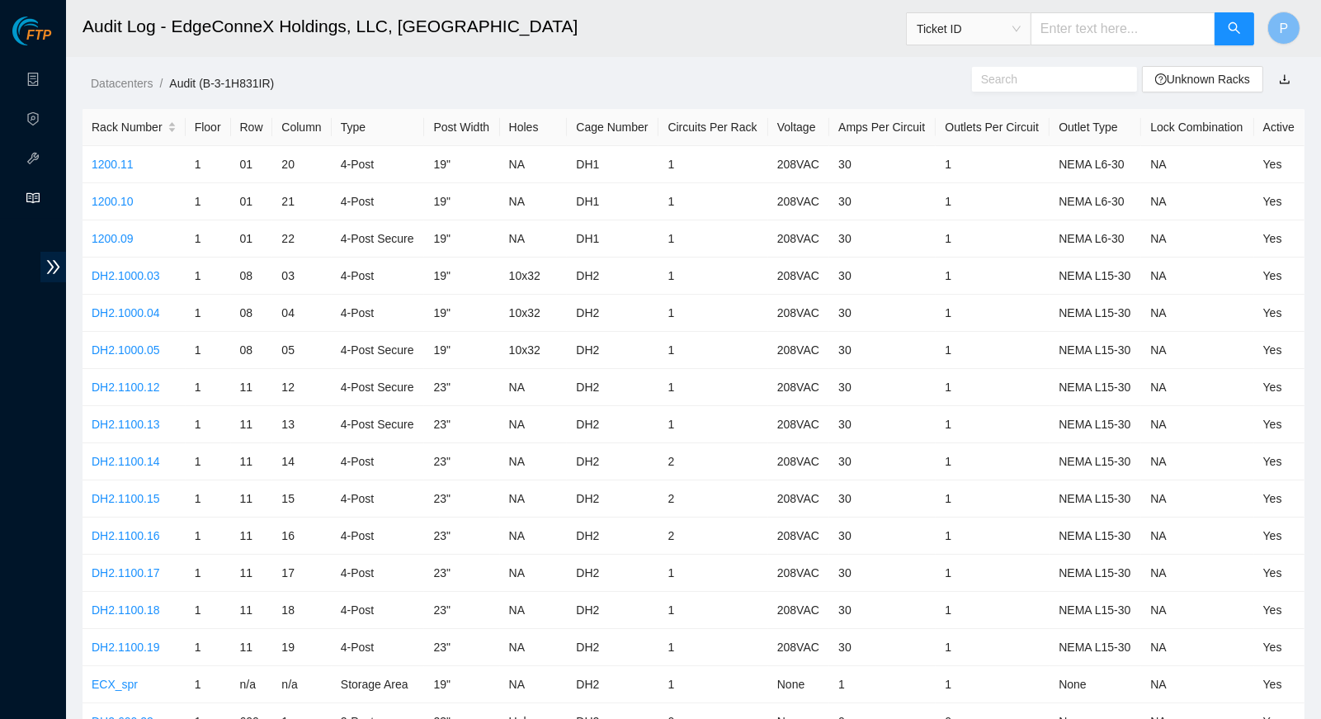
scroll to position [325, 0]
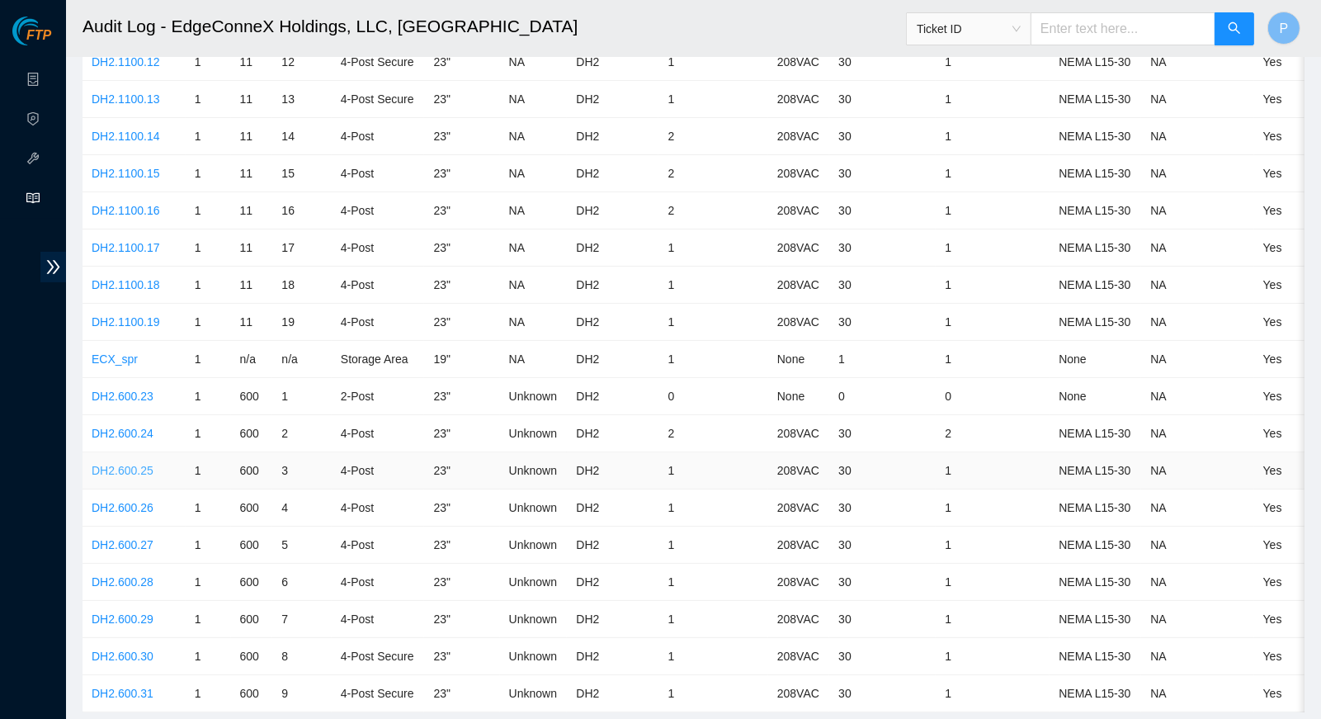
click at [122, 464] on link "DH2.600.25" at bounding box center [123, 470] width 62 height 13
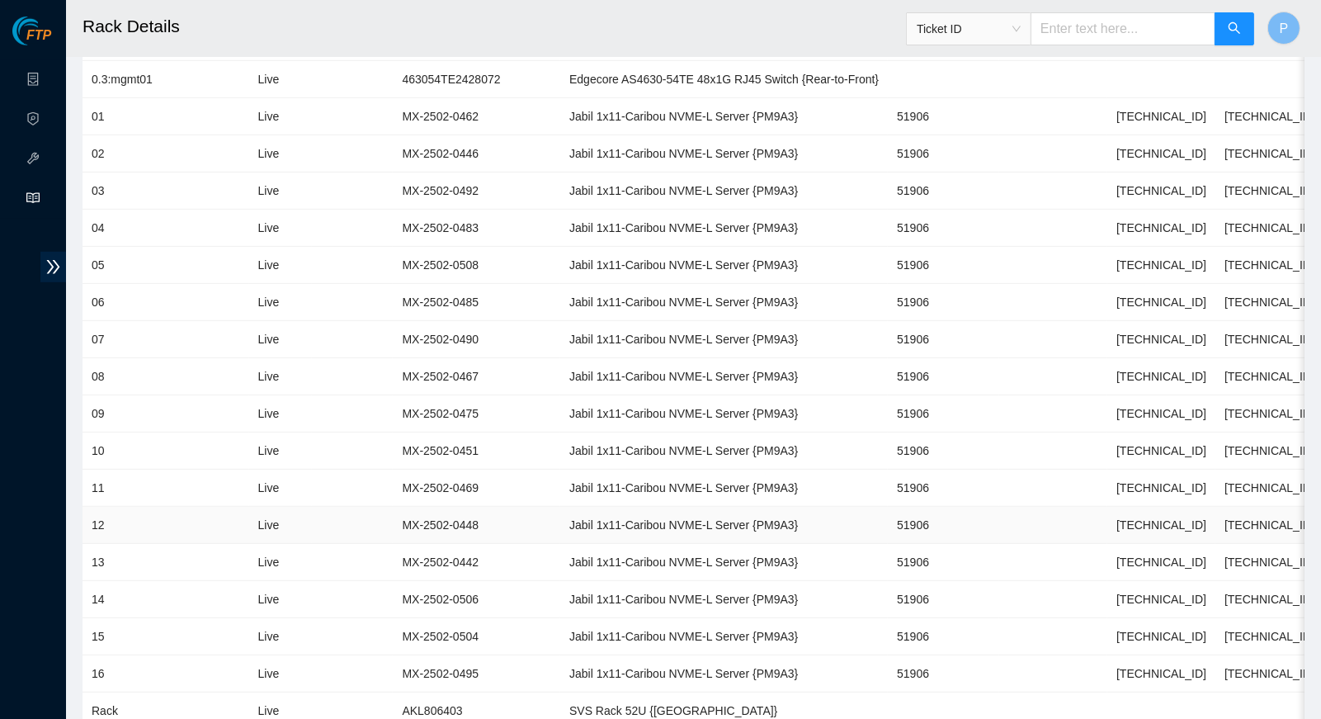
scroll to position [974, 0]
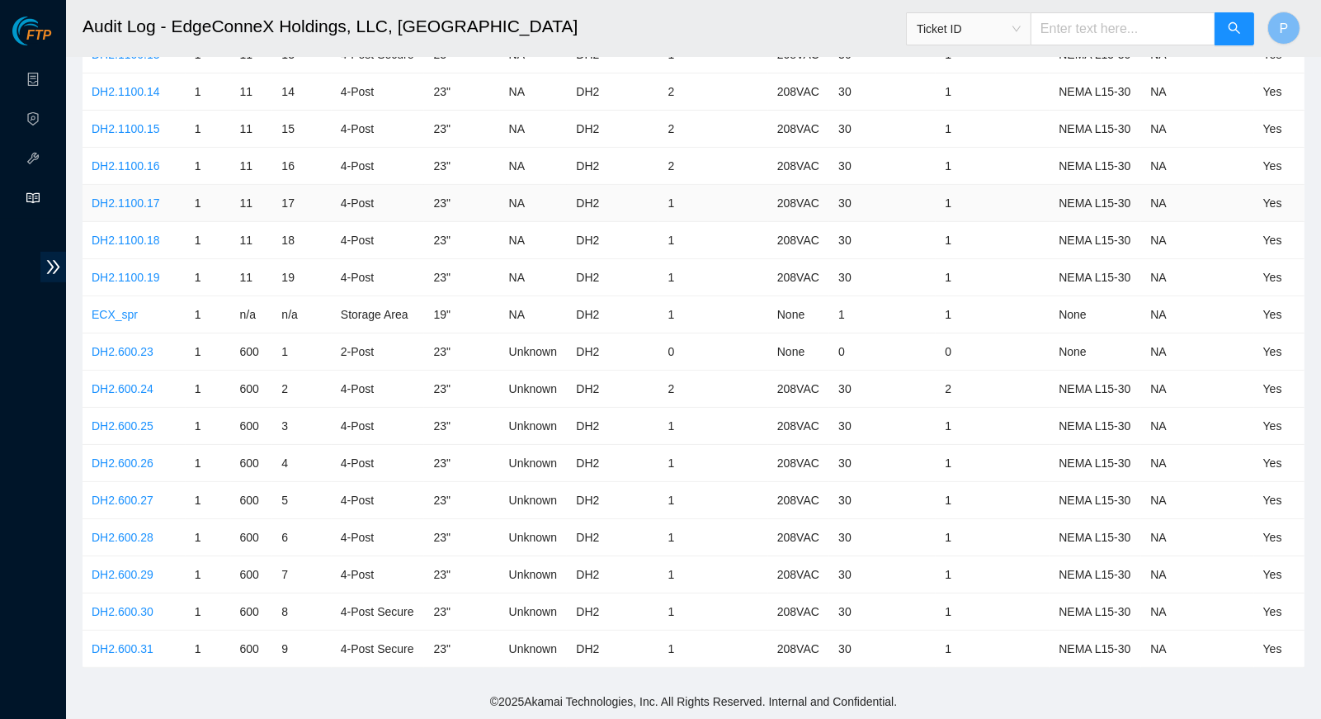
scroll to position [325, 0]
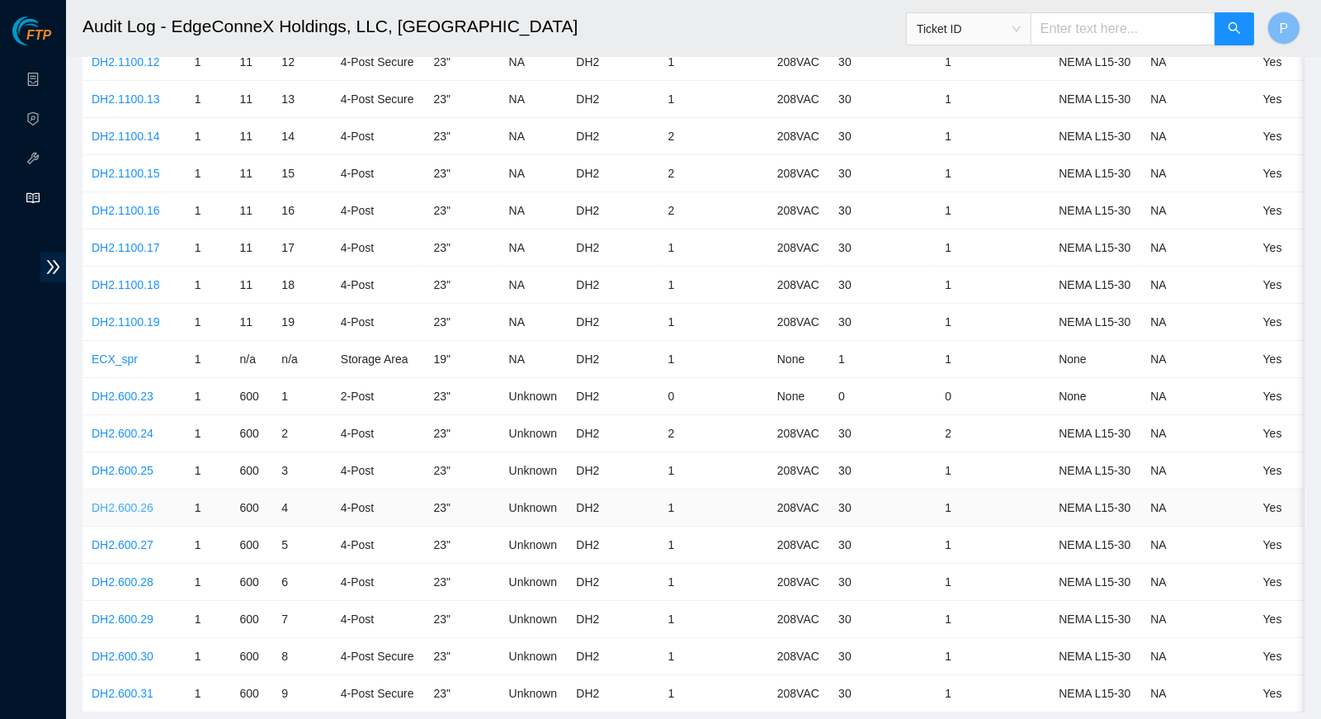
click at [134, 501] on link "DH2.600.26" at bounding box center [123, 507] width 62 height 13
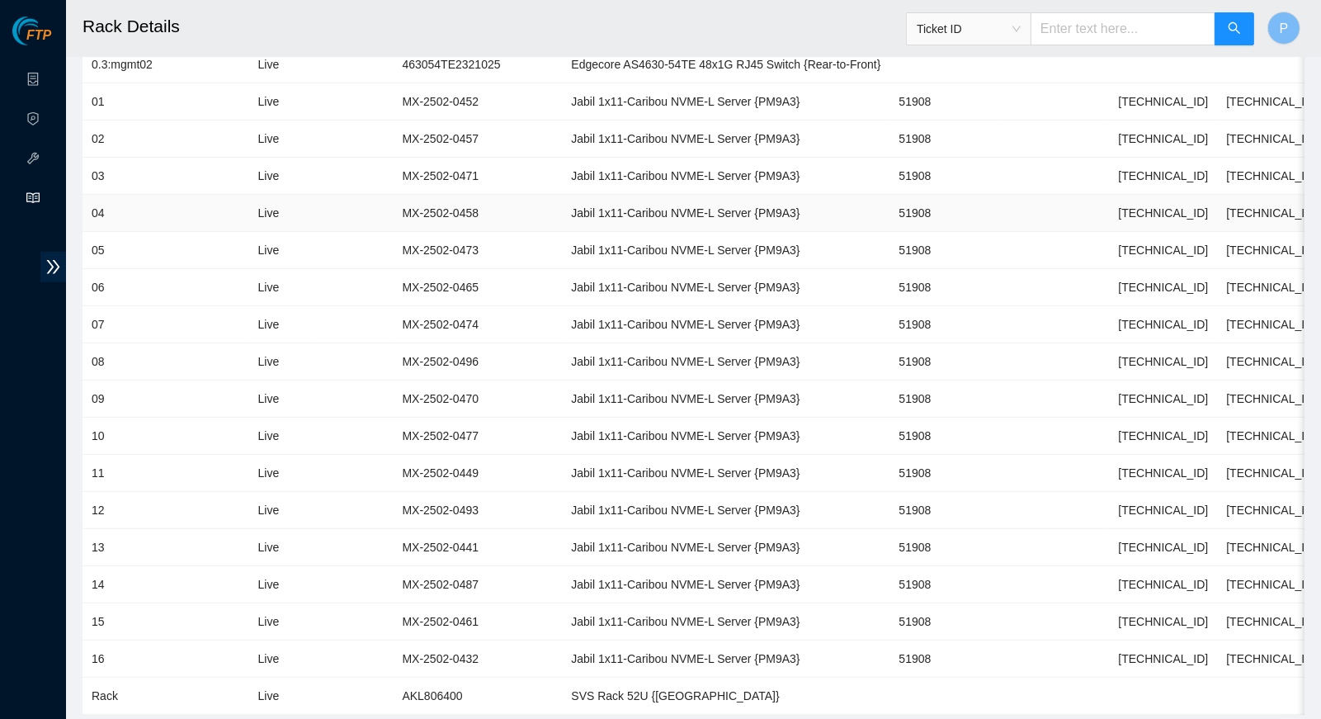
scroll to position [974, 0]
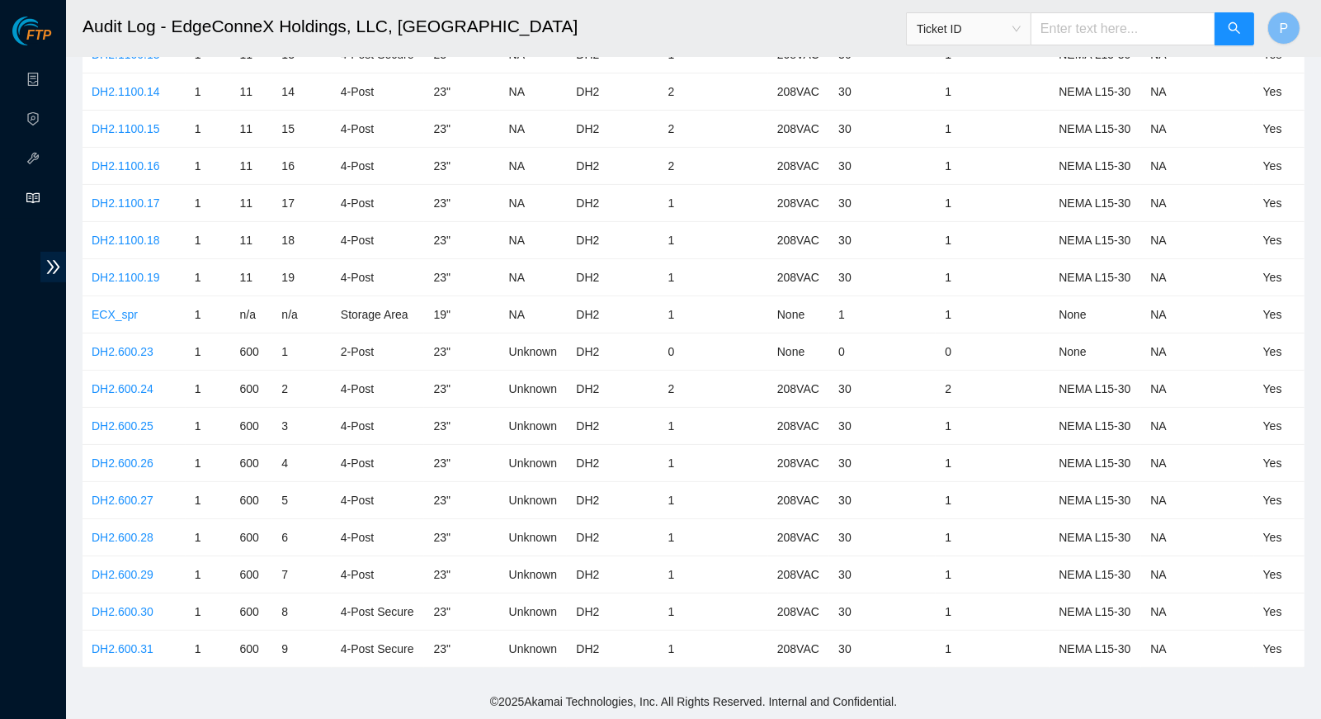
scroll to position [325, 0]
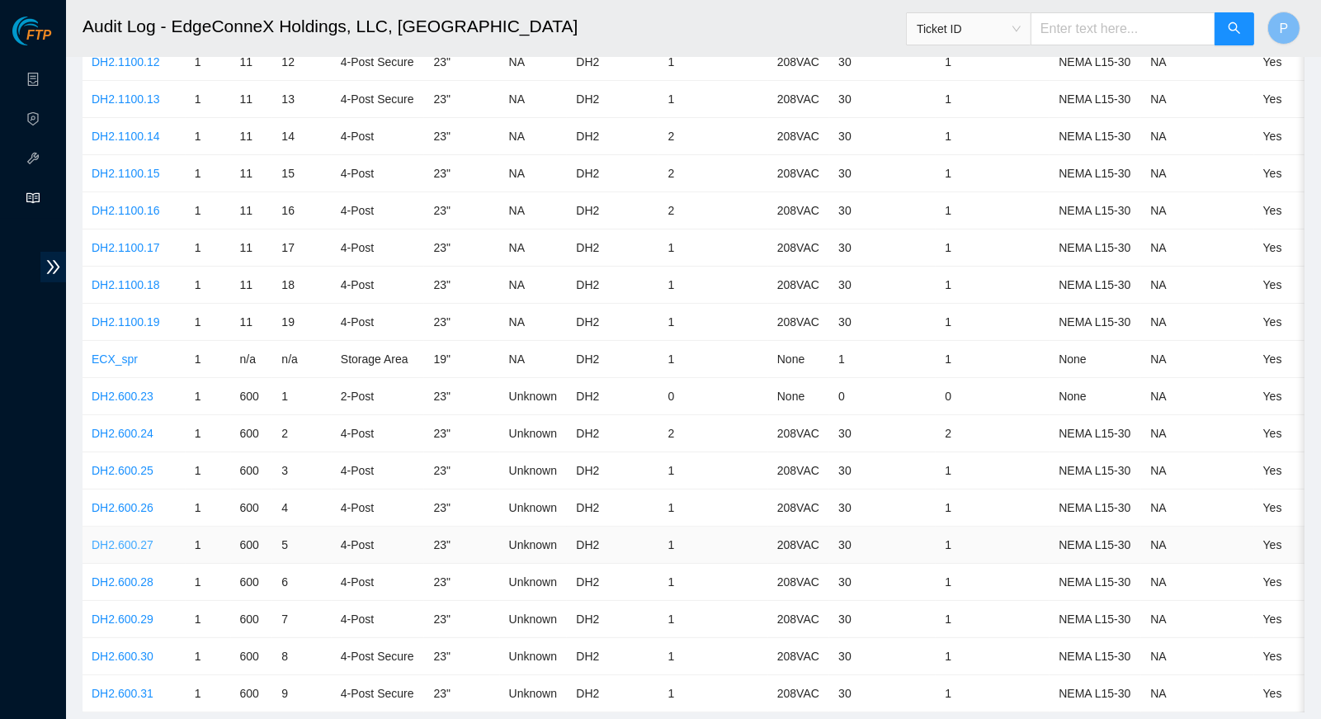
click at [144, 538] on link "DH2.600.27" at bounding box center [123, 544] width 62 height 13
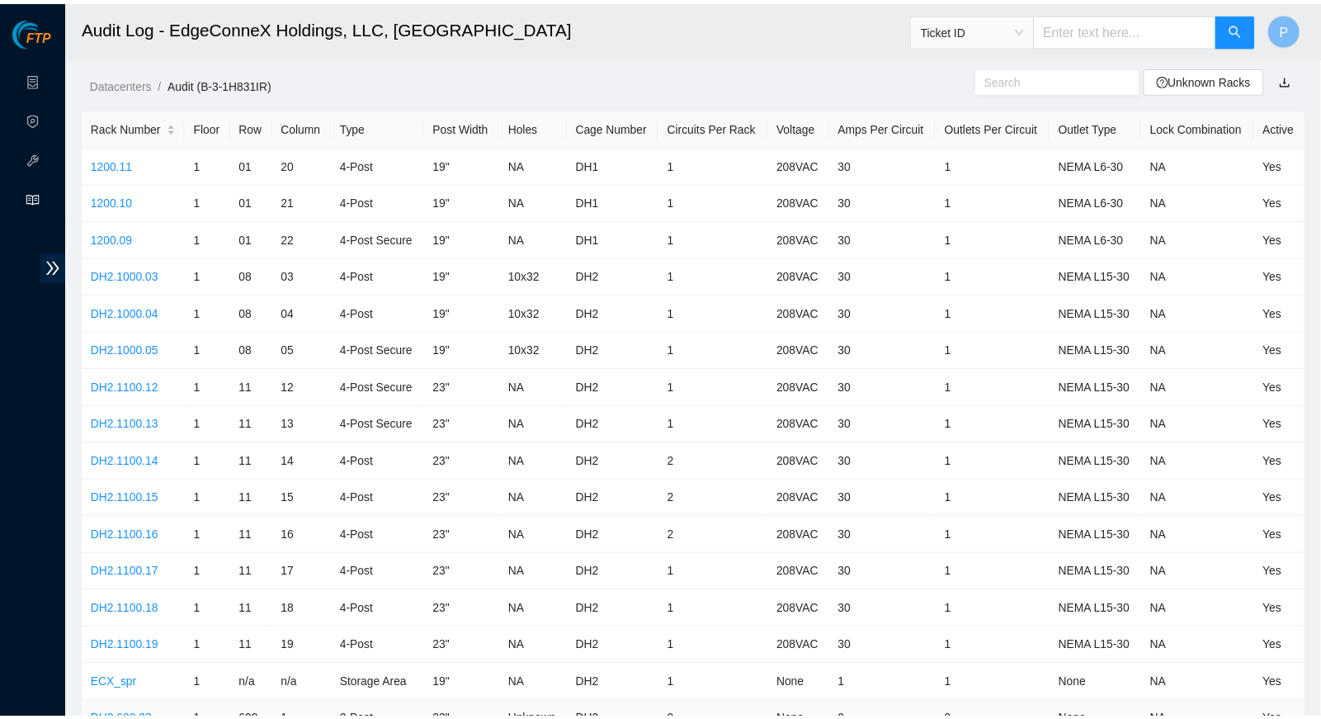
scroll to position [325, 0]
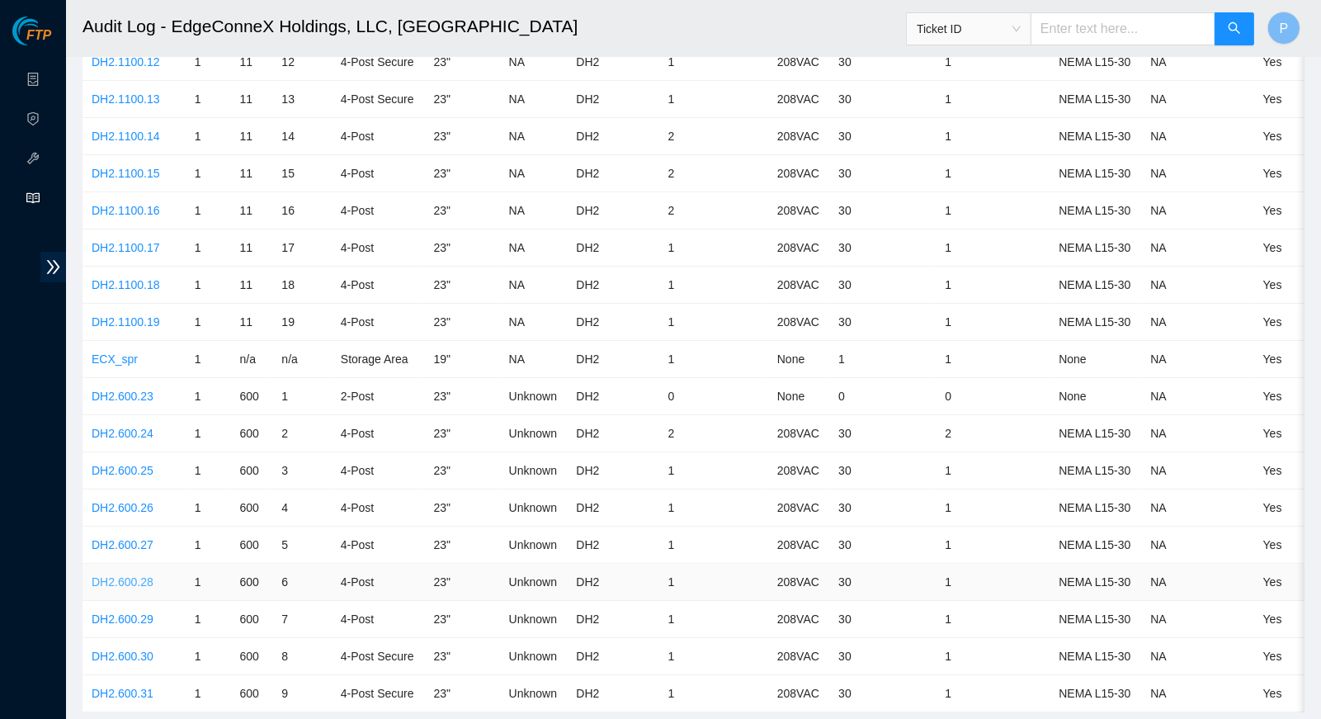
click at [139, 575] on link "DH2.600.28" at bounding box center [123, 581] width 62 height 13
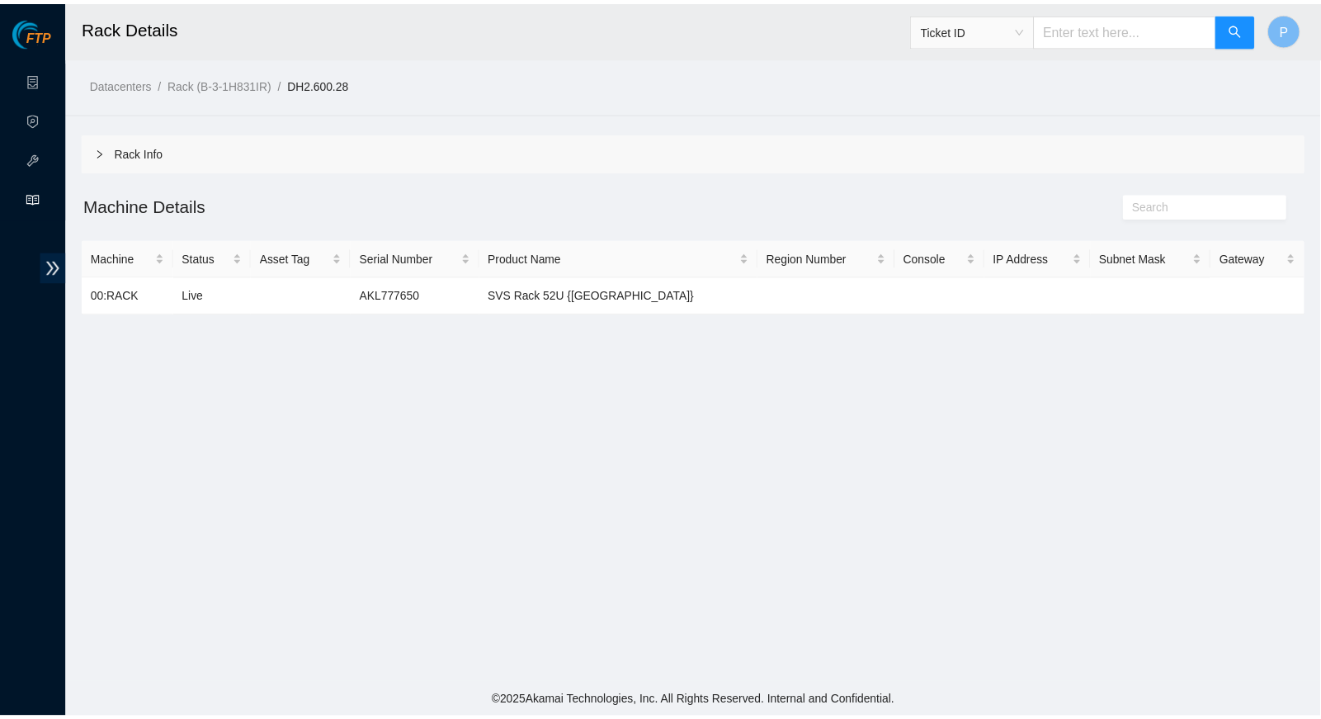
scroll to position [325, 0]
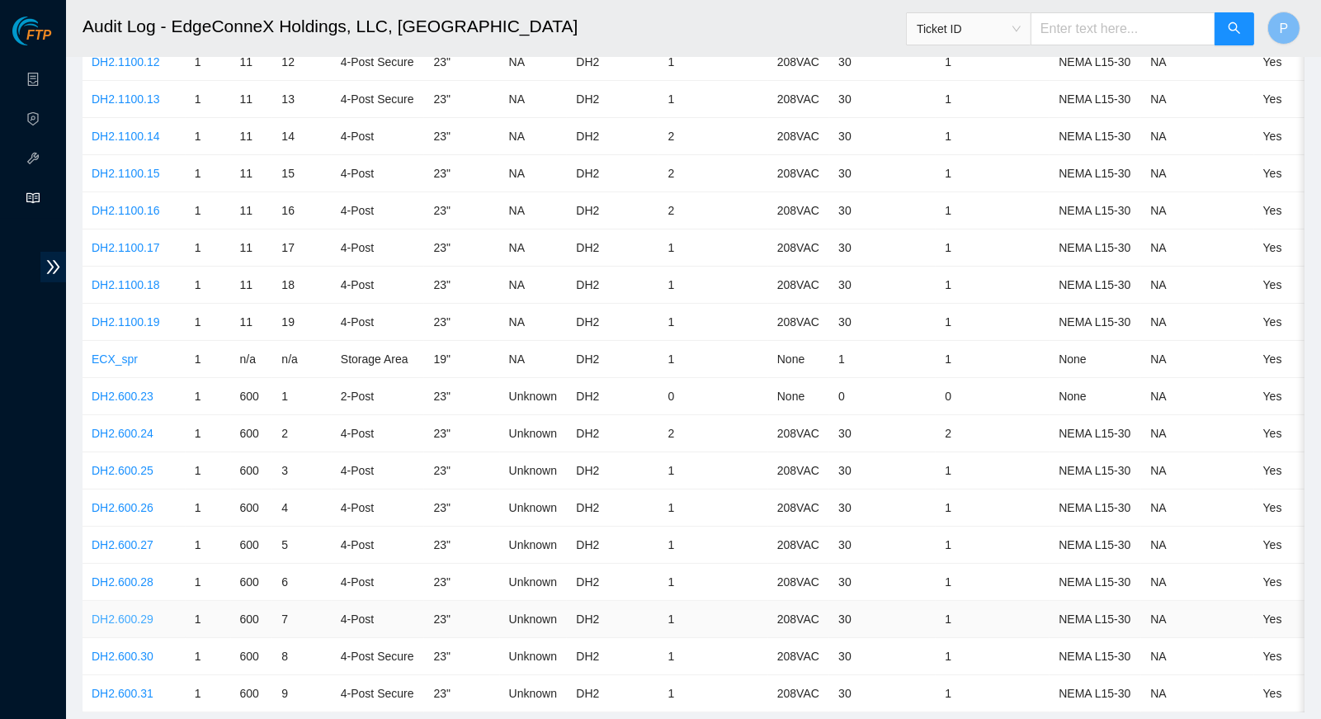
click at [140, 612] on link "DH2.600.29" at bounding box center [123, 618] width 62 height 13
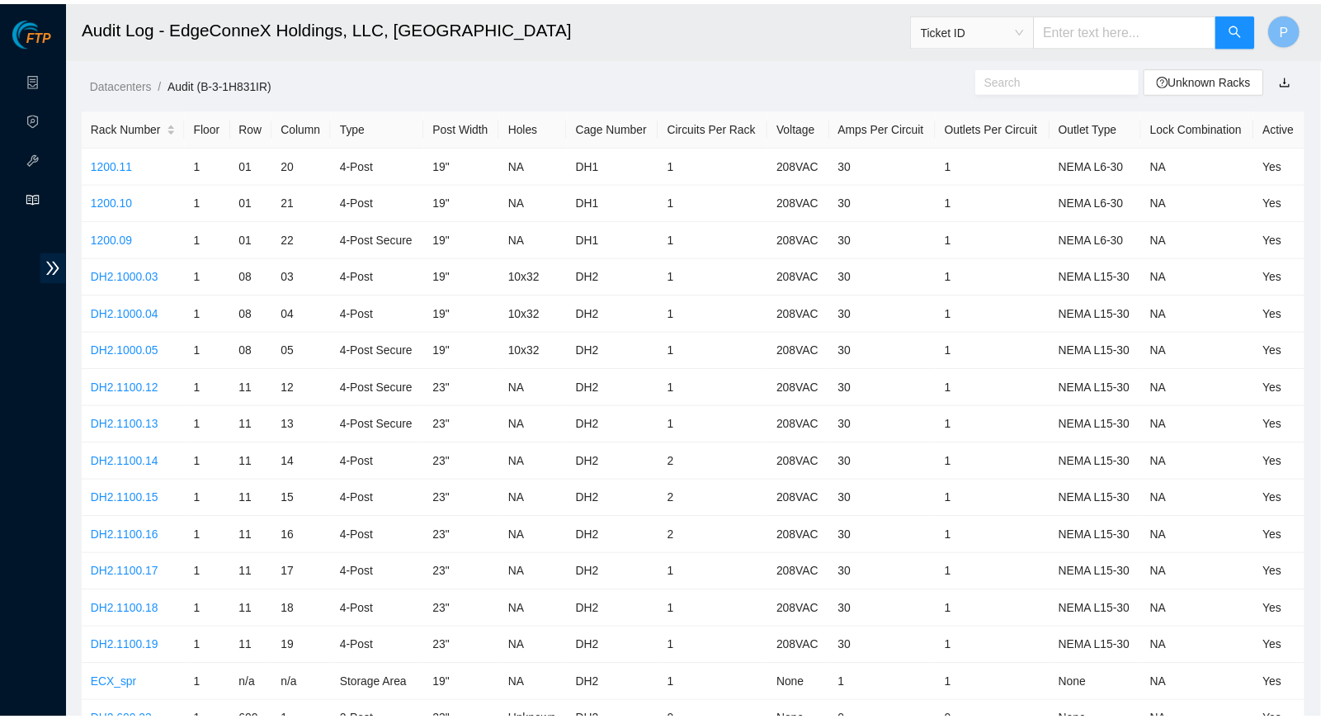
scroll to position [325, 0]
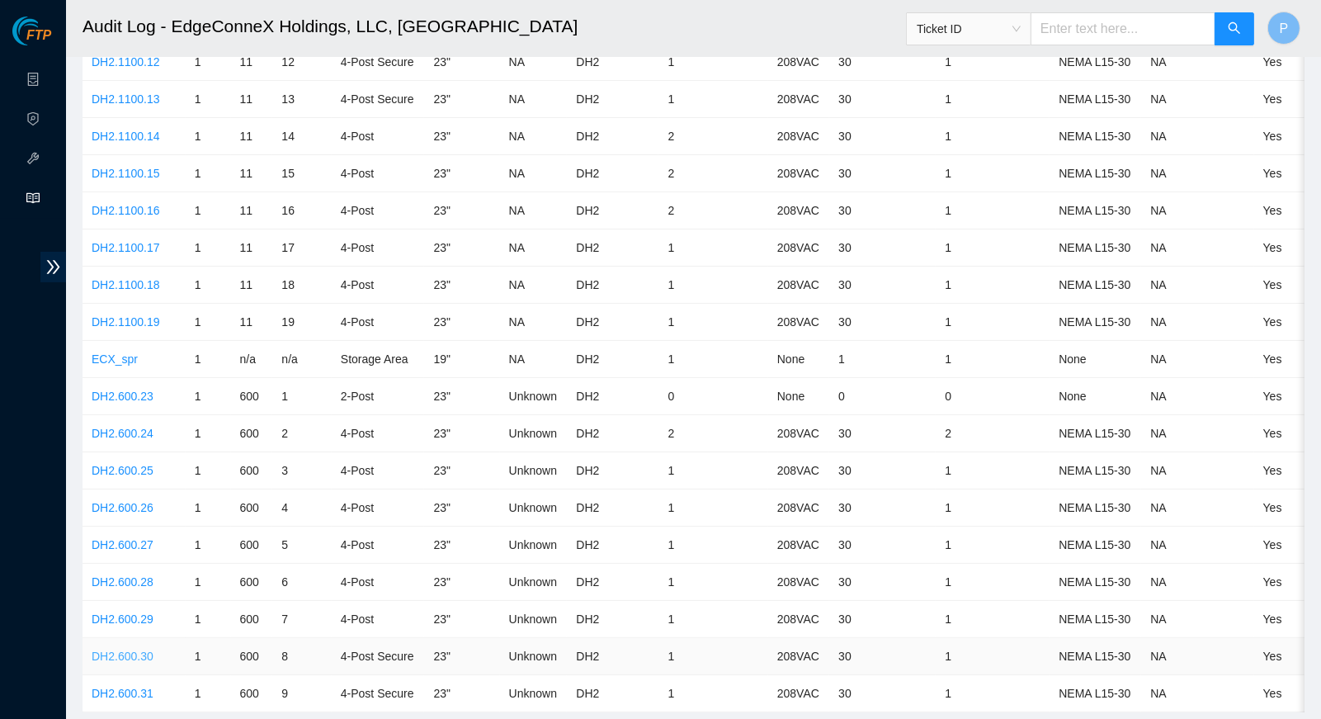
click at [149, 649] on link "DH2.600.30" at bounding box center [123, 655] width 62 height 13
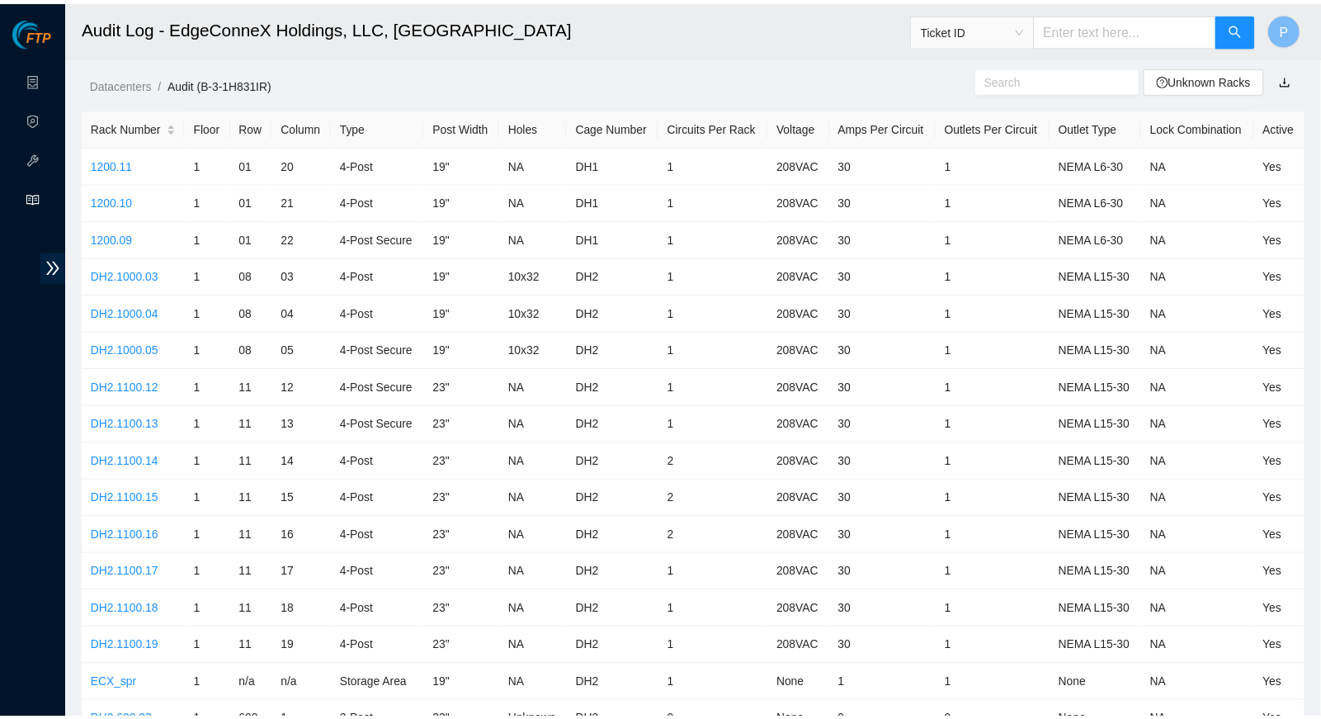
scroll to position [325, 0]
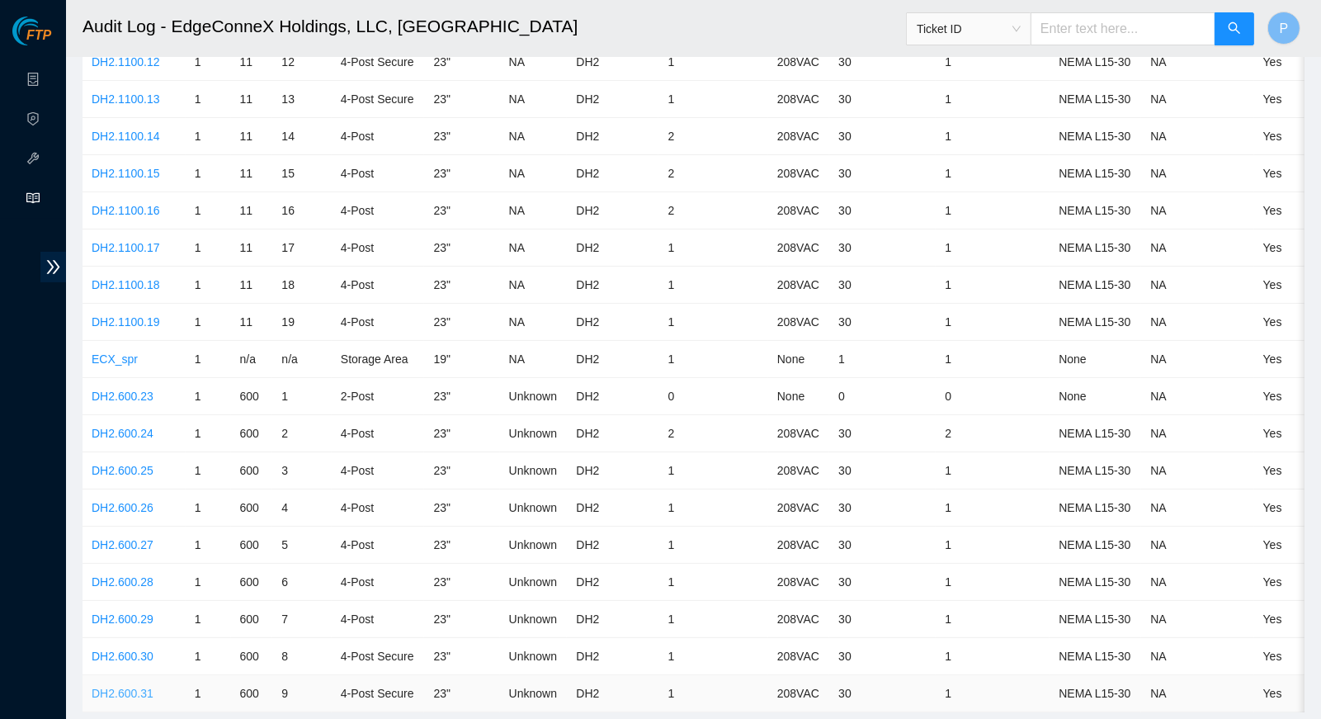
click at [121, 686] on link "DH2.600.31" at bounding box center [123, 692] width 62 height 13
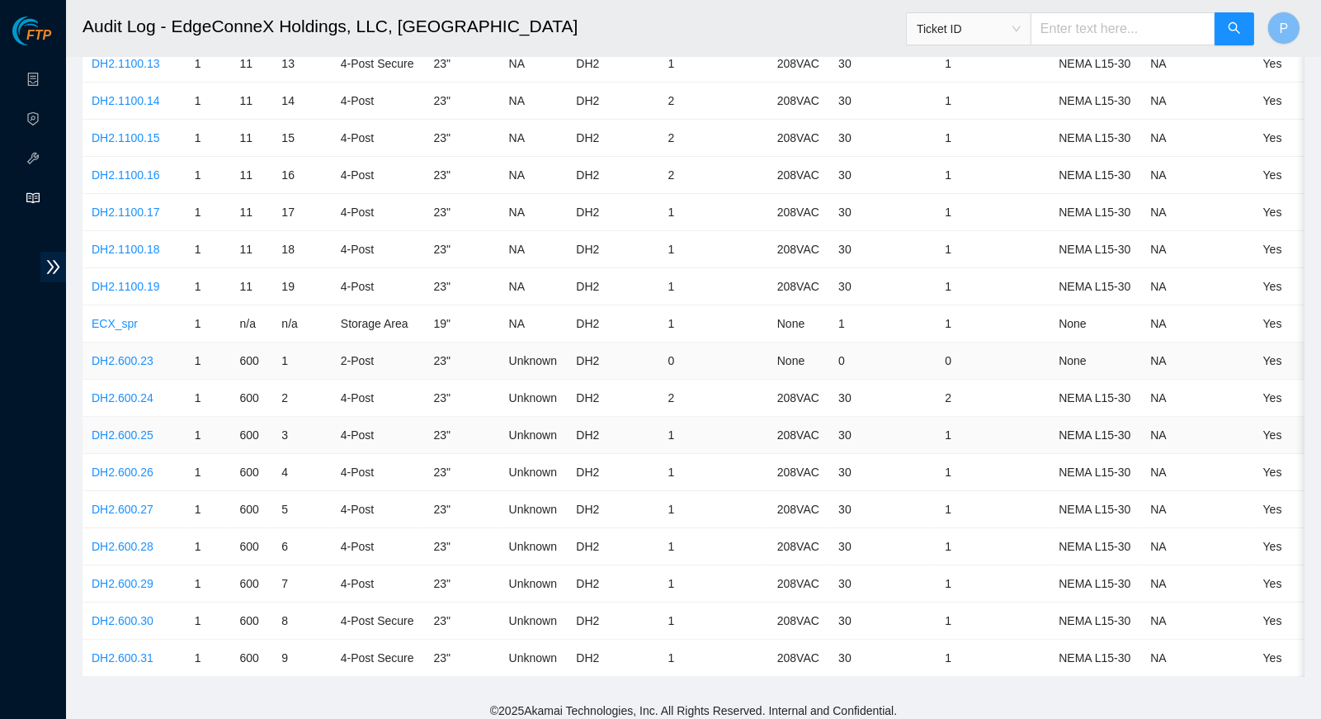
scroll to position [369, 0]
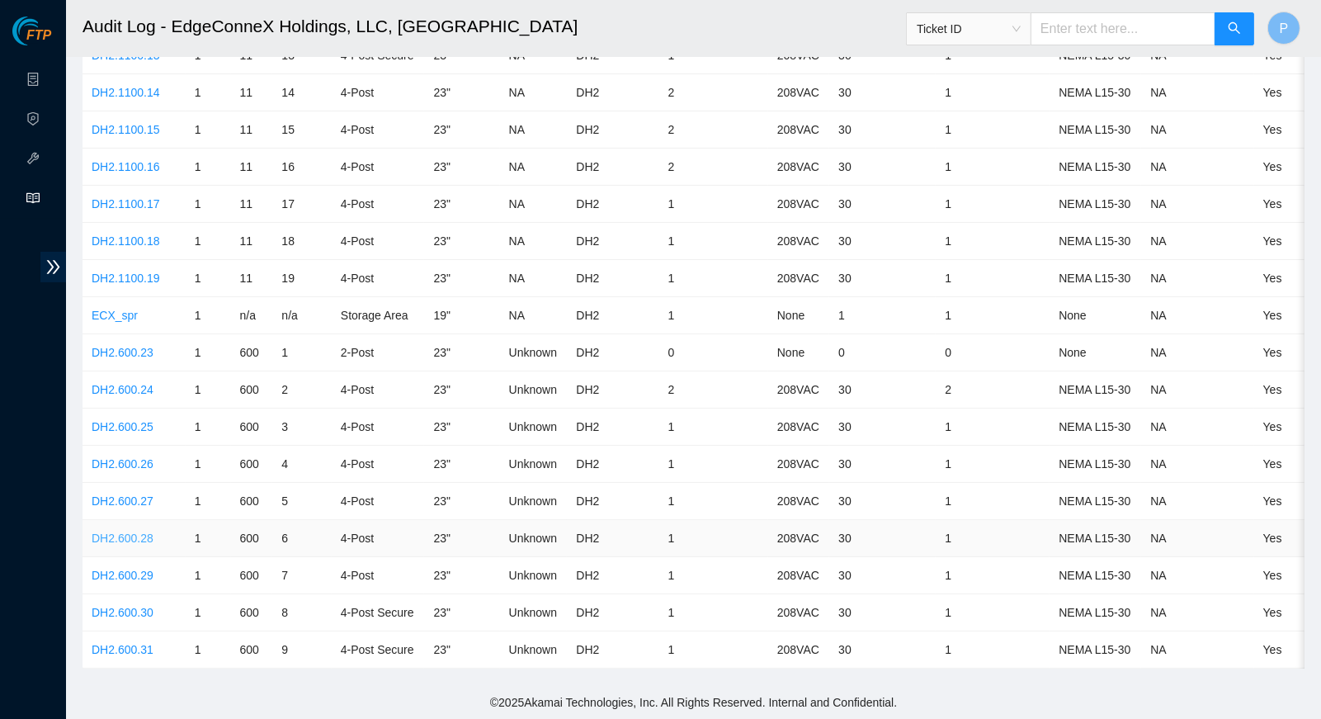
click at [151, 531] on link "DH2.600.28" at bounding box center [123, 537] width 62 height 13
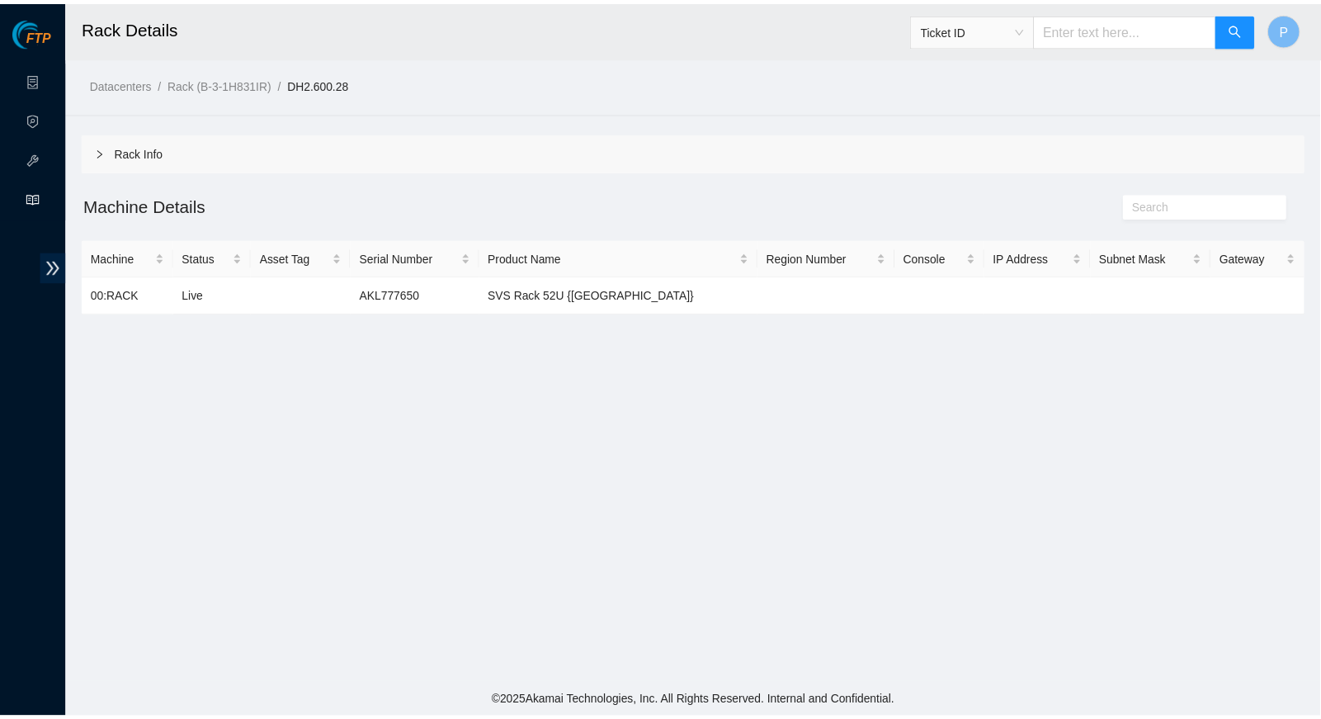
scroll to position [369, 0]
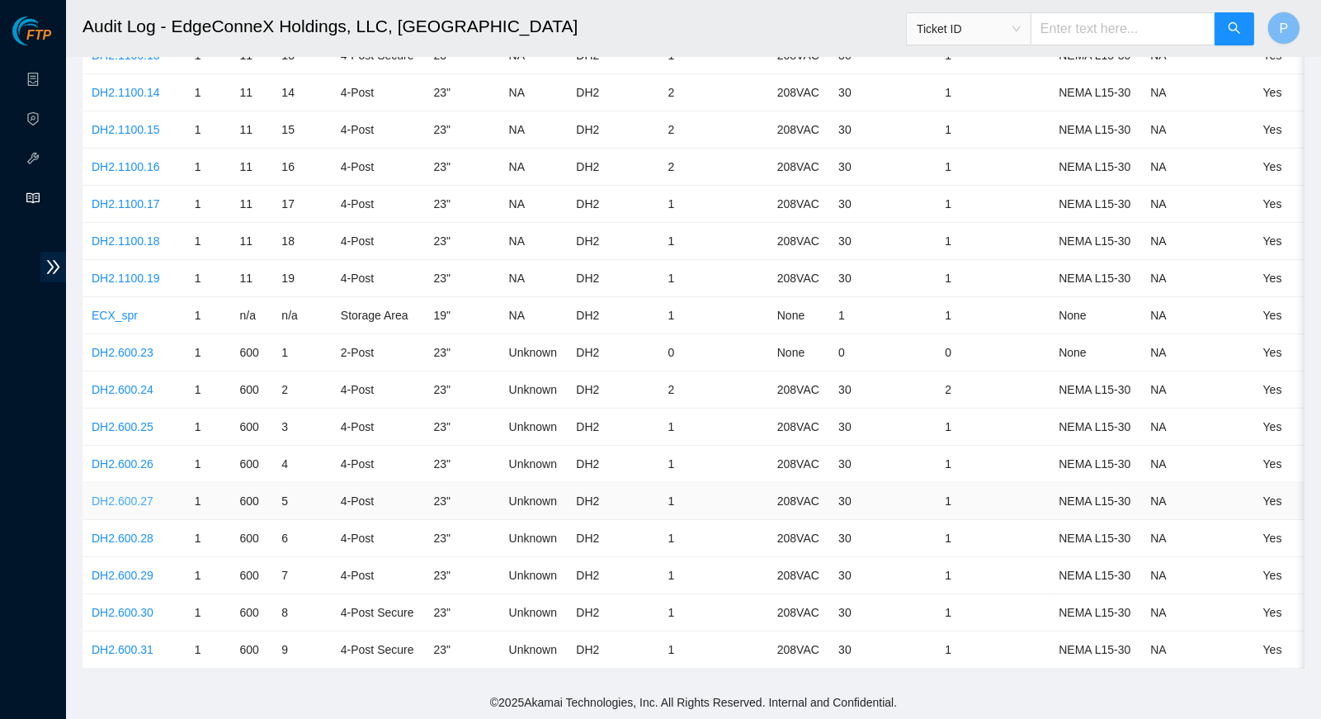
click at [150, 494] on link "DH2.600.27" at bounding box center [123, 500] width 62 height 13
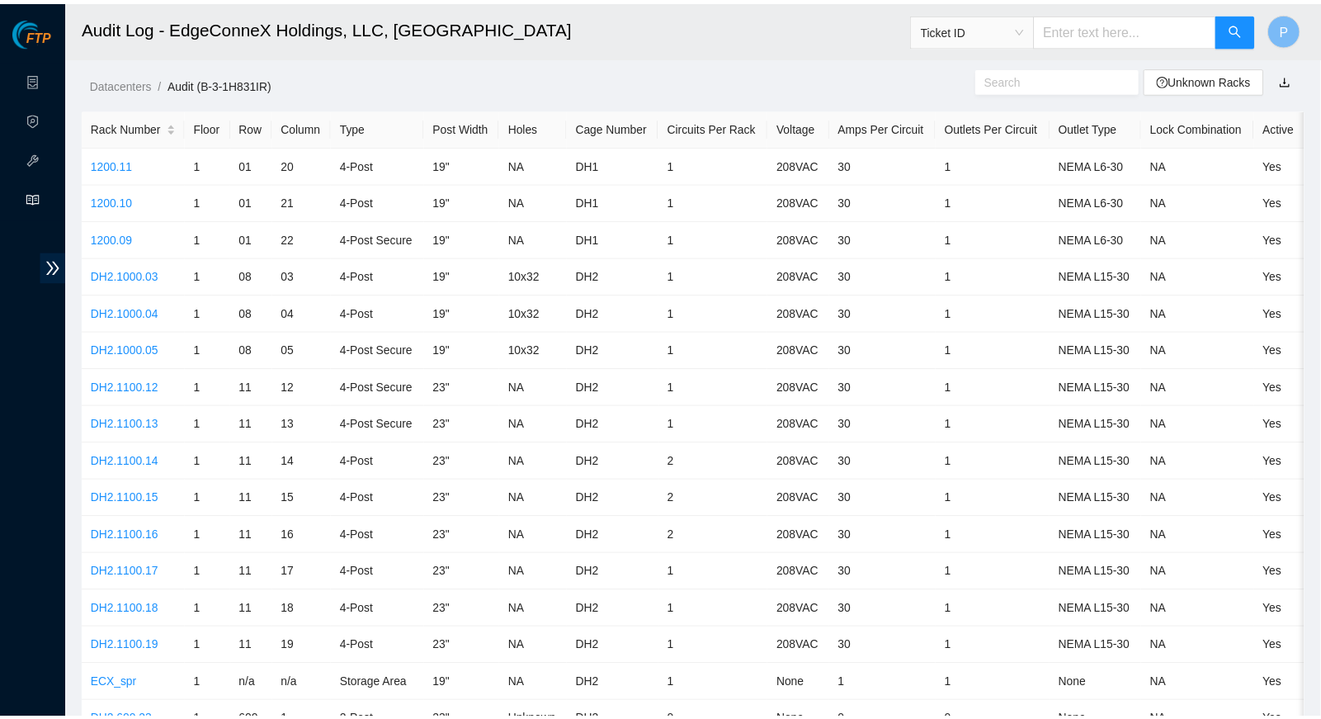
scroll to position [369, 0]
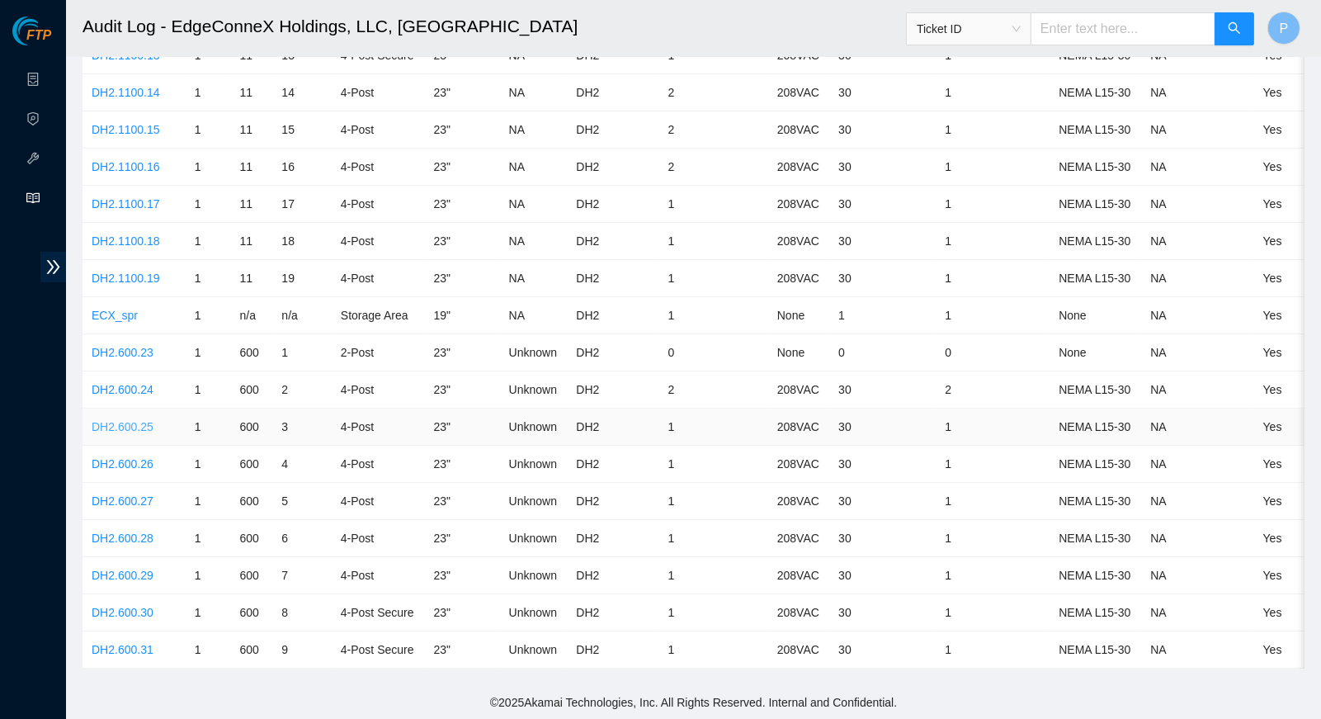
click at [129, 420] on link "DH2.600.25" at bounding box center [123, 426] width 62 height 13
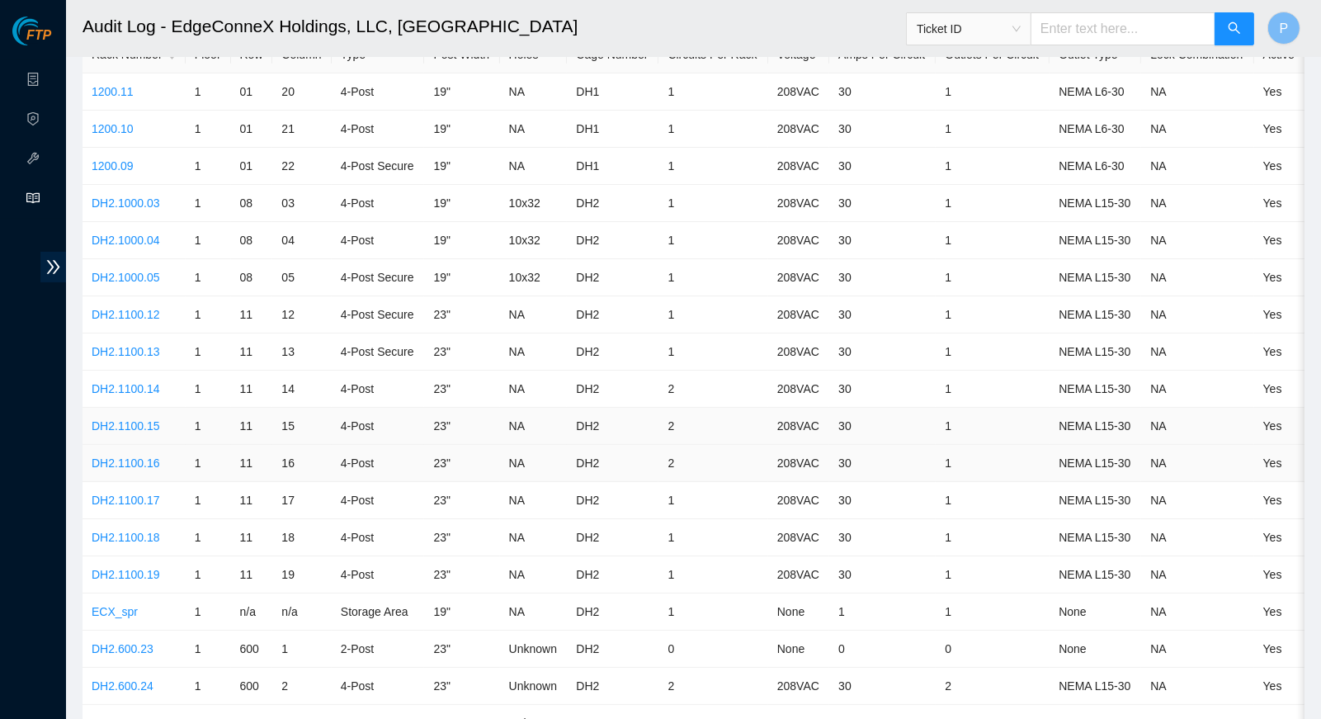
scroll to position [369, 0]
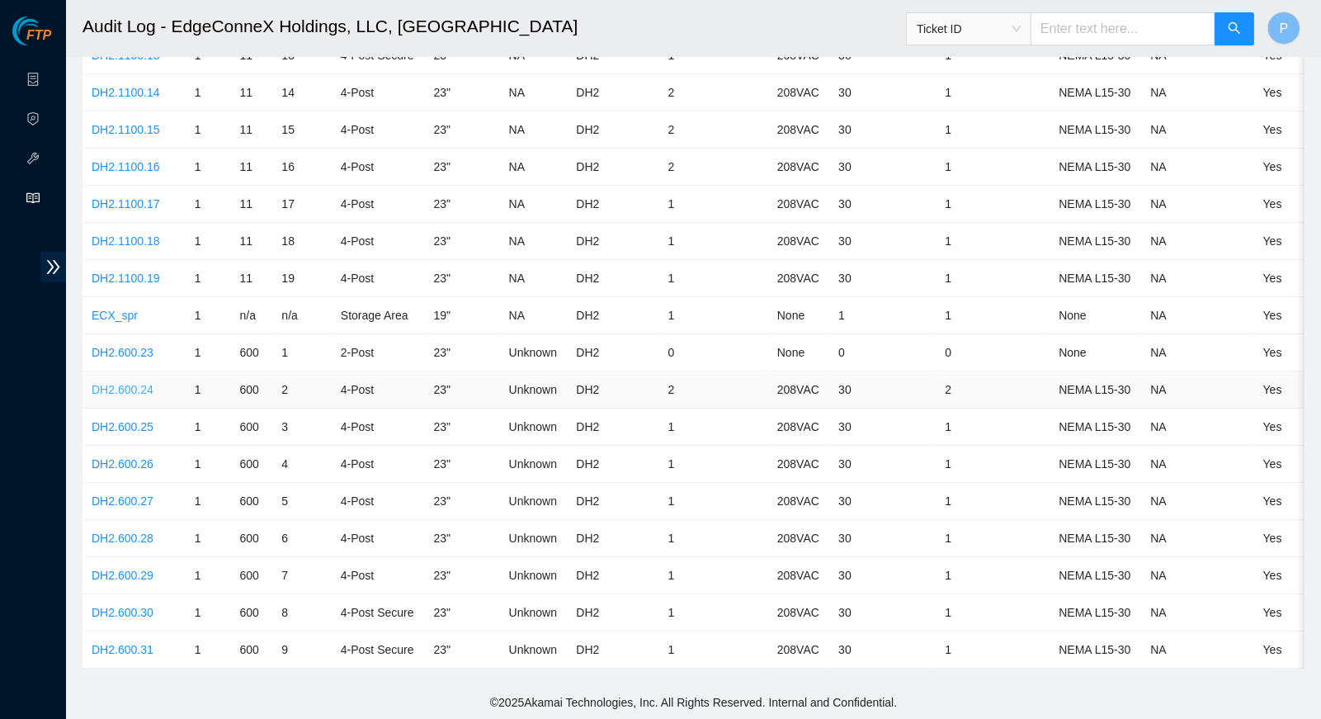
click at [134, 384] on link "DH2.600.24" at bounding box center [123, 389] width 62 height 13
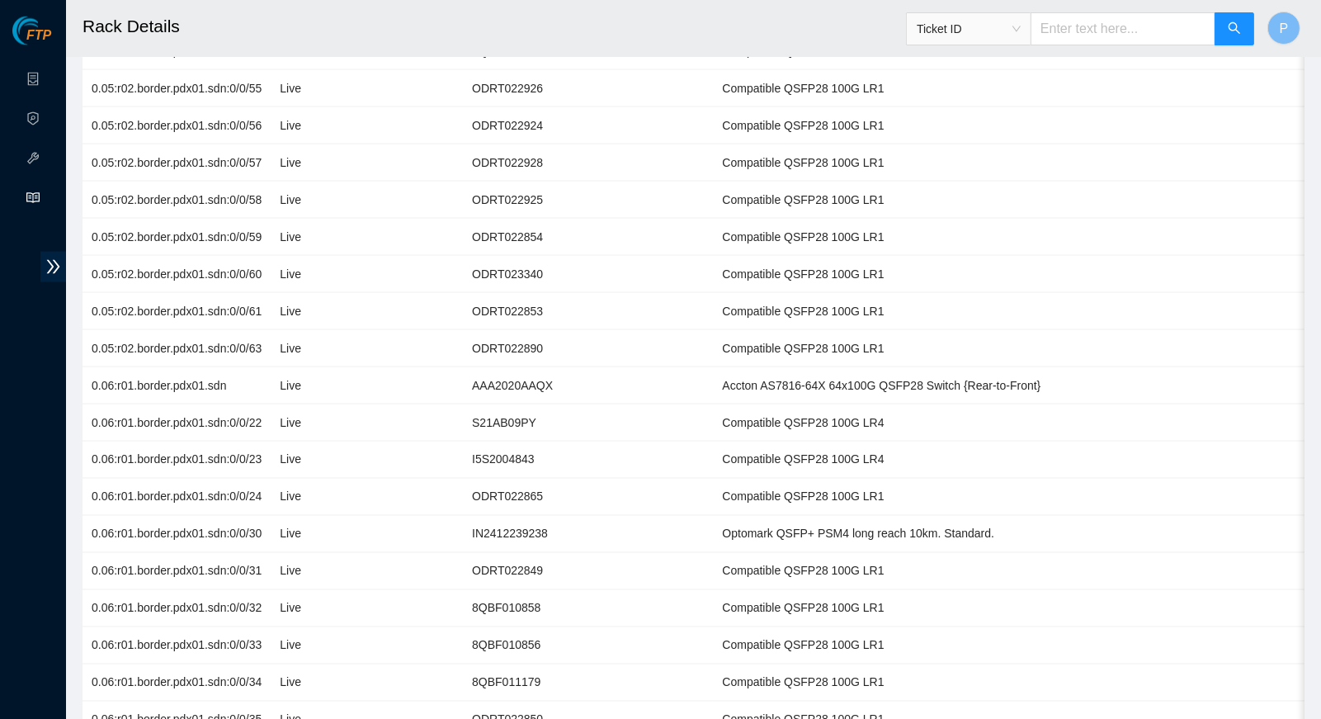
scroll to position [327, 0]
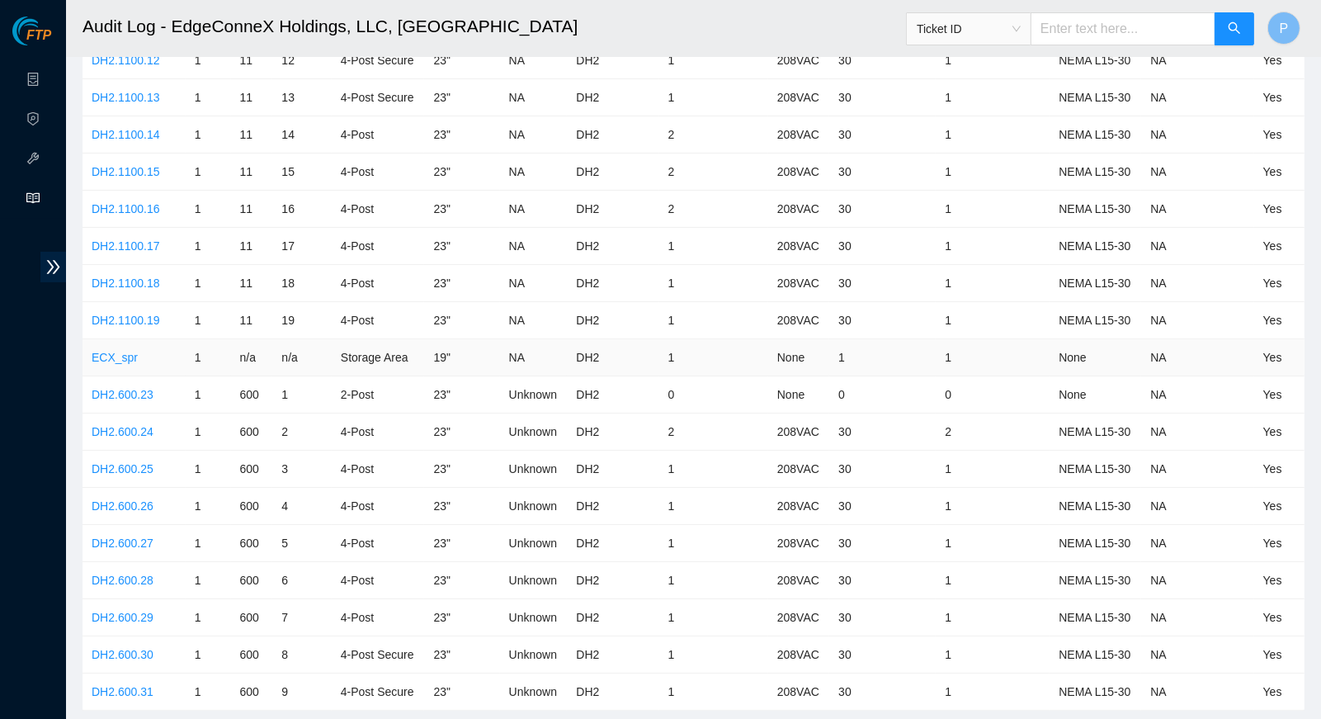
scroll to position [354, 0]
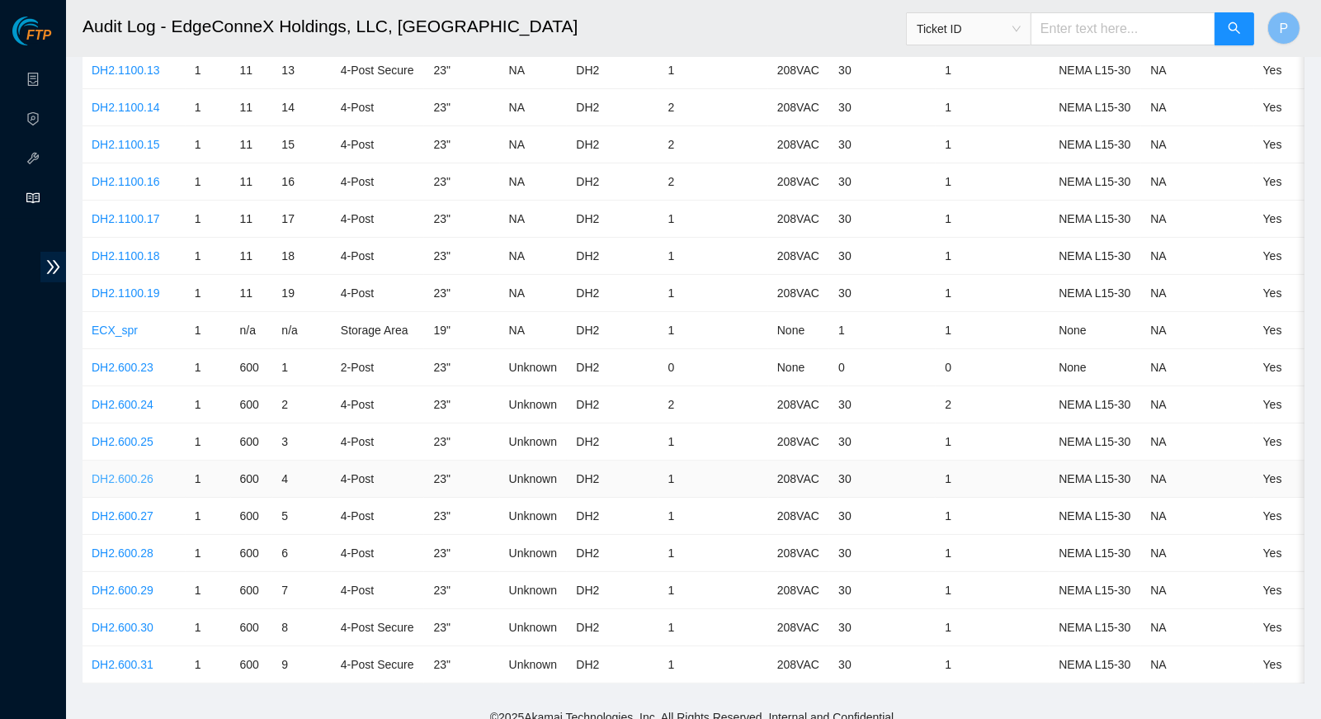
click at [140, 472] on link "DH2.600.26" at bounding box center [123, 478] width 62 height 13
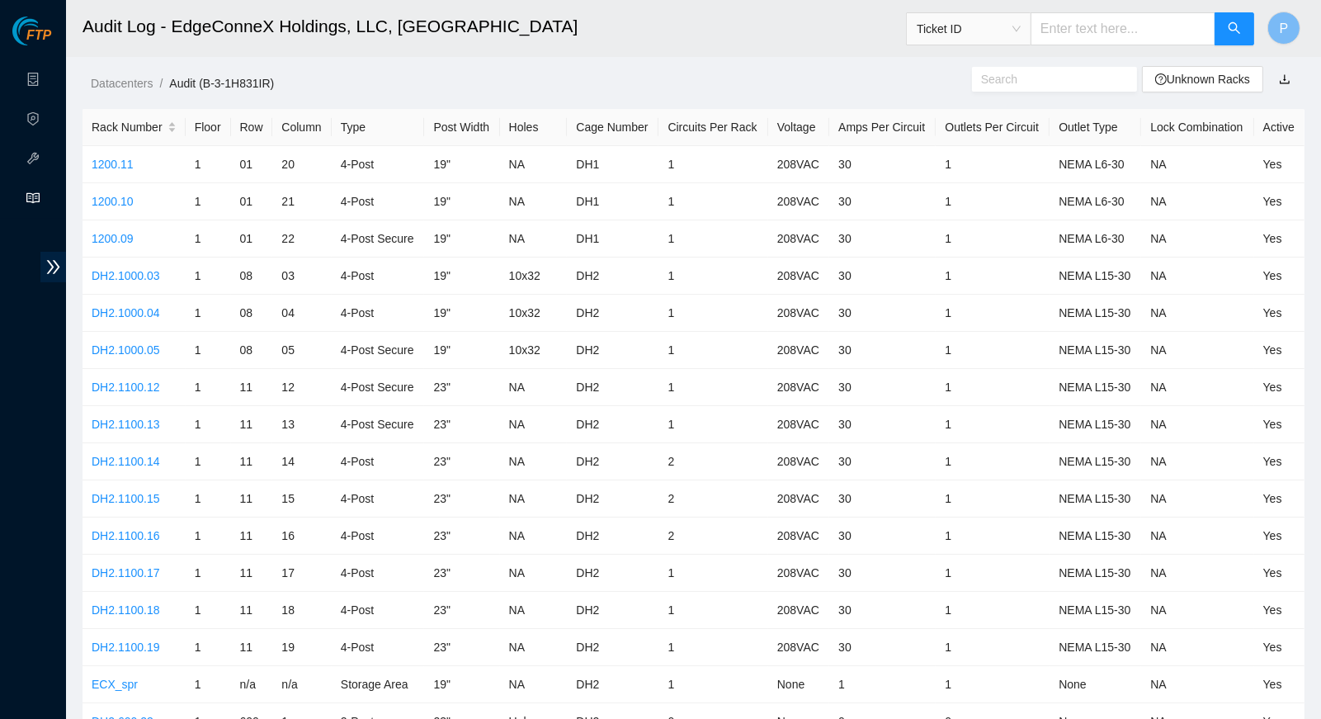
scroll to position [354, 0]
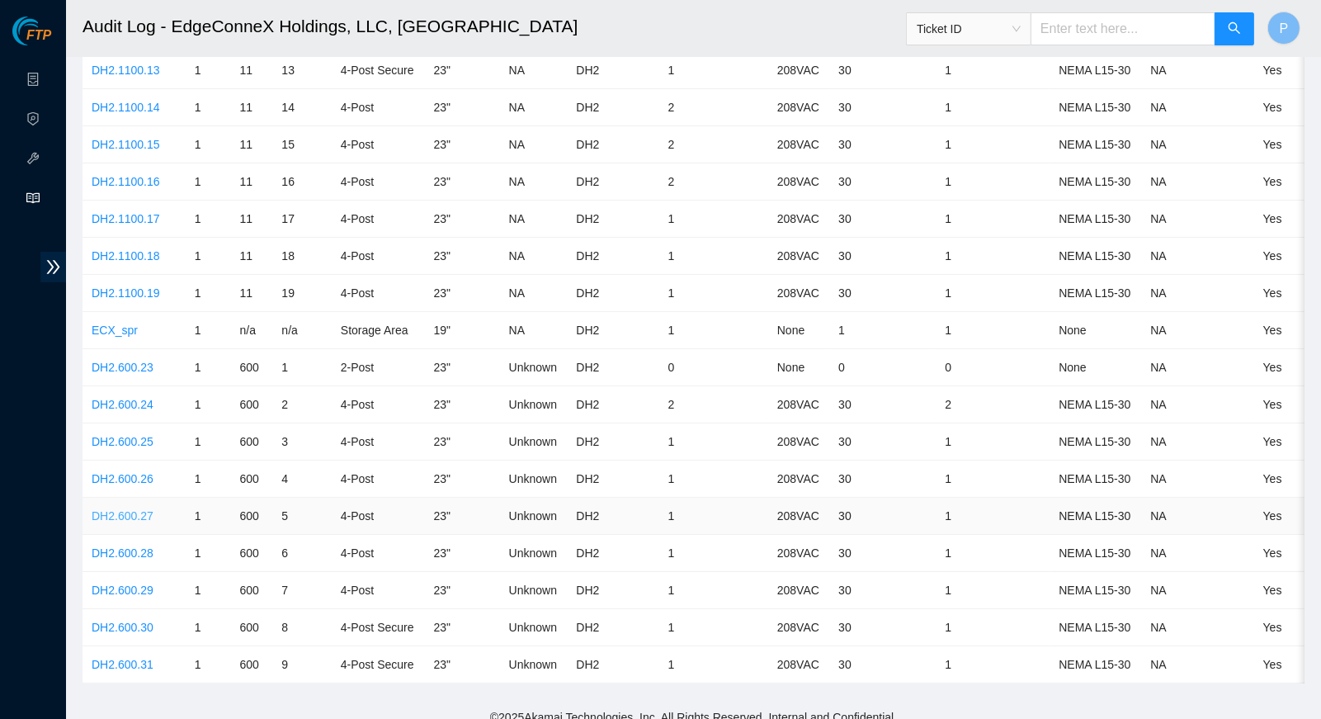
click at [139, 509] on link "DH2.600.27" at bounding box center [123, 515] width 62 height 13
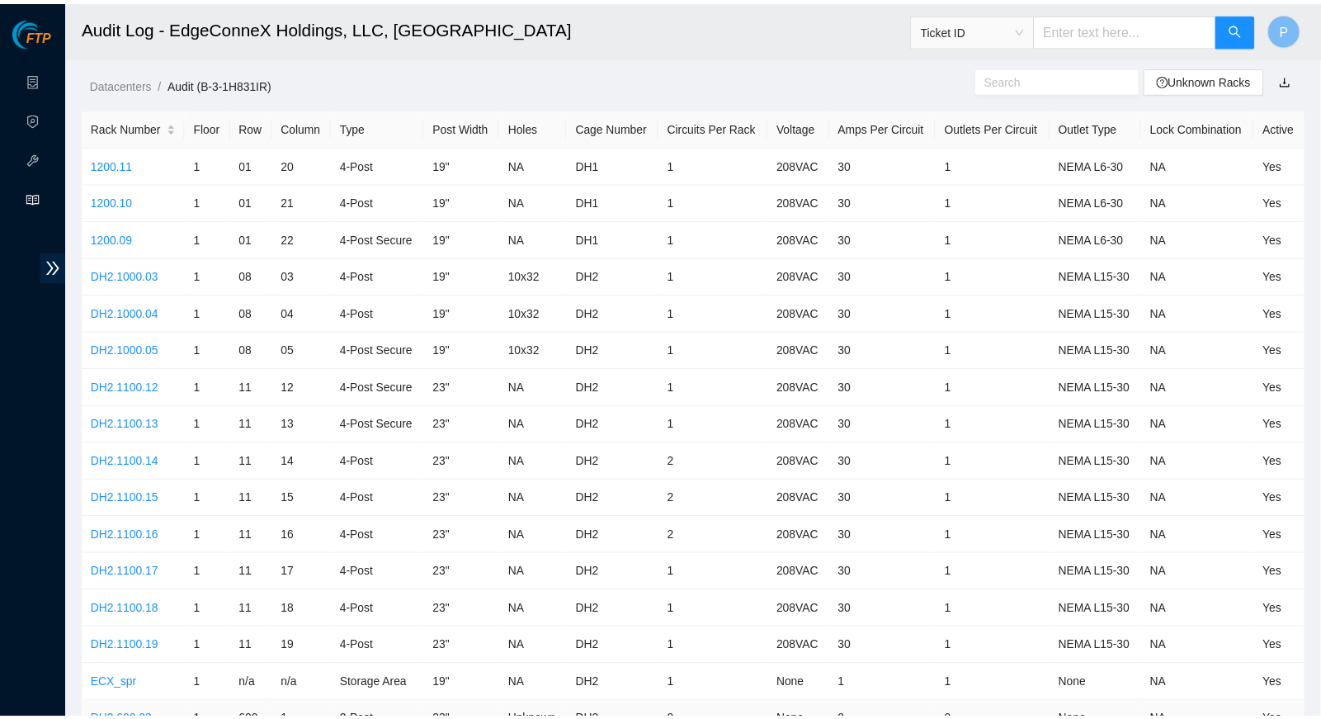
scroll to position [354, 0]
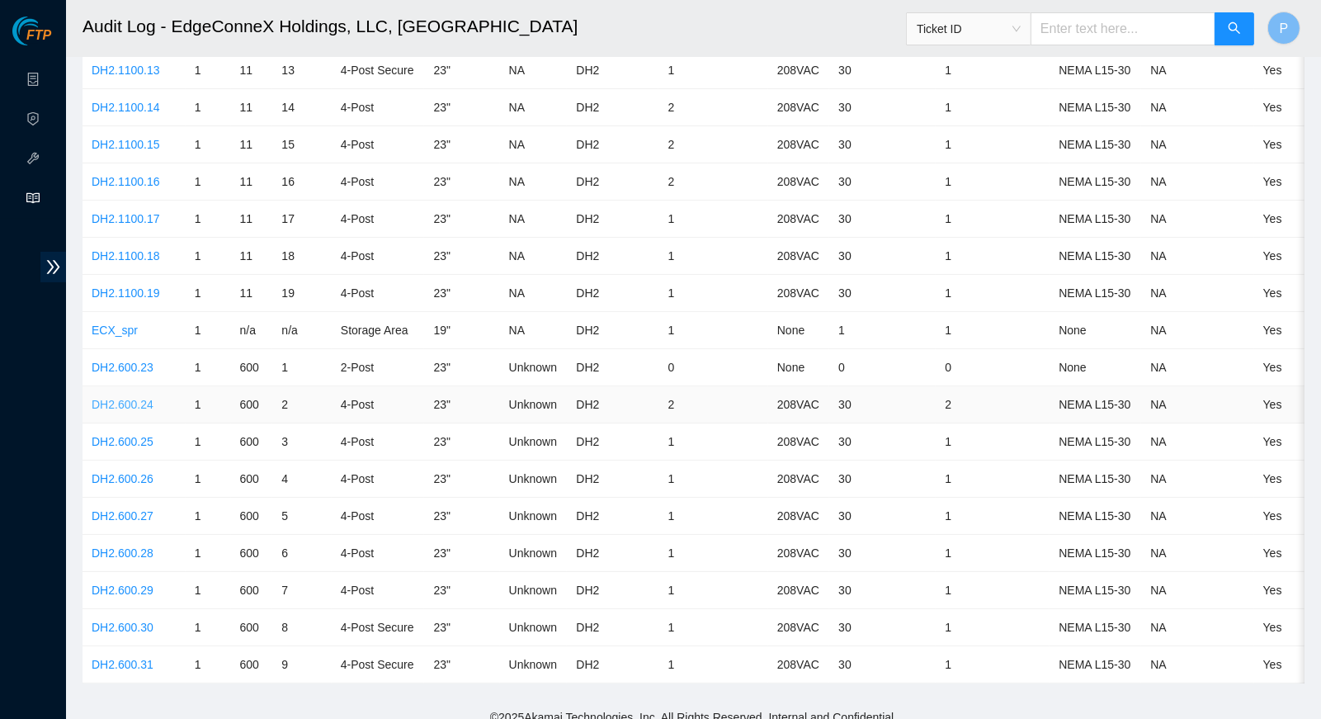
click at [139, 398] on link "DH2.600.24" at bounding box center [123, 404] width 62 height 13
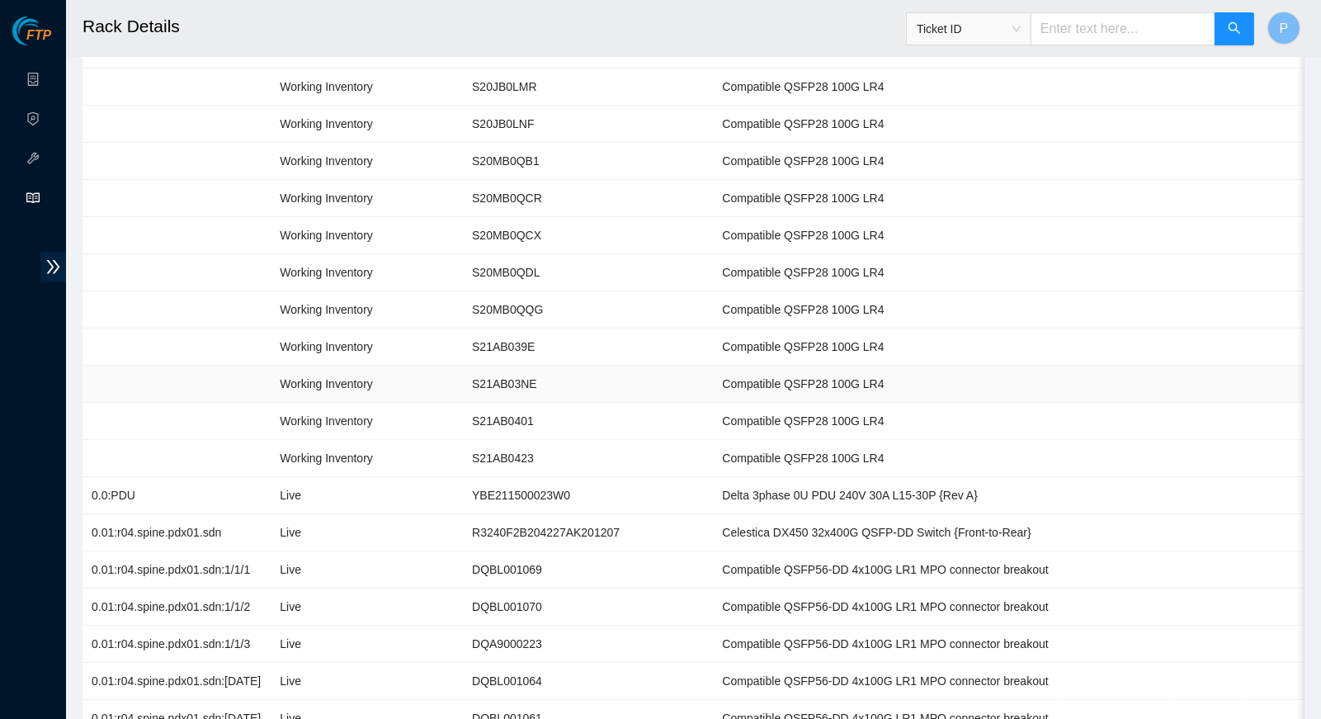
scroll to position [1084, 0]
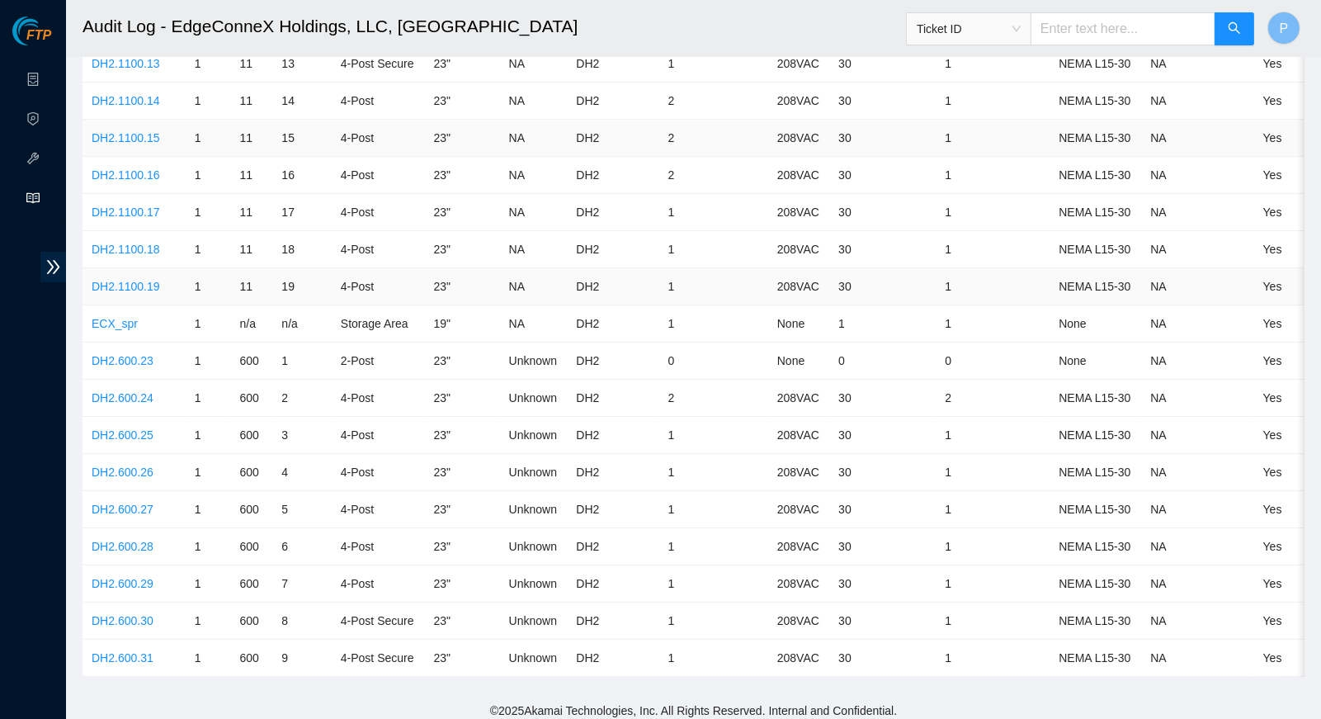
scroll to position [369, 0]
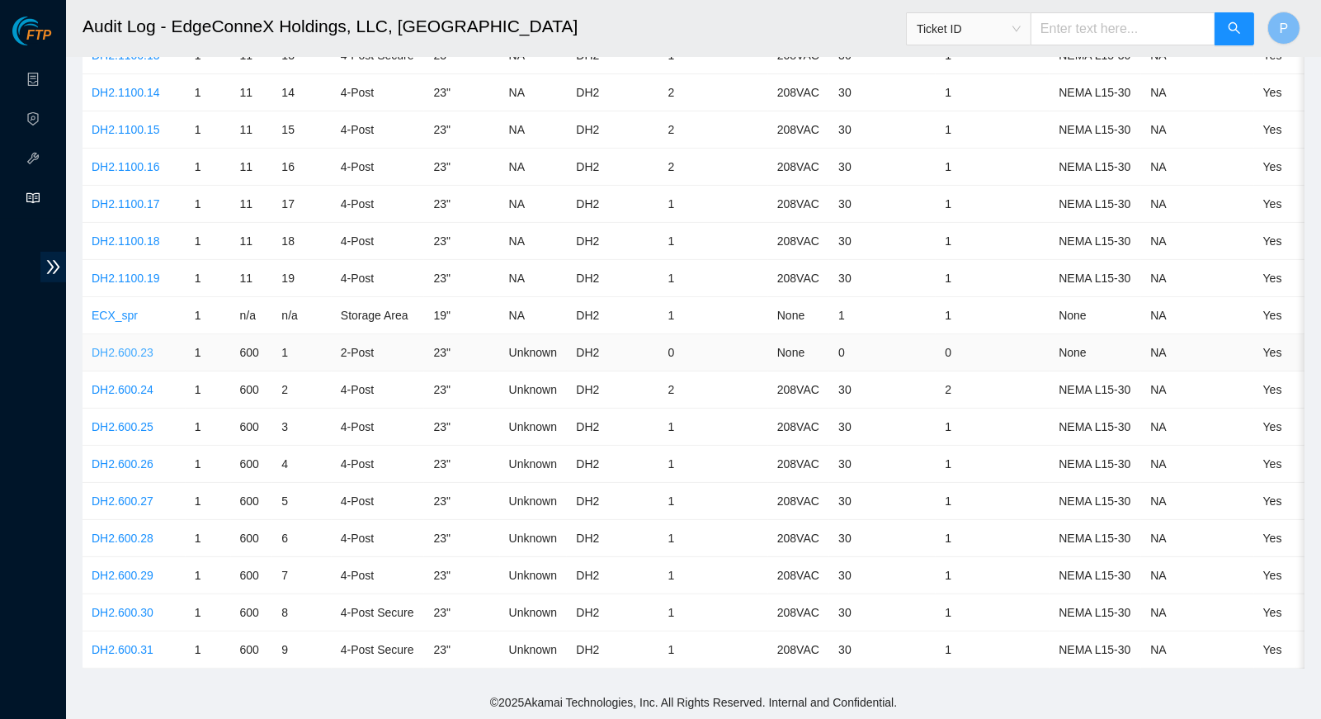
click at [134, 346] on link "DH2.600.23" at bounding box center [123, 352] width 62 height 13
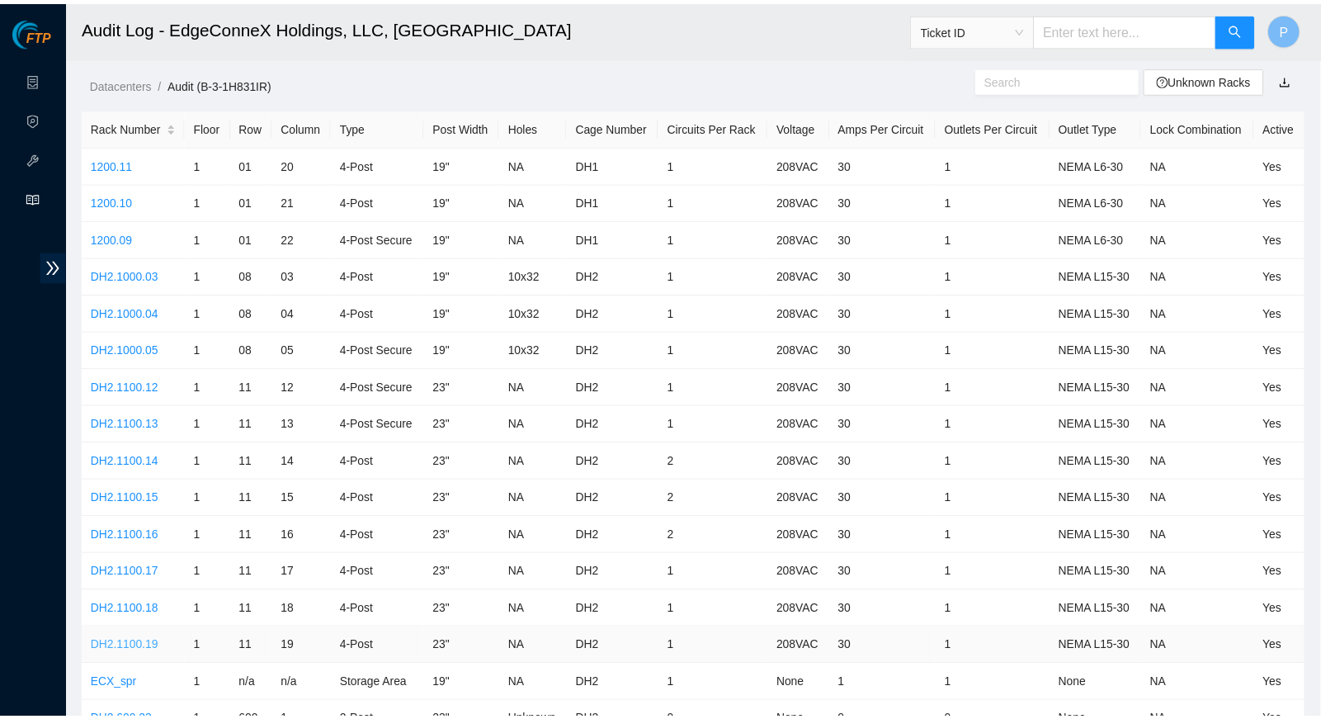
scroll to position [369, 0]
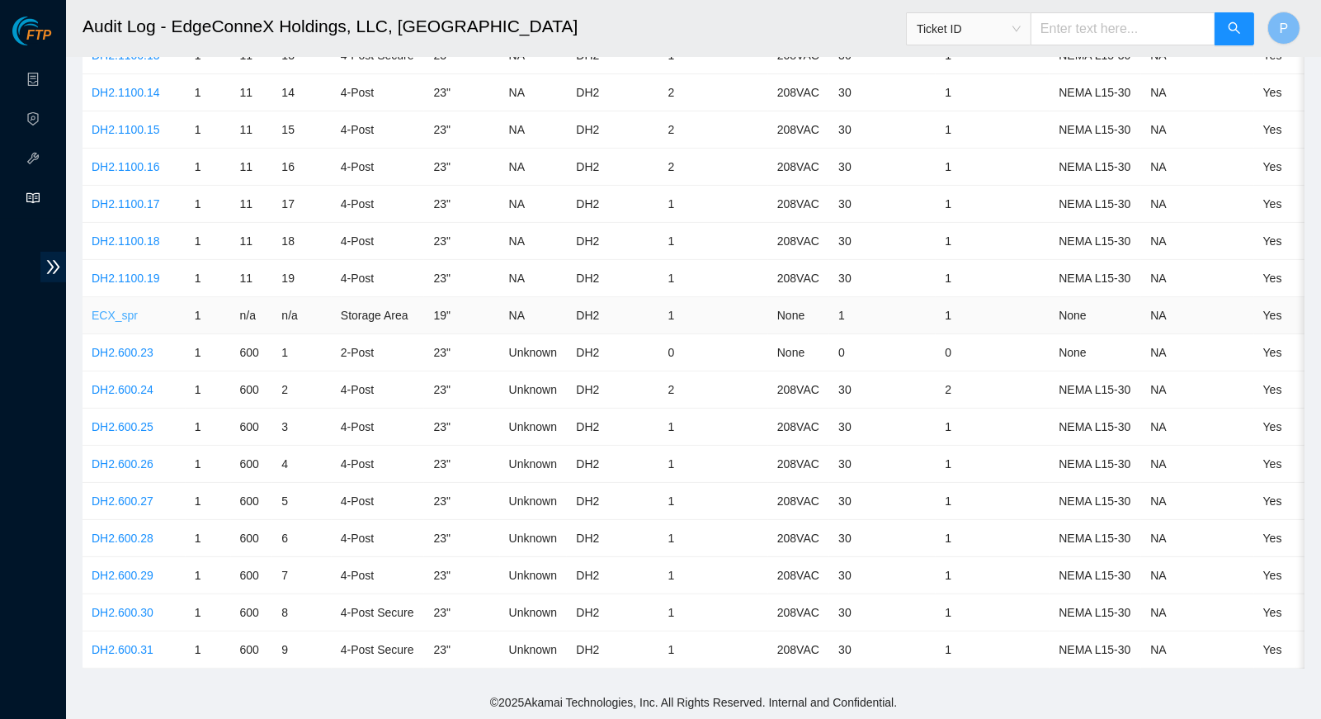
click at [119, 309] on link "ECX_spr" at bounding box center [115, 315] width 46 height 13
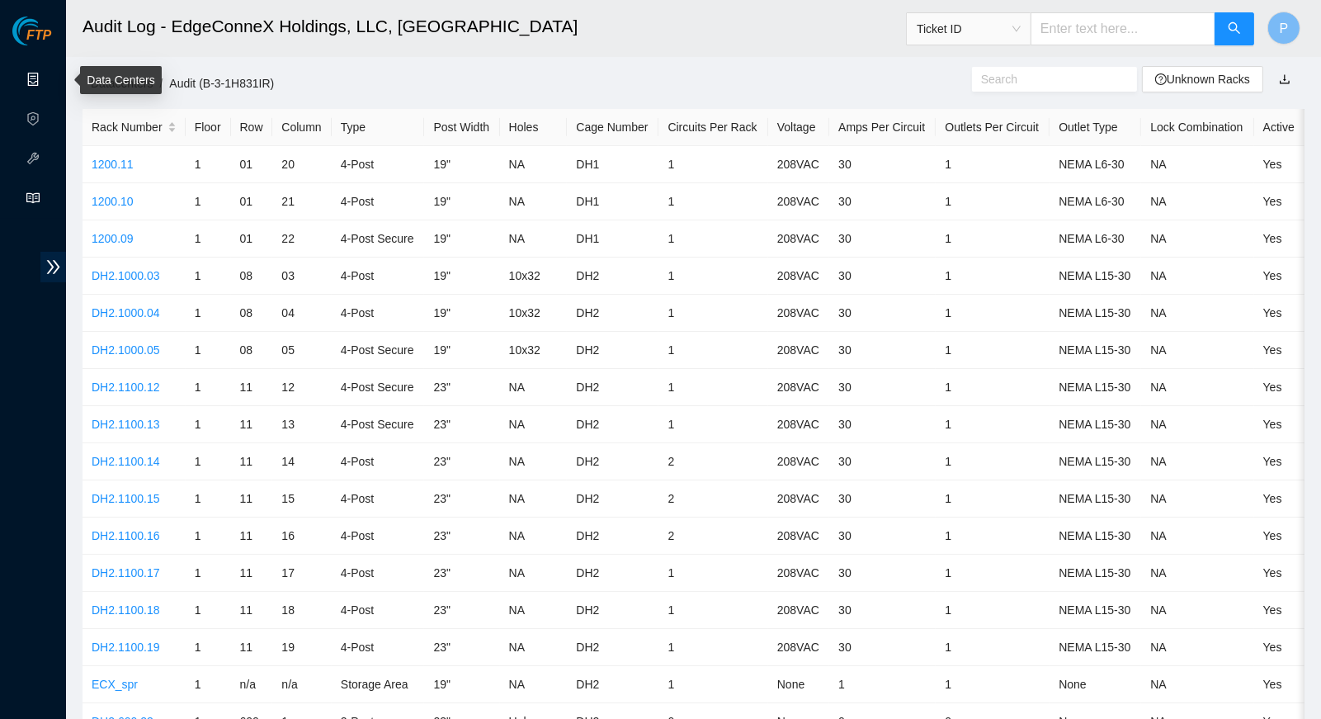
click at [48, 74] on link "Data Centers" at bounding box center [82, 79] width 68 height 13
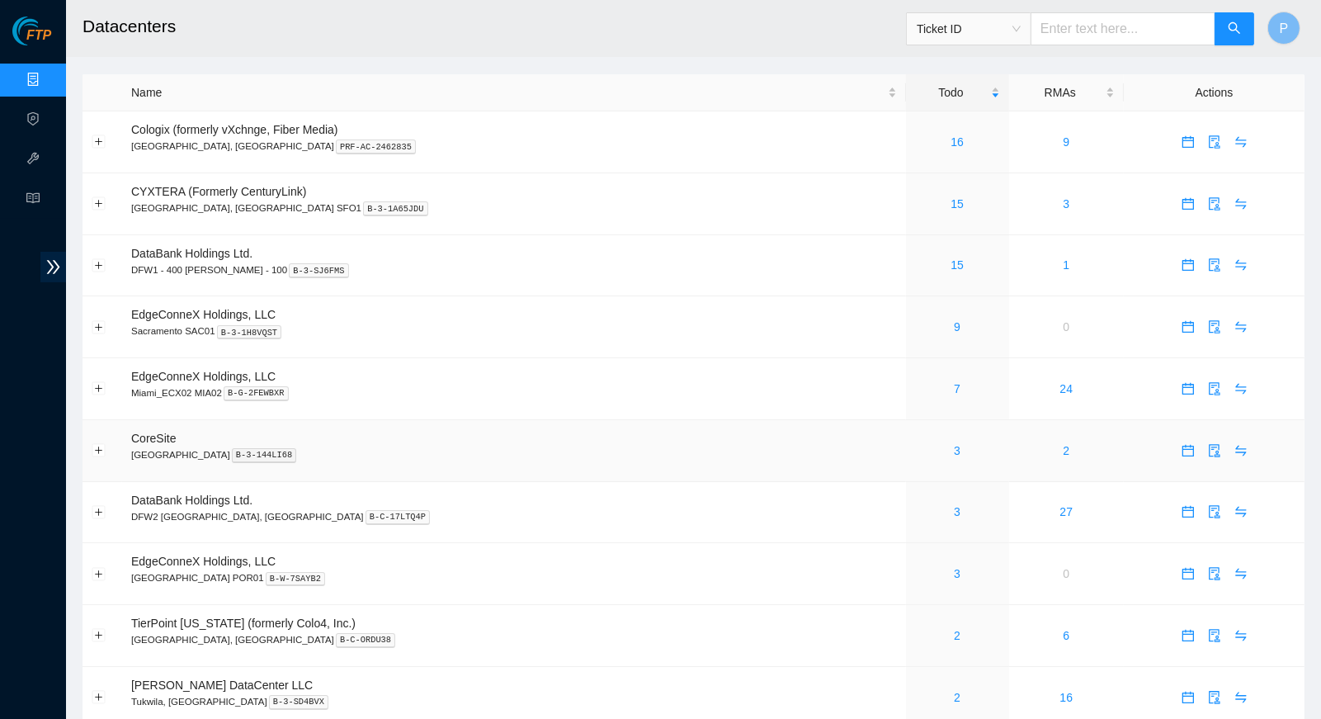
scroll to position [149, 0]
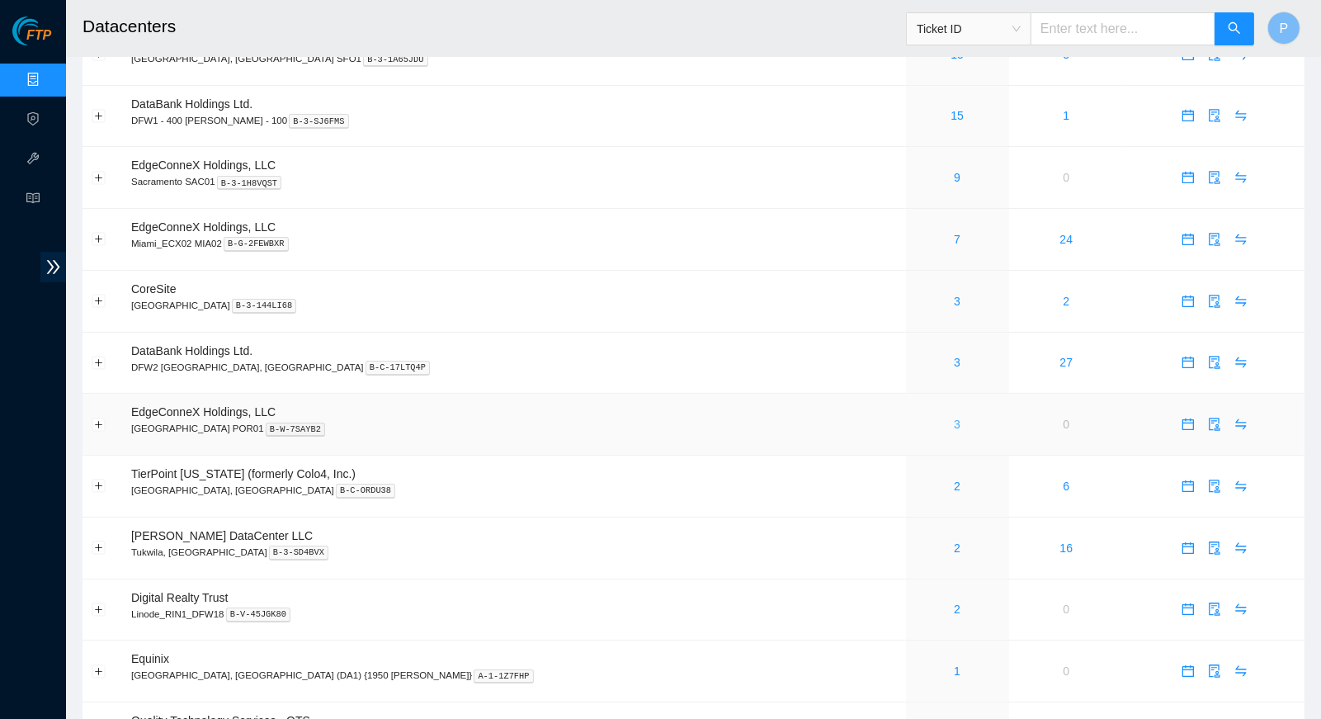
click at [954, 418] on link "3" at bounding box center [957, 424] width 7 height 13
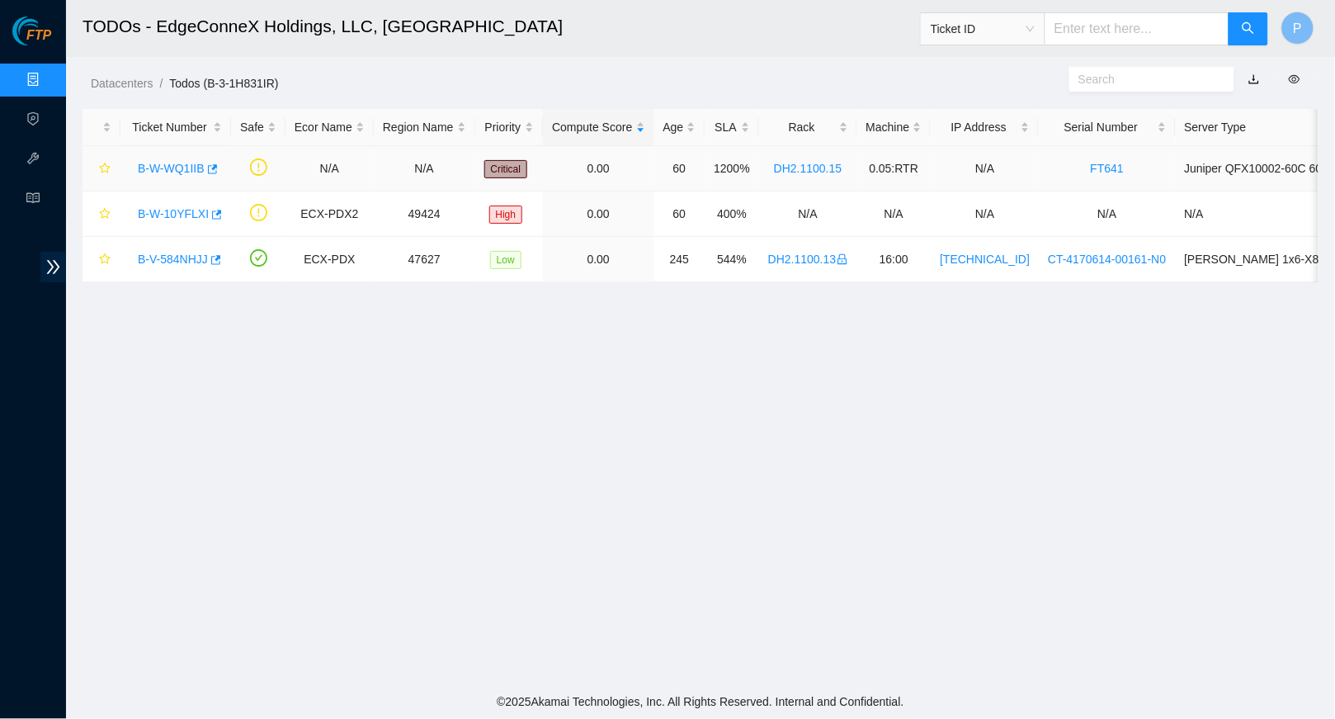
click at [175, 167] on link "B-W-WQ1IIB" at bounding box center [171, 168] width 67 height 13
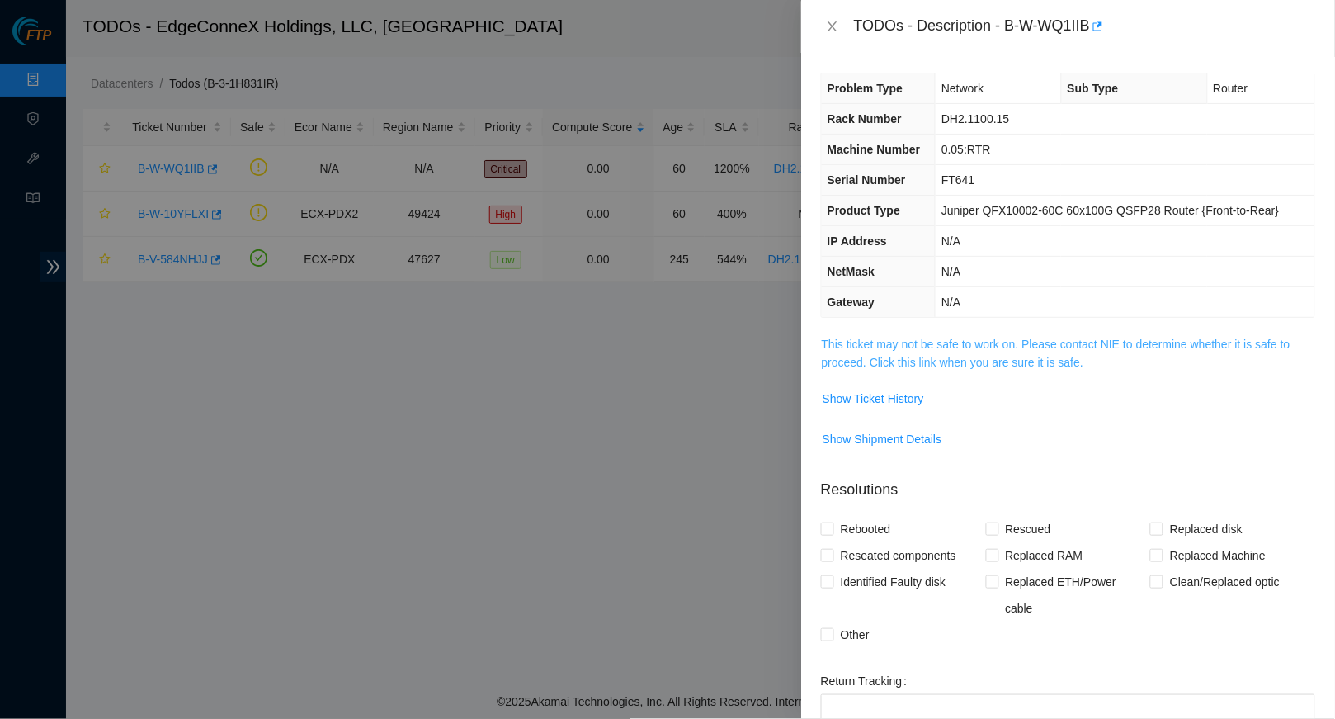
click at [1048, 369] on link "This ticket may not be safe to work on. Please contact NIE to determine whether…" at bounding box center [1056, 352] width 469 height 31
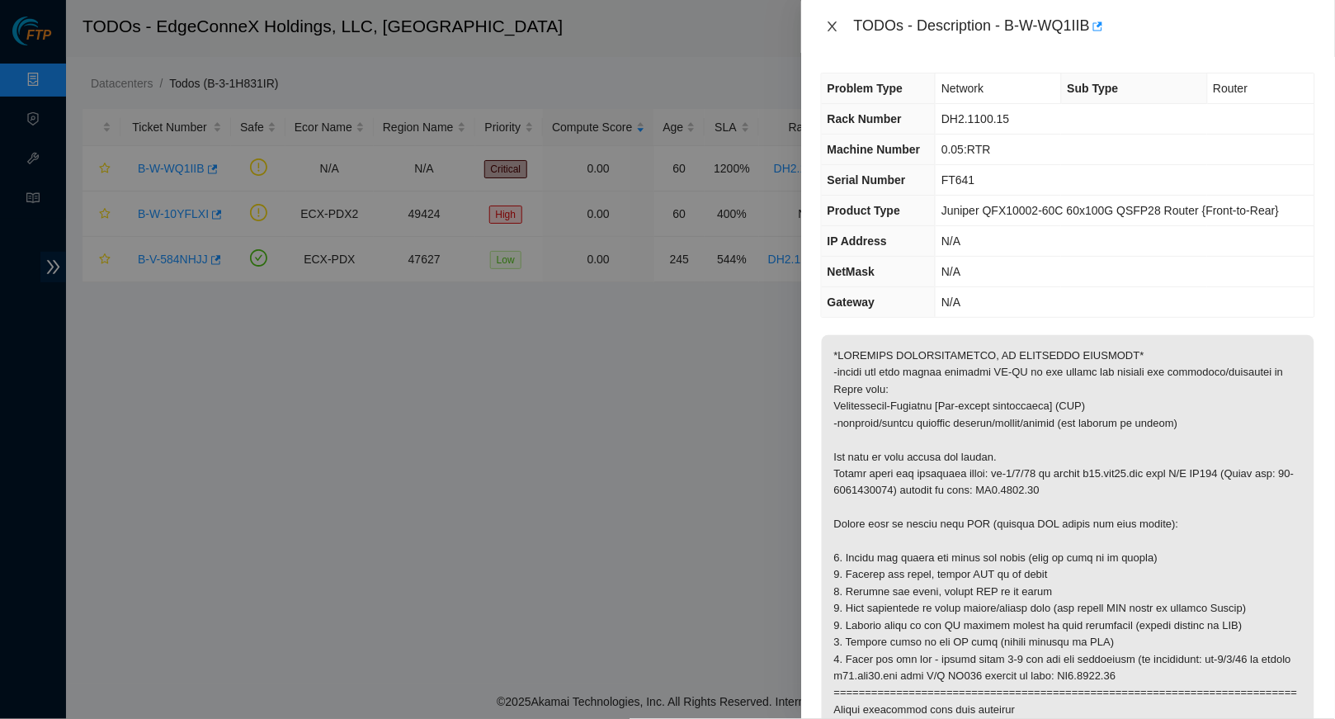
click at [833, 25] on icon "close" at bounding box center [832, 26] width 13 height 13
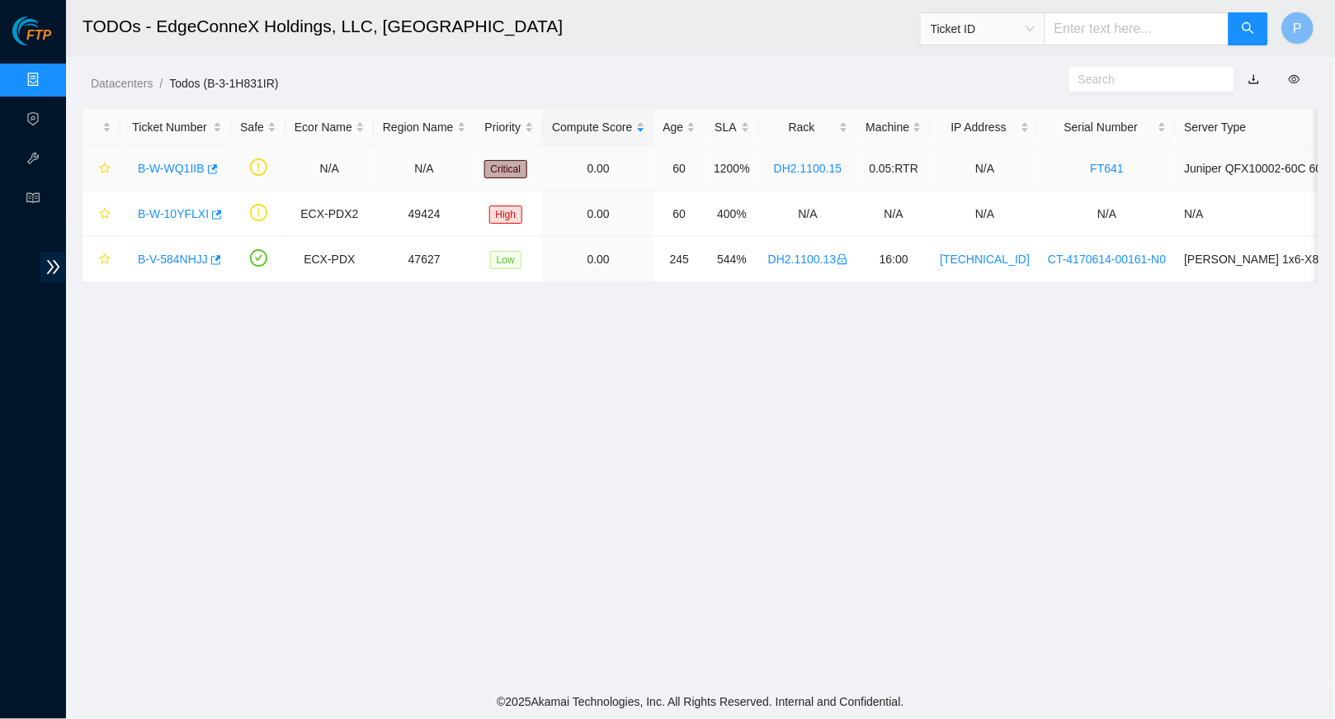
click at [835, 163] on link "DH2.1100.15" at bounding box center [808, 168] width 68 height 13
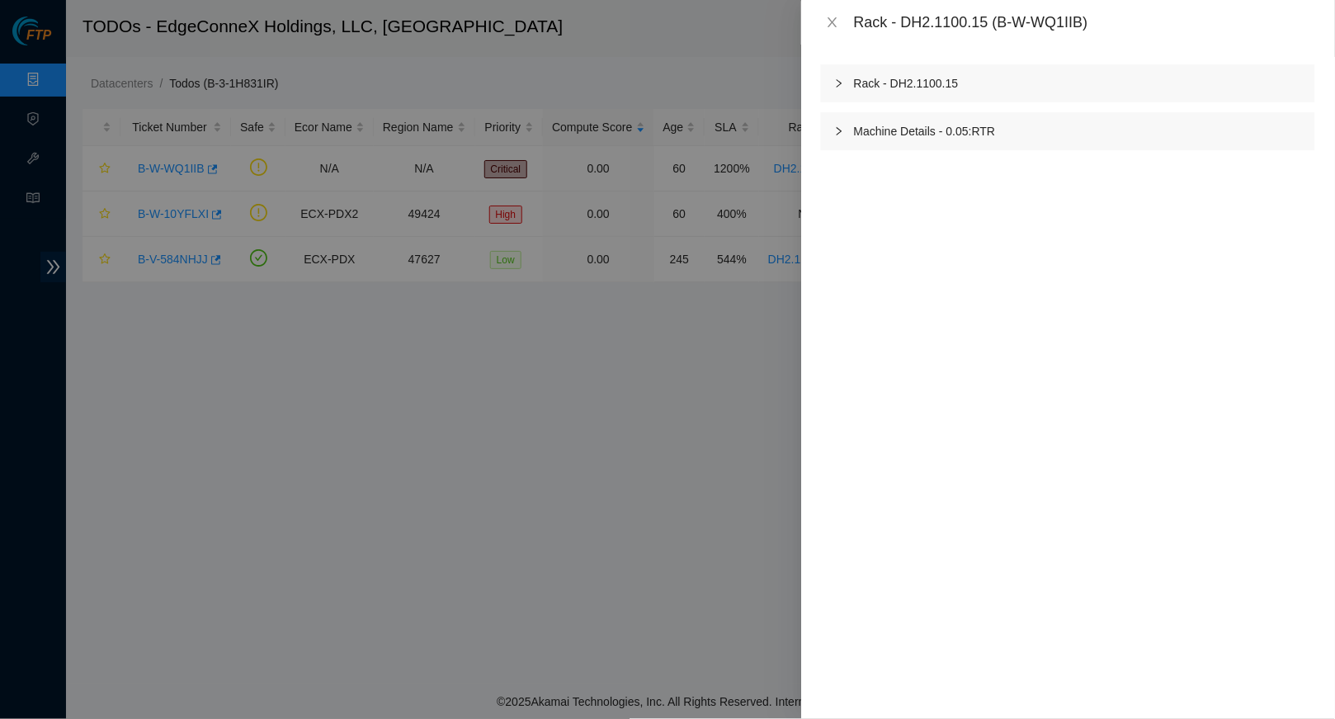
click at [1012, 131] on div "Machine Details - 0.05:RTR" at bounding box center [1068, 131] width 494 height 38
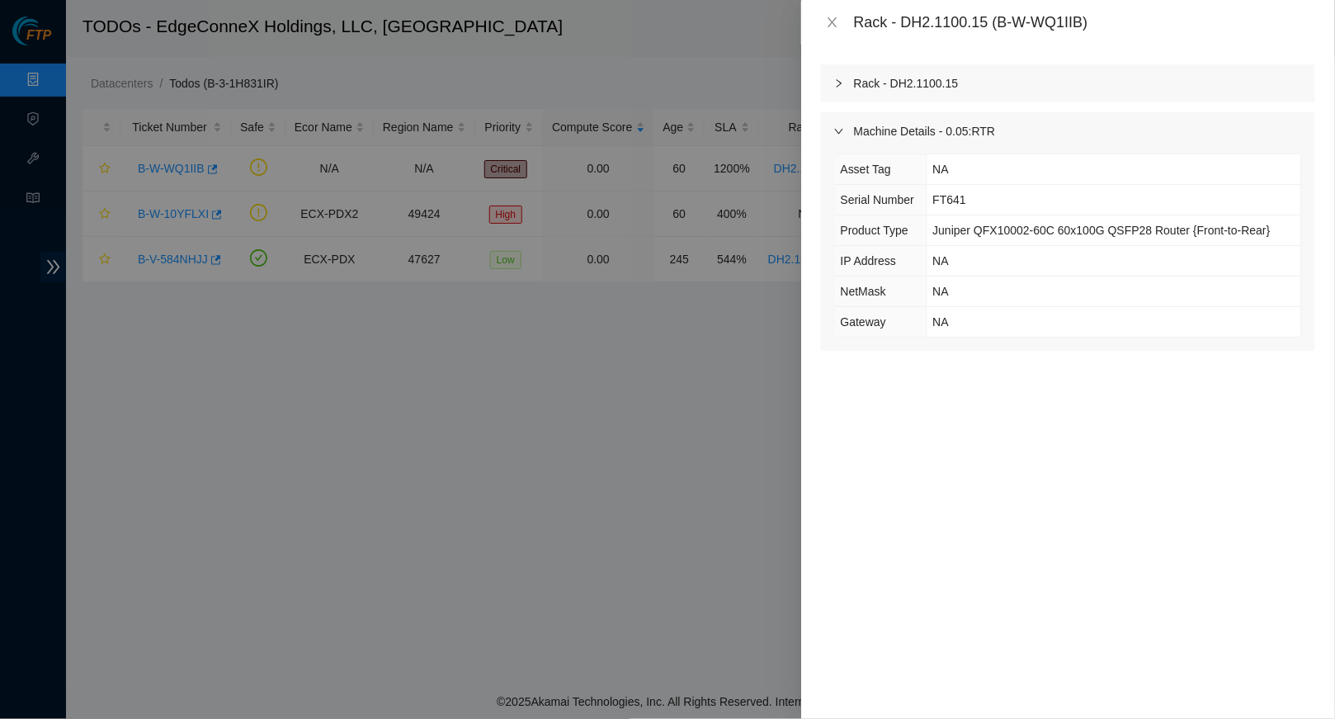
click at [1021, 134] on div "Machine Details - 0.05:RTR" at bounding box center [1068, 131] width 494 height 38
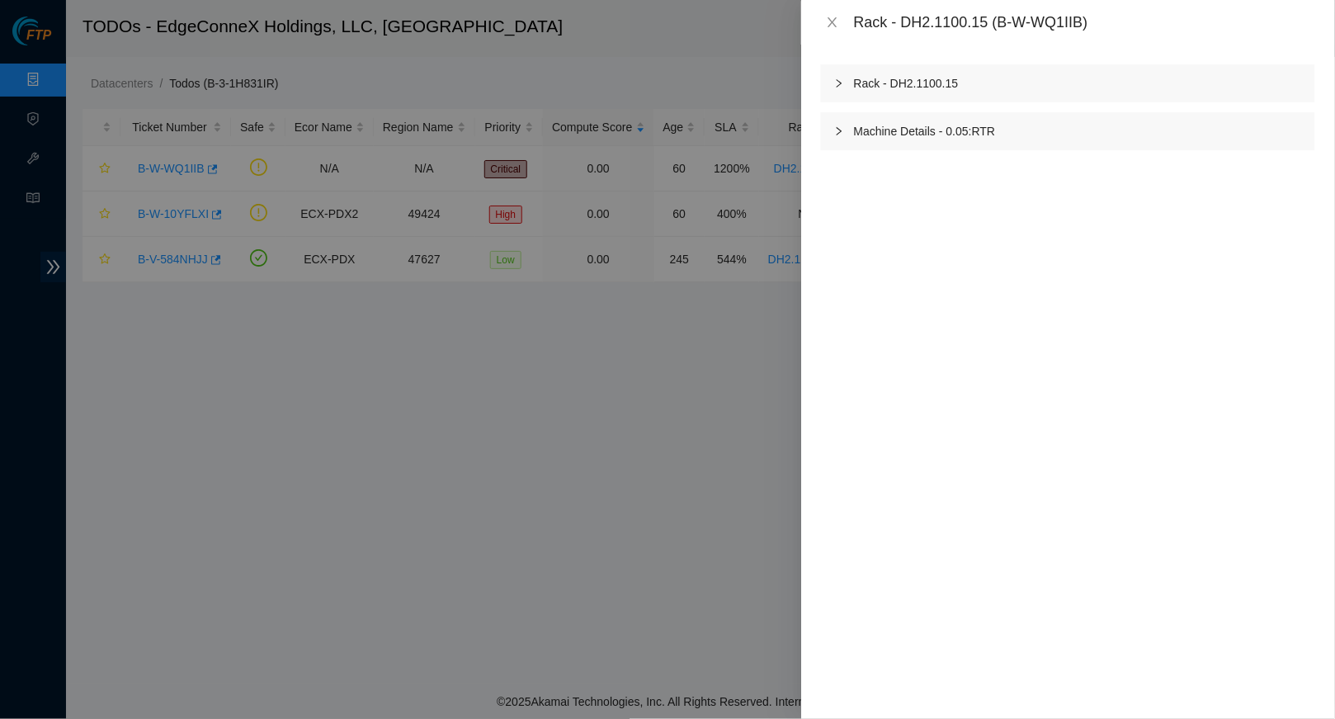
click at [899, 130] on div "Machine Details - 0.05:RTR" at bounding box center [1068, 131] width 494 height 38
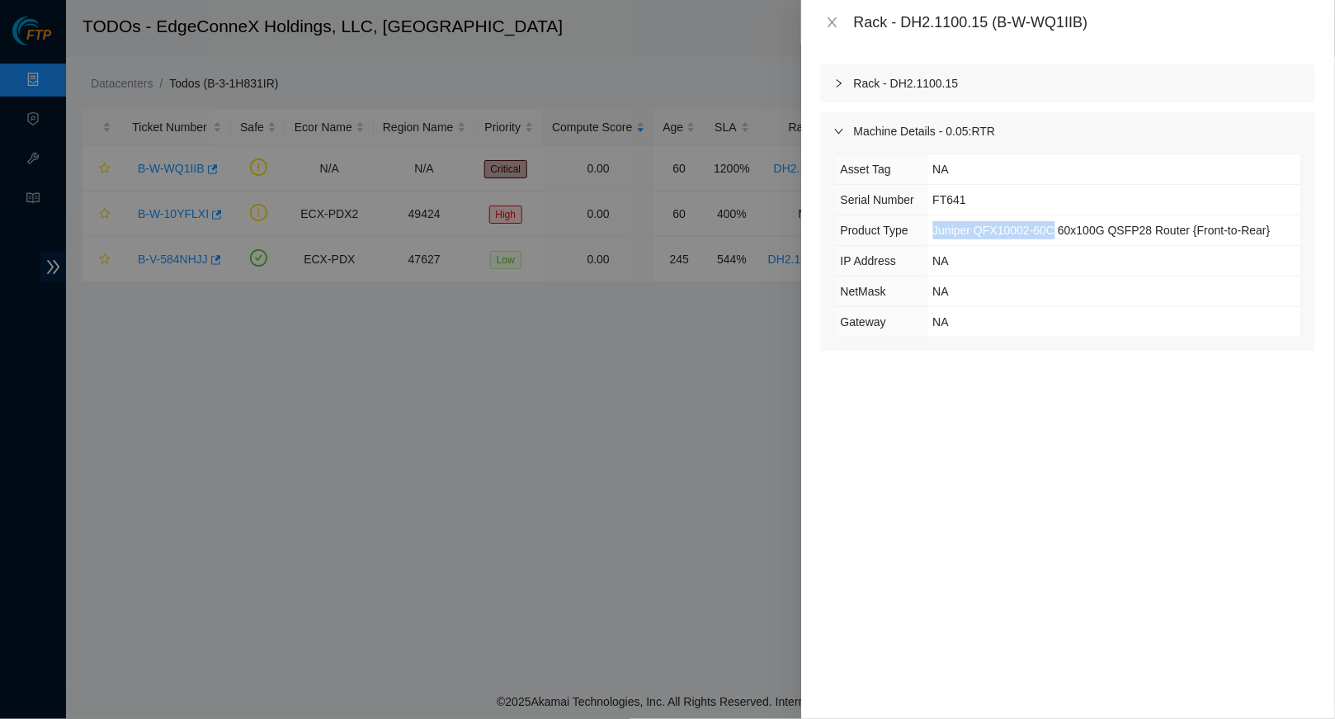
drag, startPoint x: 934, startPoint y: 227, endPoint x: 1064, endPoint y: 227, distance: 130.4
click at [1064, 227] on span "Juniper QFX10002-60C 60x100G QSFP28 Router {Front-to-Rear}" at bounding box center [1101, 230] width 337 height 13
copy span "Juniper QFX10002-60C"
click at [1046, 267] on td "NA" at bounding box center [1114, 261] width 375 height 31
click at [828, 19] on icon "close" at bounding box center [832, 22] width 13 height 13
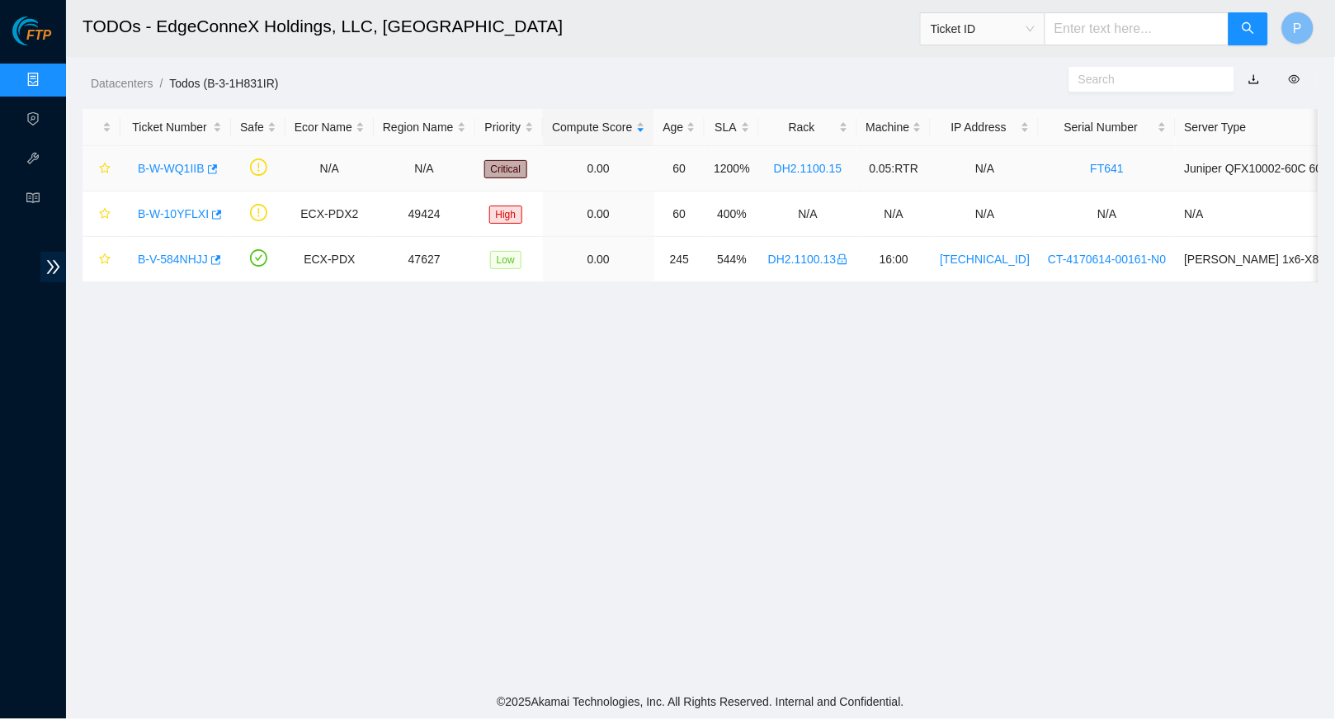
click at [172, 162] on link "B-W-WQ1IIB" at bounding box center [171, 168] width 67 height 13
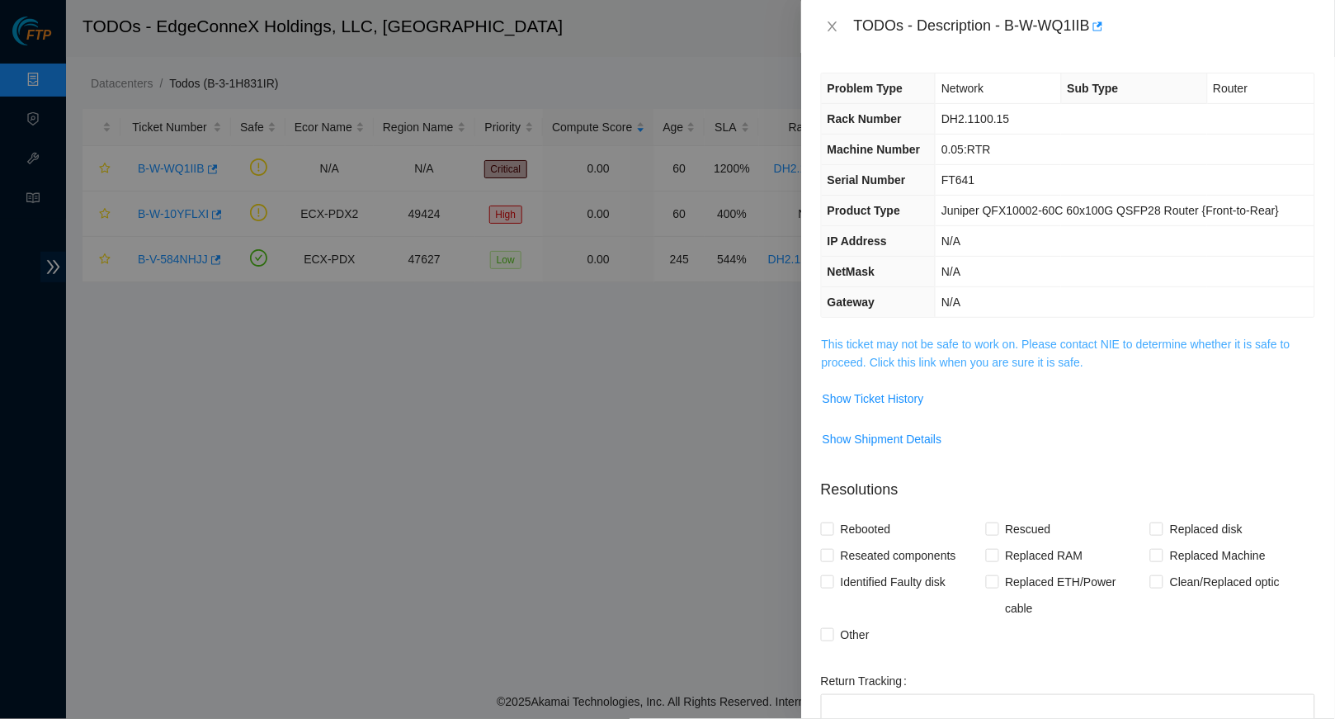
click at [894, 369] on link "This ticket may not be safe to work on. Please contact NIE to determine whether…" at bounding box center [1056, 352] width 469 height 31
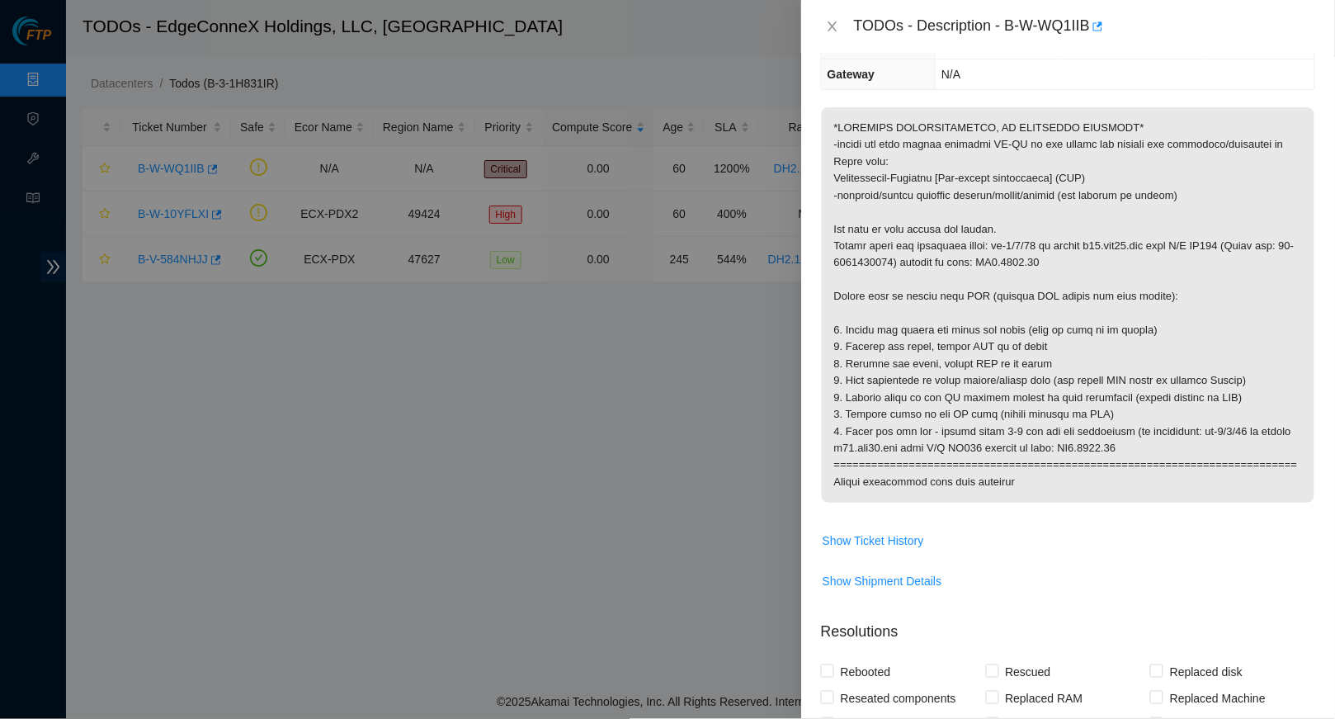
scroll to position [229, 0]
drag, startPoint x: 927, startPoint y: 470, endPoint x: 946, endPoint y: 470, distance: 19.8
click at [946, 470] on p at bounding box center [1068, 303] width 493 height 395
click at [864, 471] on p at bounding box center [1068, 303] width 493 height 395
drag, startPoint x: 1162, startPoint y: 272, endPoint x: 1179, endPoint y: 271, distance: 17.3
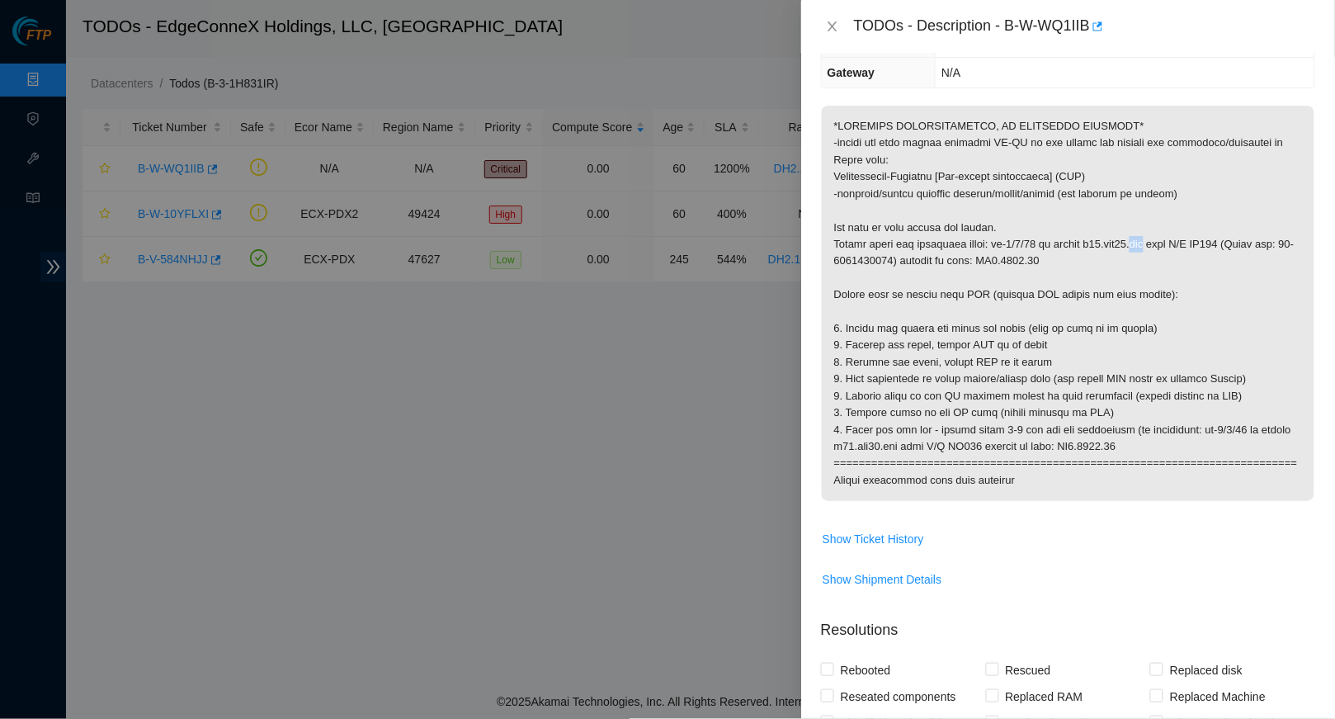
click at [1179, 271] on p at bounding box center [1068, 303] width 493 height 395
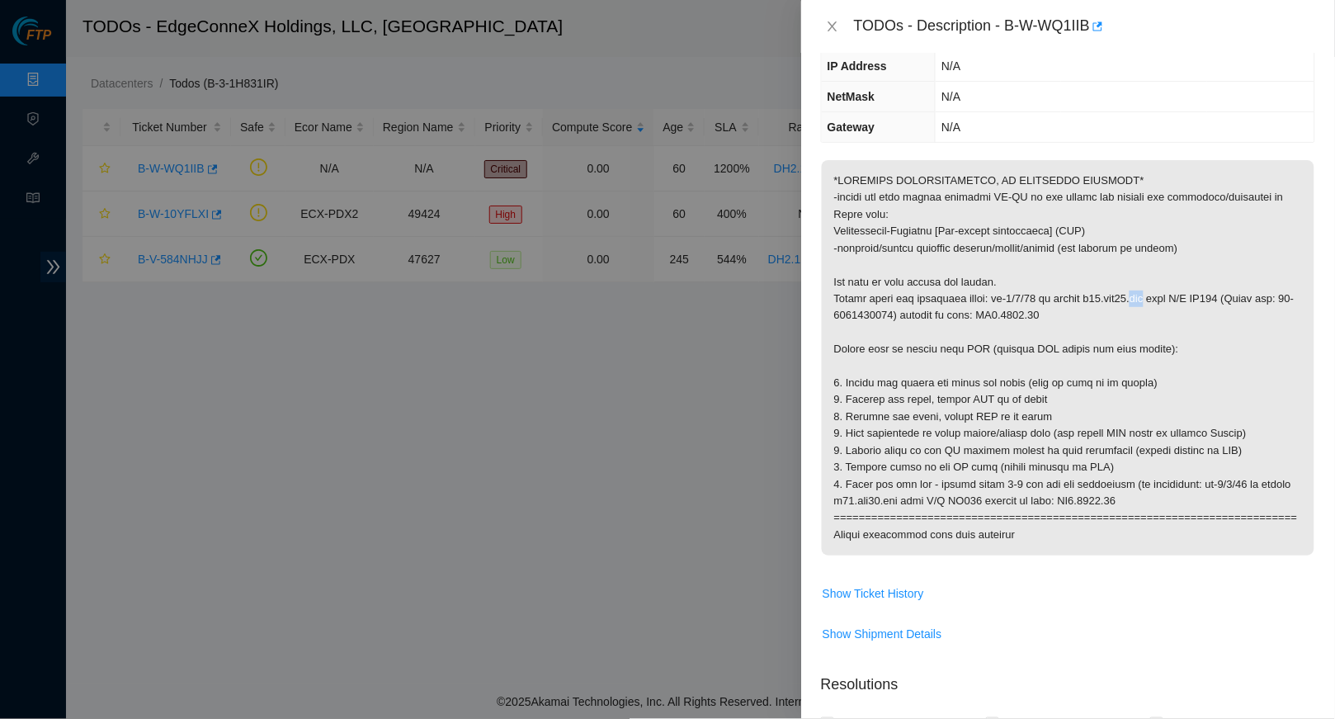
scroll to position [174, 0]
click at [888, 607] on button "Show Ticket History" at bounding box center [873, 594] width 103 height 26
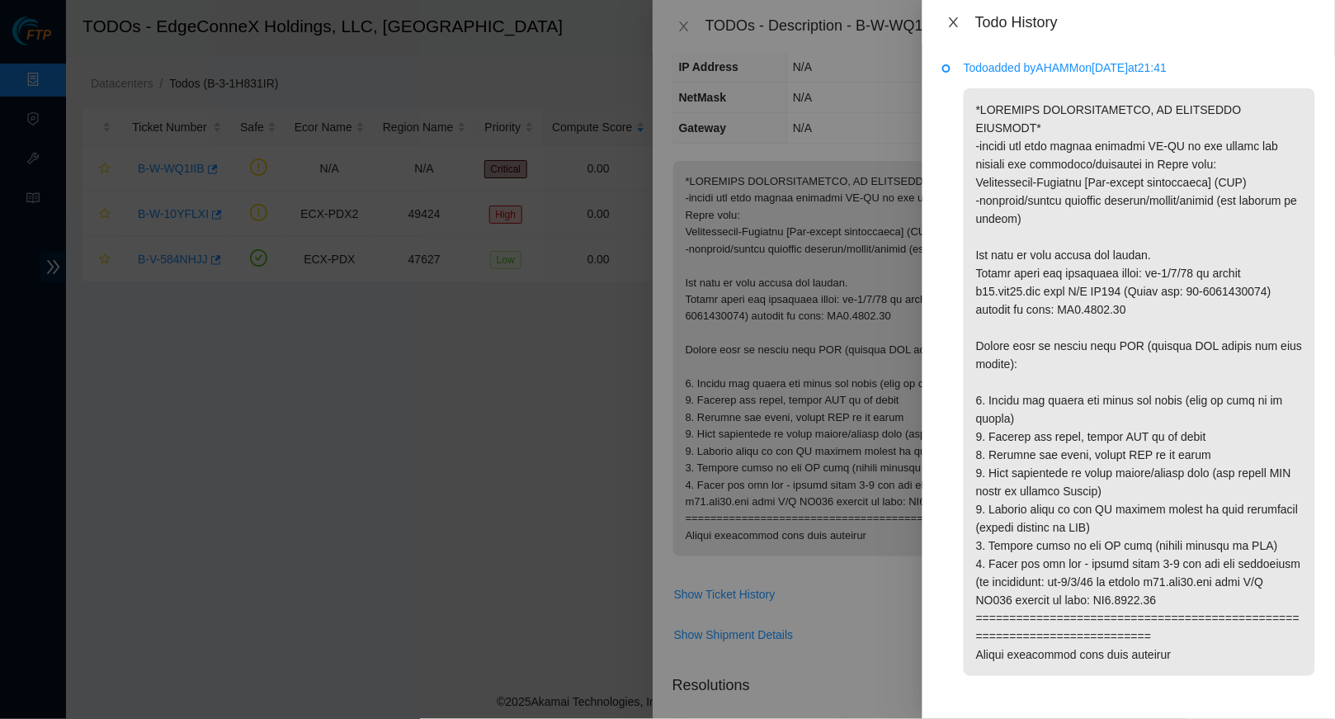
click at [953, 20] on icon "close" at bounding box center [953, 22] width 9 height 10
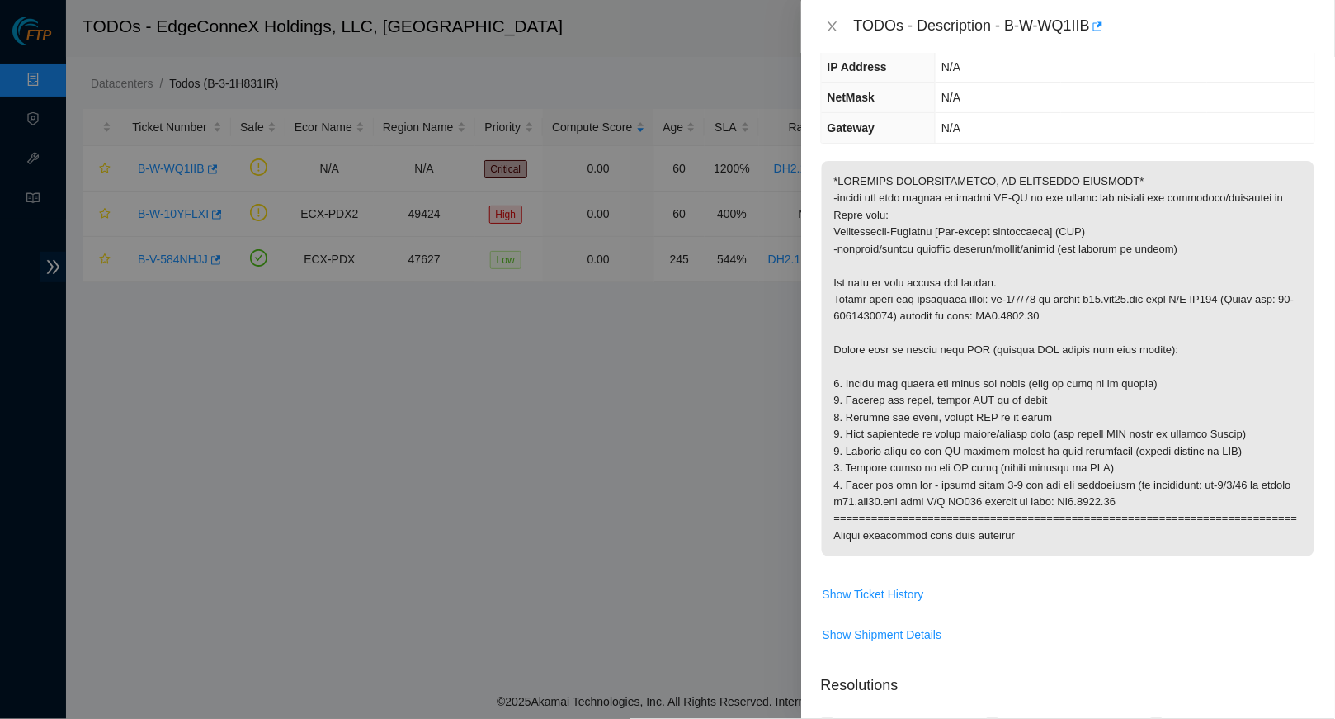
click at [998, 370] on p at bounding box center [1068, 358] width 493 height 395
click at [1014, 336] on p at bounding box center [1068, 358] width 493 height 395
click at [843, 29] on div "TODOs - Description - B-W-WQ1IIB" at bounding box center [1068, 26] width 494 height 26
click at [834, 26] on icon "close" at bounding box center [832, 26] width 9 height 10
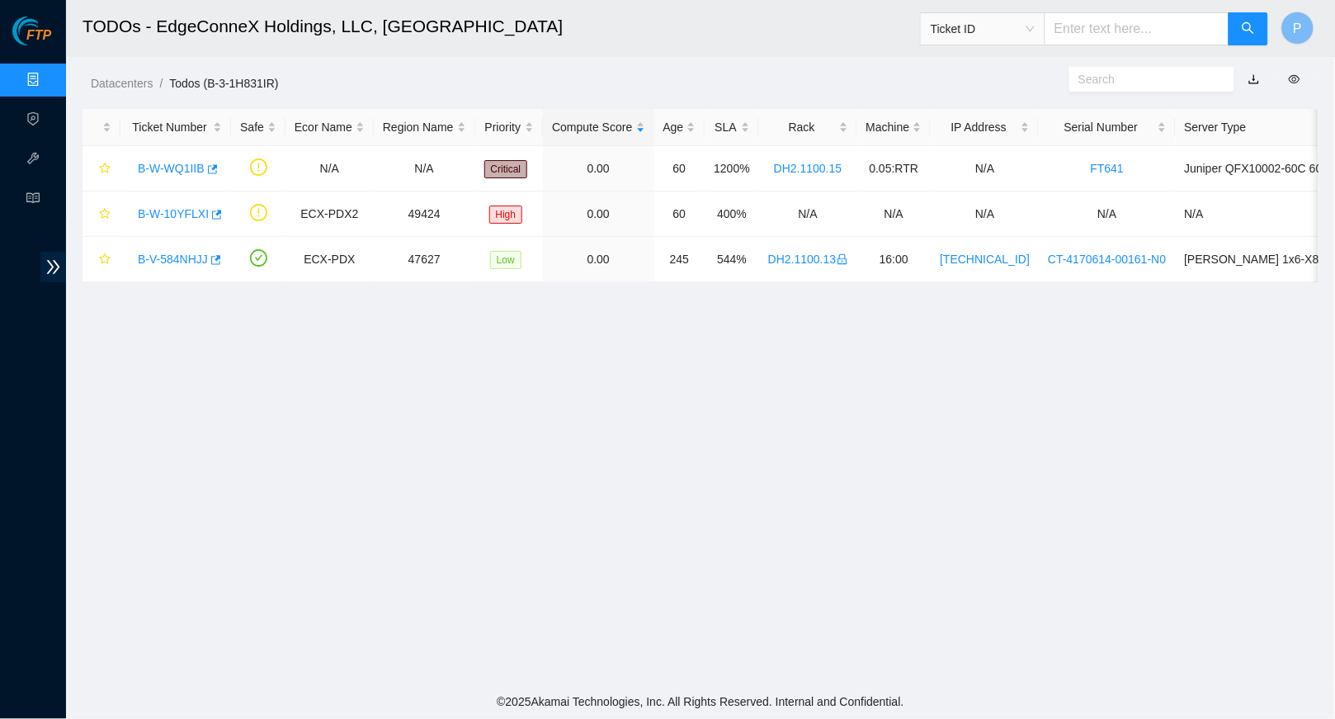
scroll to position [167, 0]
